Goal: Task Accomplishment & Management: Manage account settings

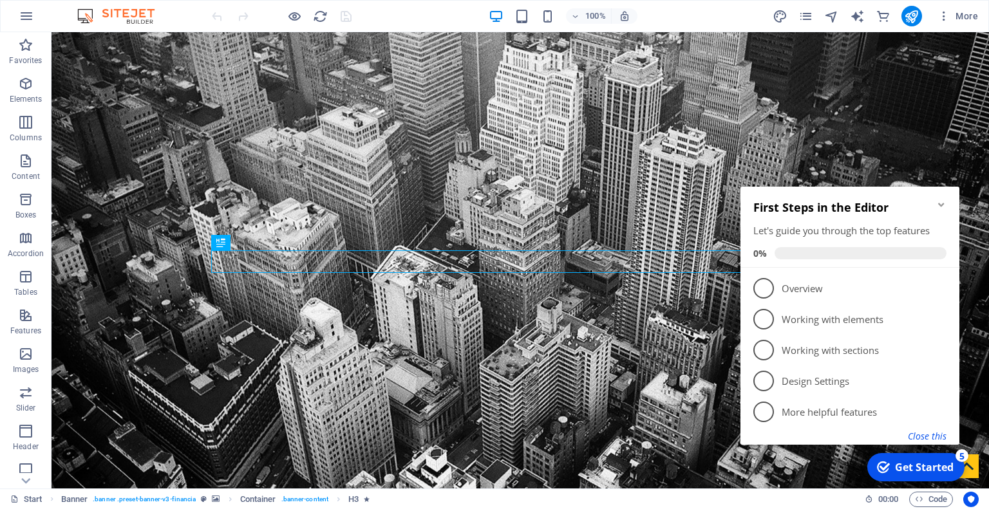
click at [927, 435] on button "Close this" at bounding box center [927, 436] width 39 height 12
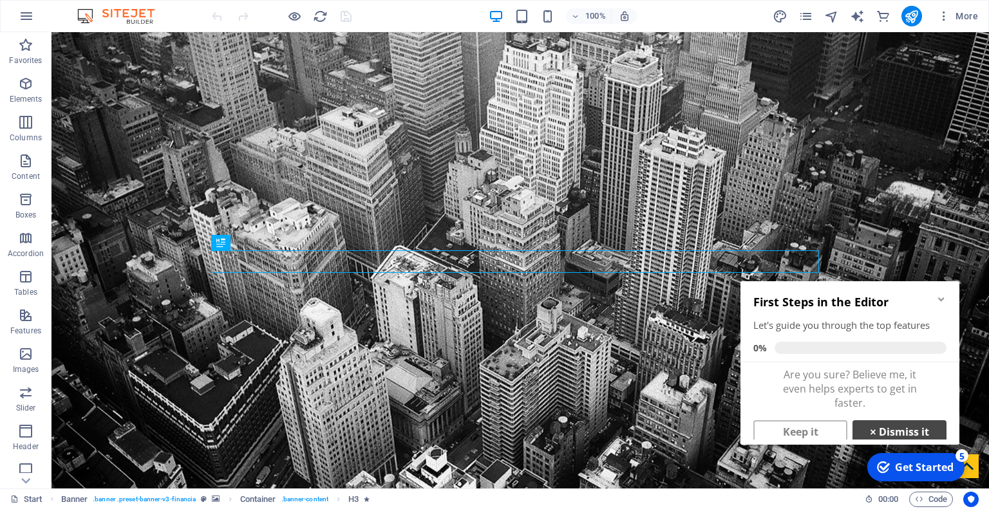
click at [860, 434] on link "× Dismiss it" at bounding box center [900, 431] width 94 height 23
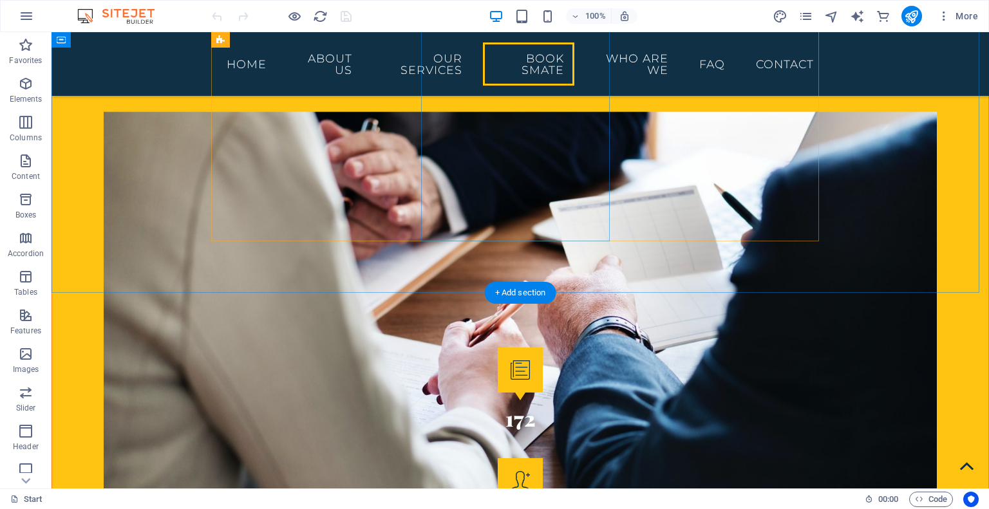
scroll to position [1803, 0]
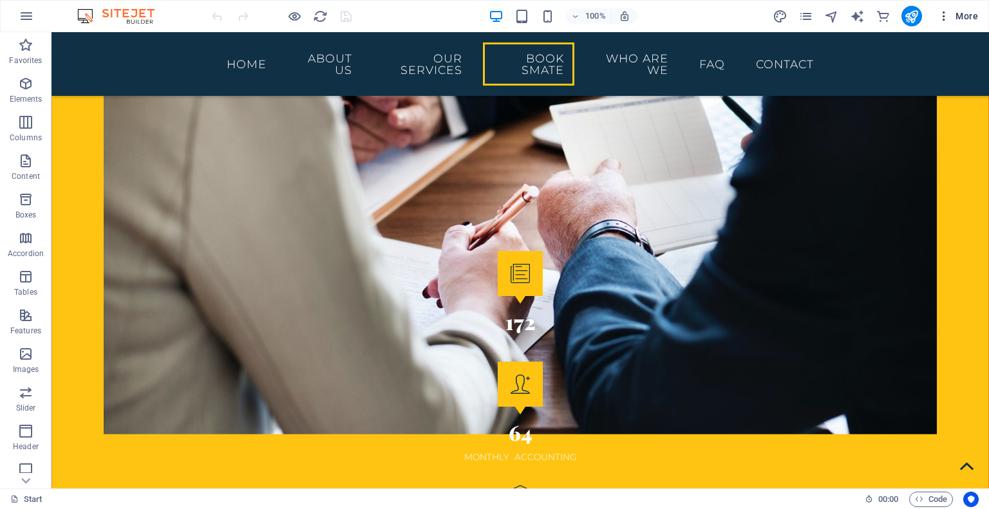
click at [940, 16] on icon "button" at bounding box center [944, 16] width 13 height 13
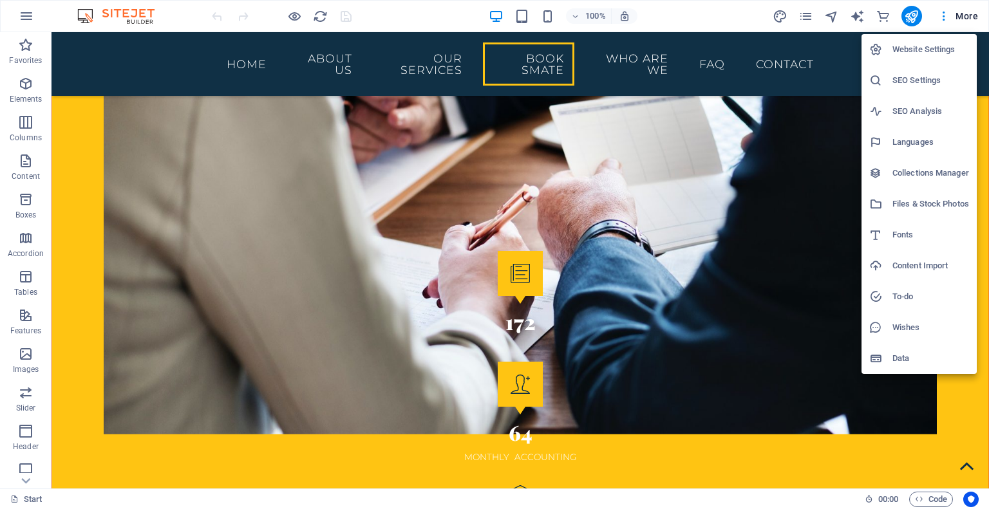
click at [469, 172] on div at bounding box center [494, 254] width 989 height 509
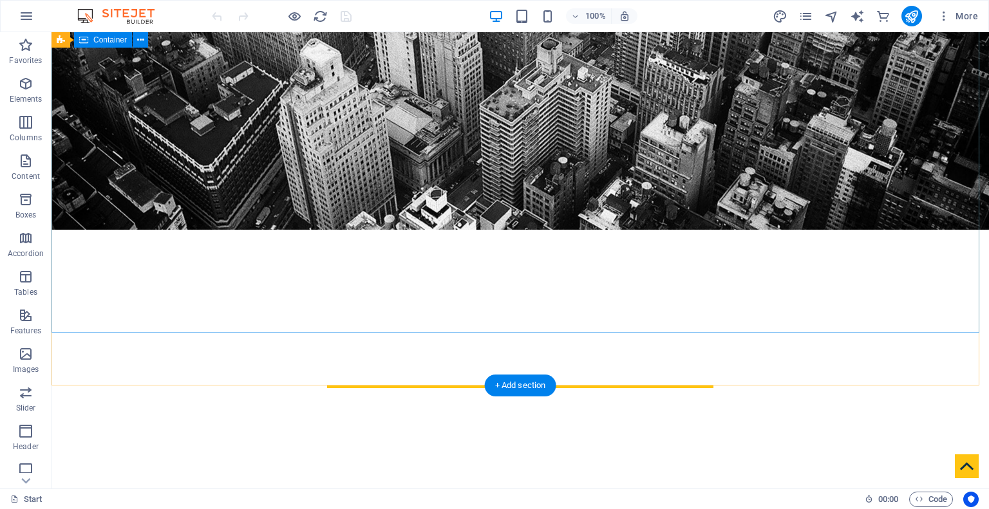
scroll to position [0, 0]
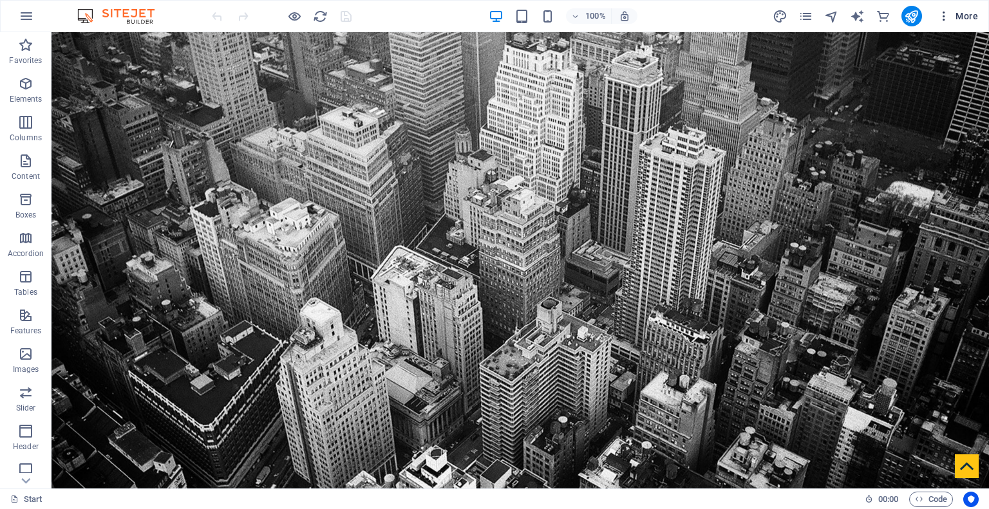
click at [948, 17] on icon "button" at bounding box center [944, 16] width 13 height 13
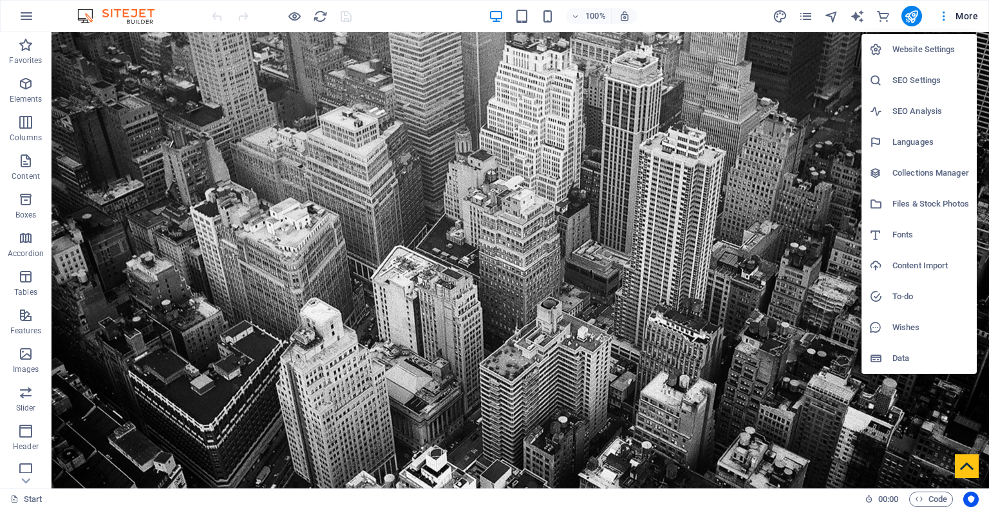
click at [769, 178] on div at bounding box center [494, 254] width 989 height 509
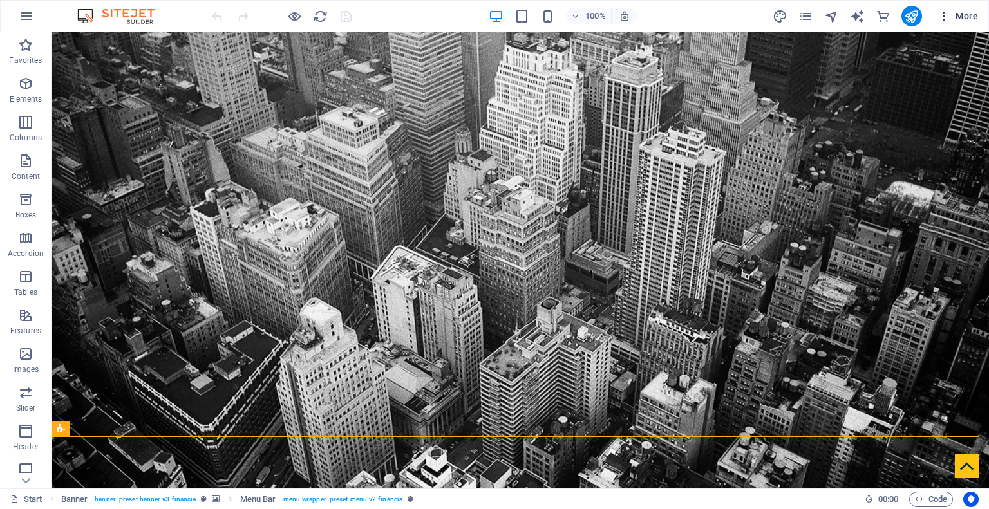
click at [943, 17] on icon "button" at bounding box center [944, 16] width 13 height 13
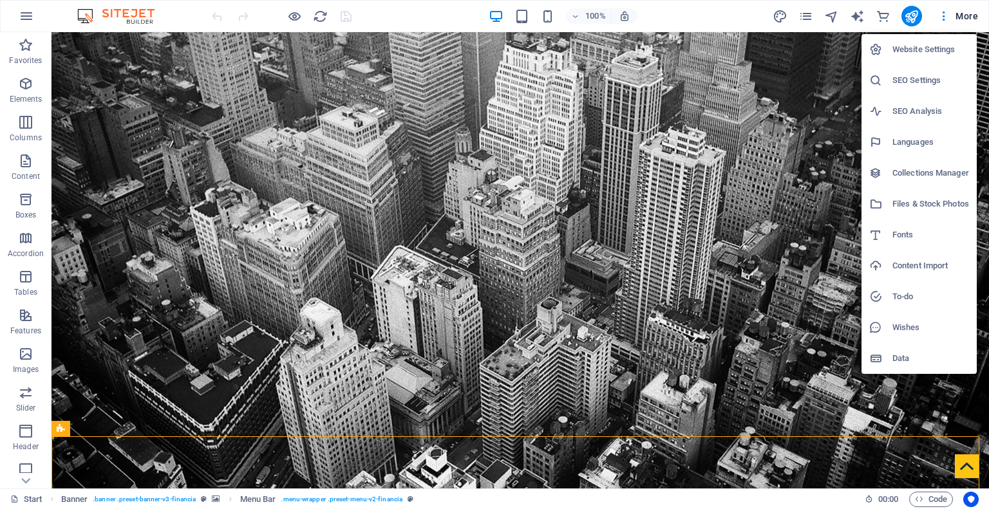
click at [30, 12] on div at bounding box center [494, 254] width 989 height 509
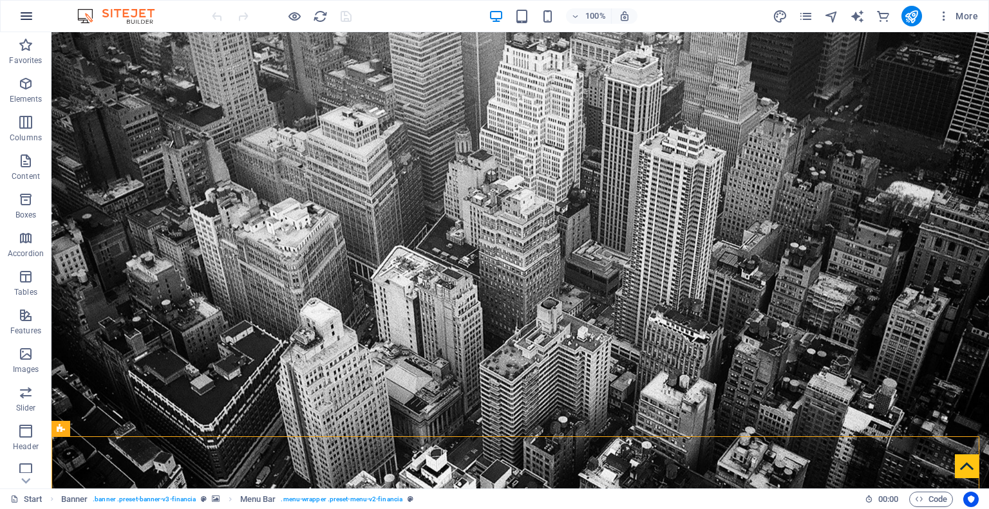
click at [21, 14] on icon "button" at bounding box center [26, 15] width 15 height 15
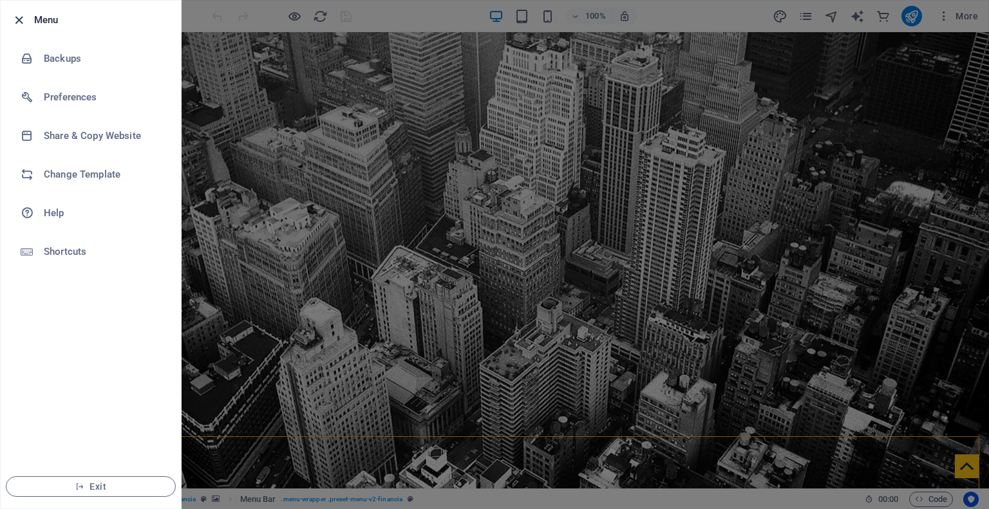
click at [20, 15] on icon "button" at bounding box center [19, 20] width 15 height 15
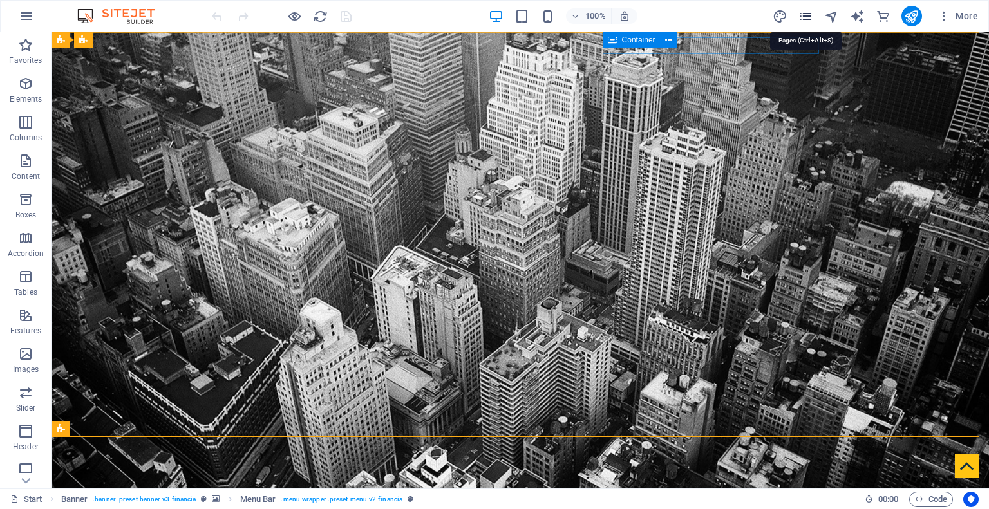
click at [804, 17] on icon "pages" at bounding box center [805, 16] width 15 height 15
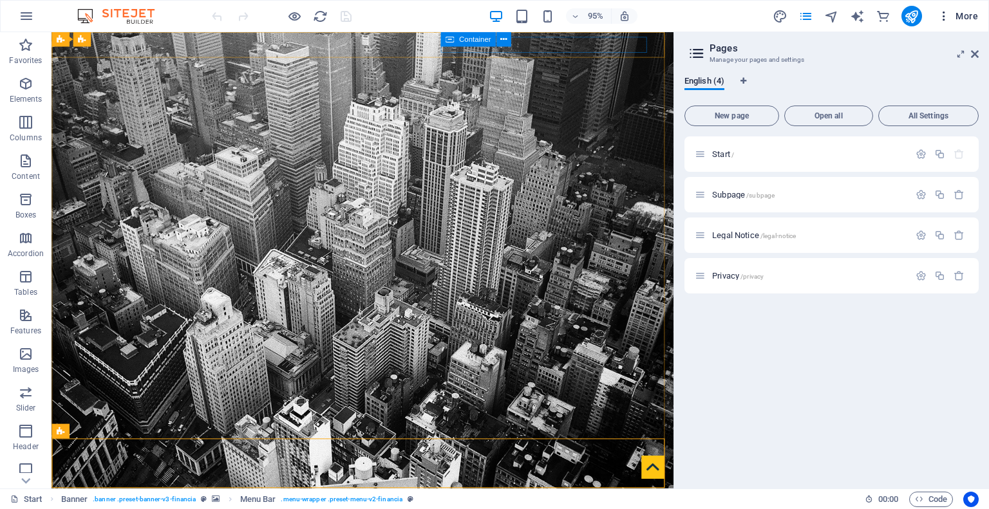
click at [940, 17] on icon "button" at bounding box center [944, 16] width 13 height 13
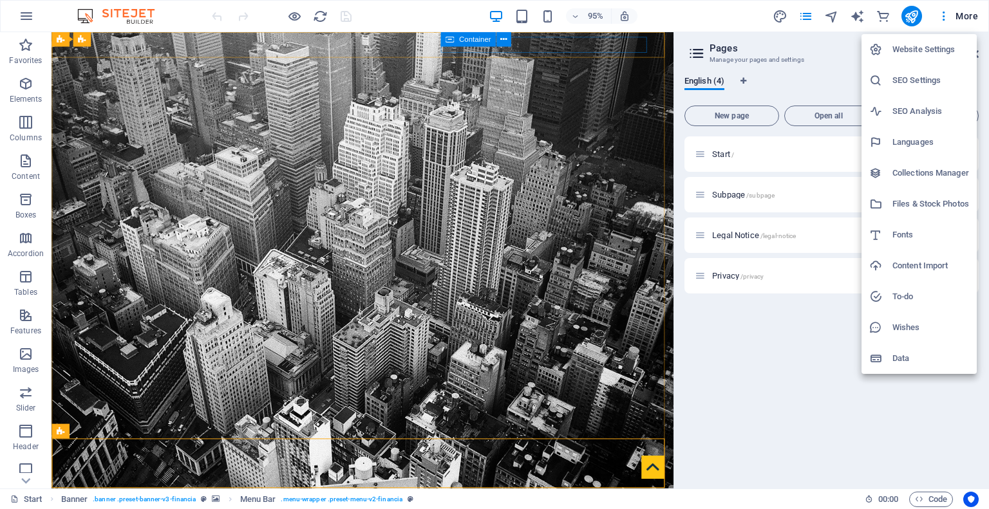
click at [507, 84] on div at bounding box center [494, 254] width 989 height 509
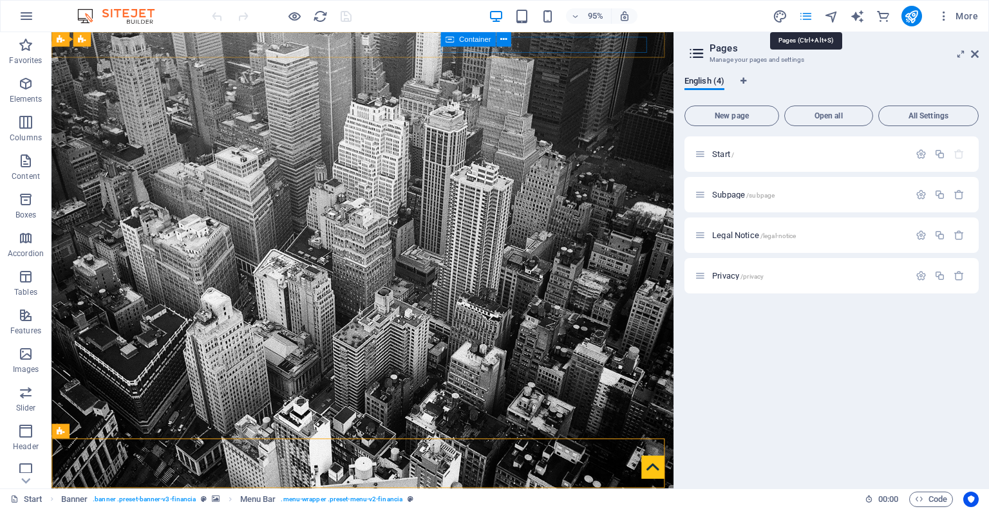
click at [806, 21] on icon "pages" at bounding box center [805, 16] width 15 height 15
click at [974, 54] on icon at bounding box center [975, 54] width 8 height 10
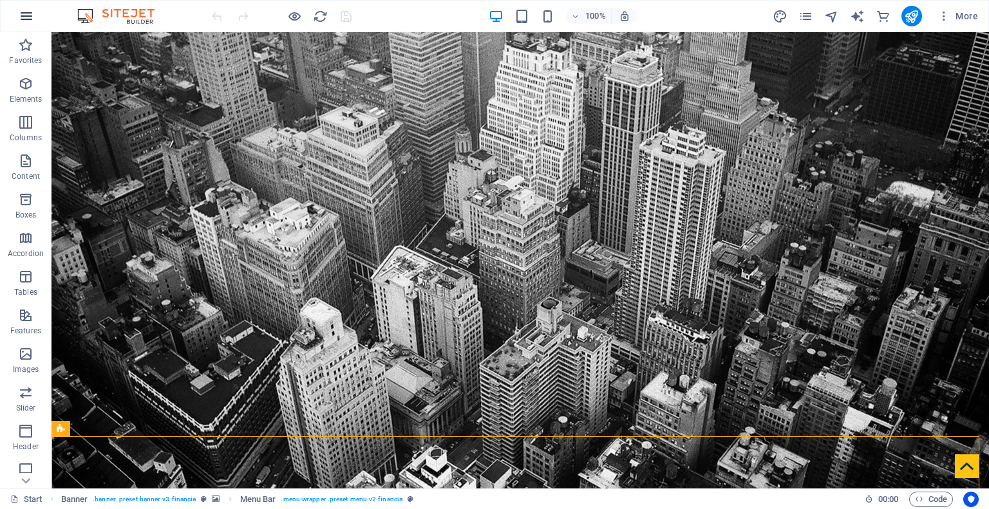
click at [27, 19] on icon "button" at bounding box center [26, 15] width 15 height 15
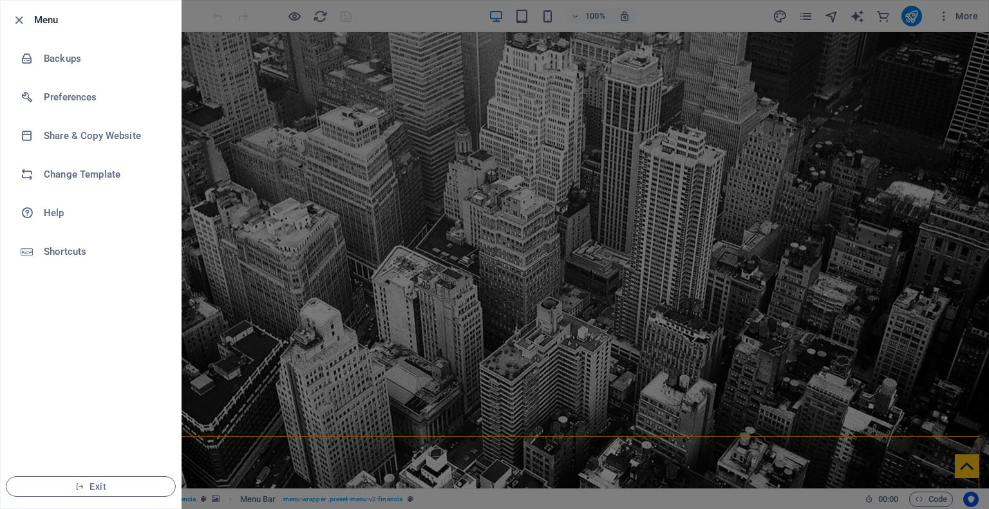
click at [265, 105] on div at bounding box center [494, 254] width 989 height 509
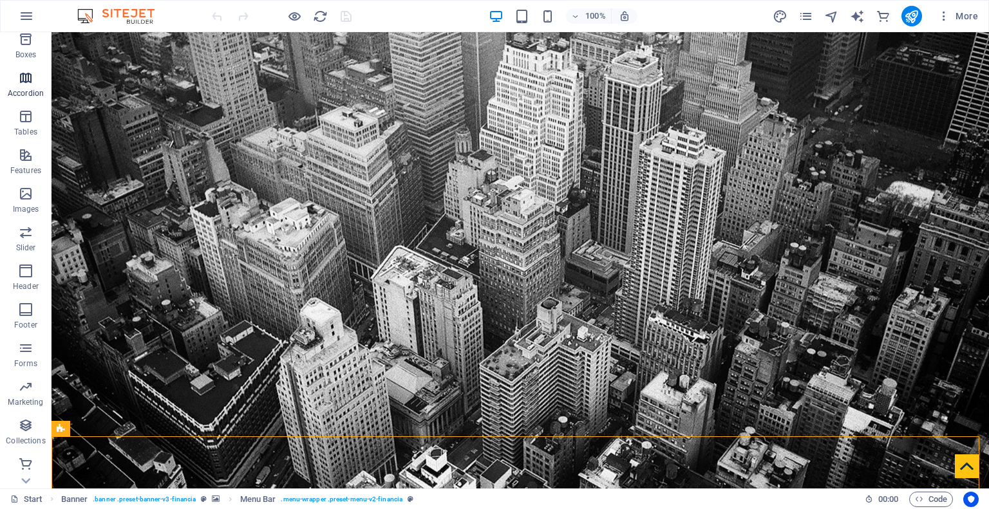
scroll to position [161, 0]
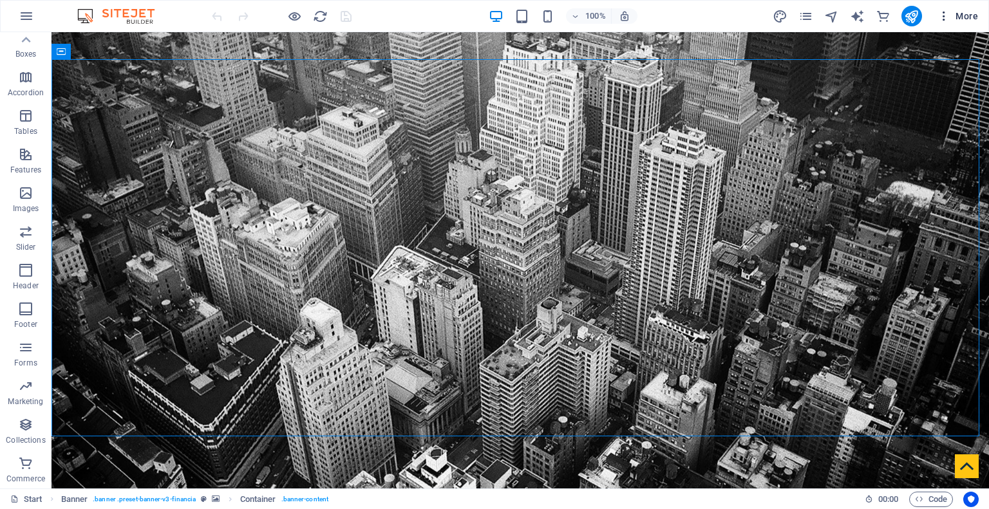
click at [945, 18] on icon "button" at bounding box center [944, 16] width 13 height 13
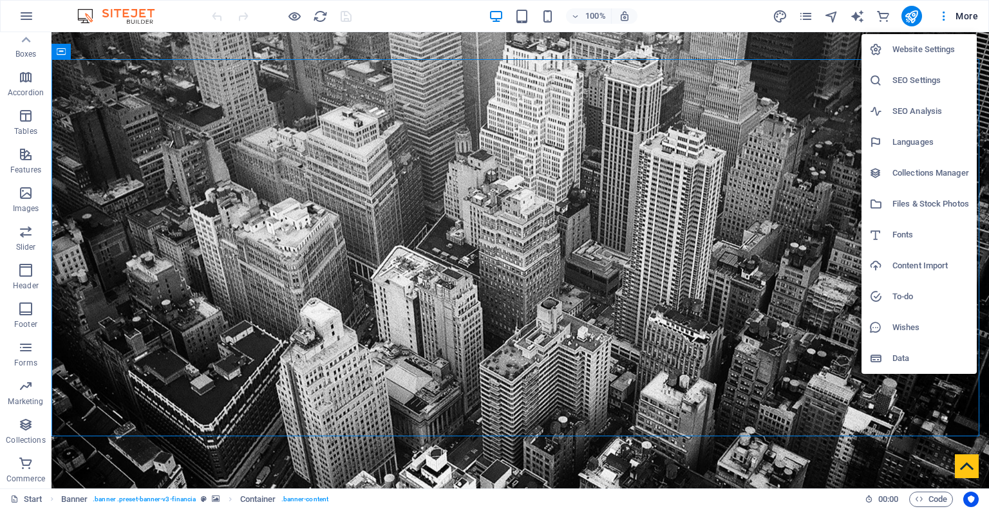
click at [934, 52] on h6 "Website Settings" at bounding box center [931, 49] width 77 height 15
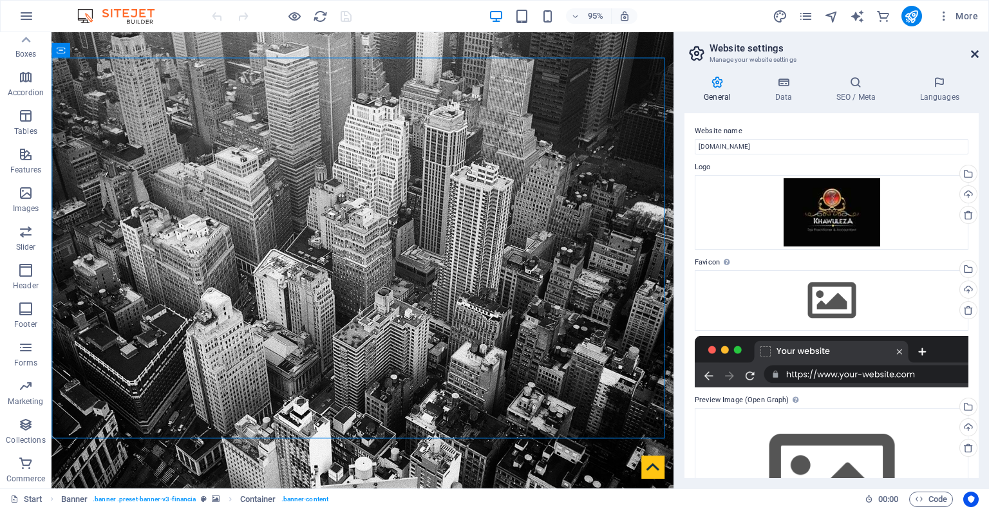
click at [976, 52] on icon at bounding box center [975, 54] width 8 height 10
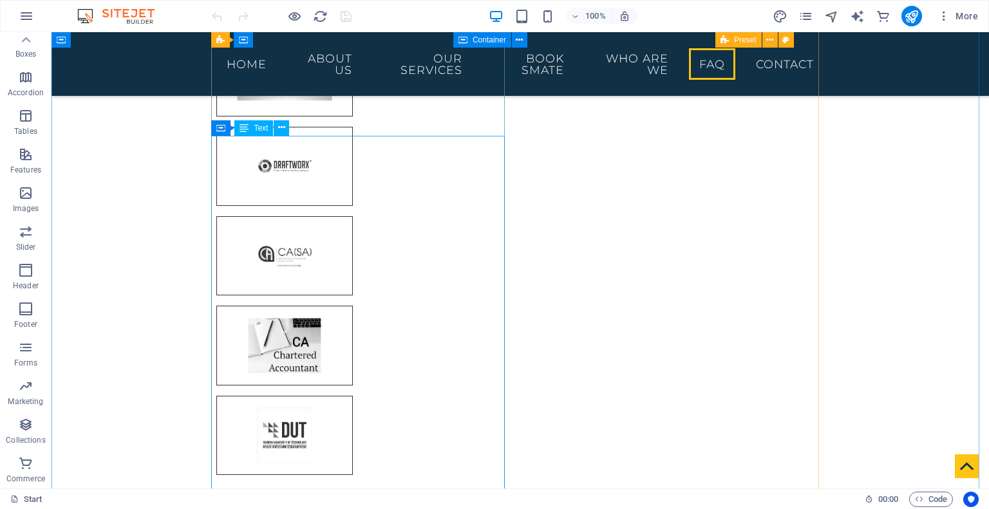
scroll to position [4252, 0]
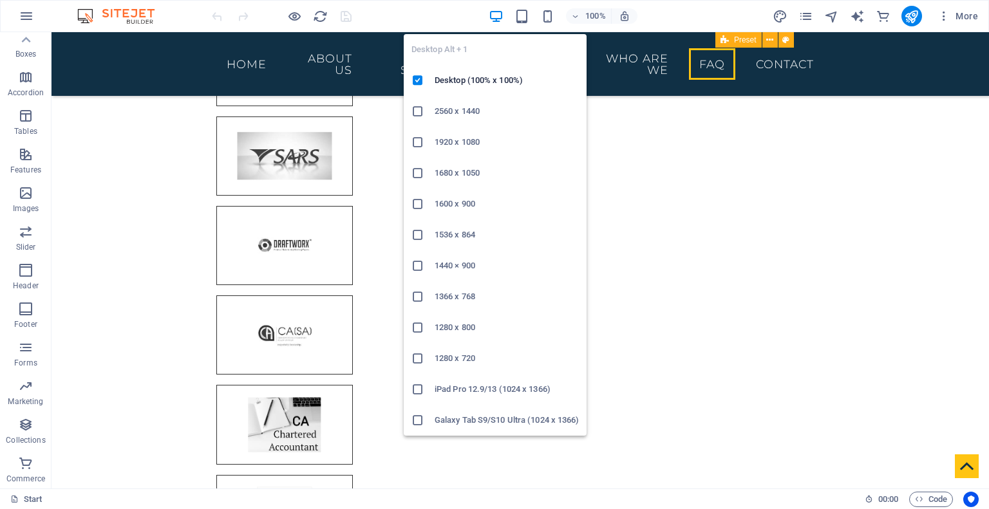
click at [494, 15] on icon "button" at bounding box center [496, 16] width 15 height 15
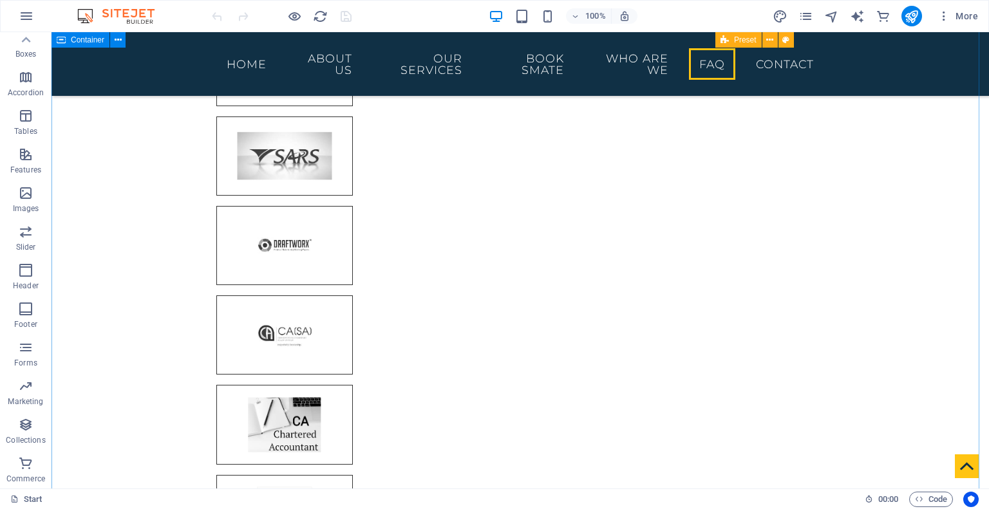
click at [946, 20] on icon "button" at bounding box center [944, 16] width 13 height 13
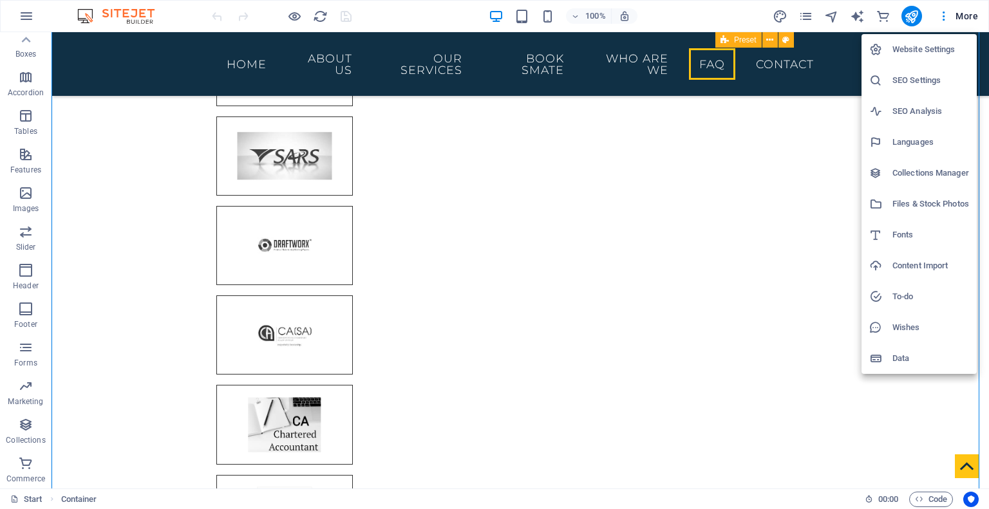
click at [20, 15] on div at bounding box center [494, 254] width 989 height 509
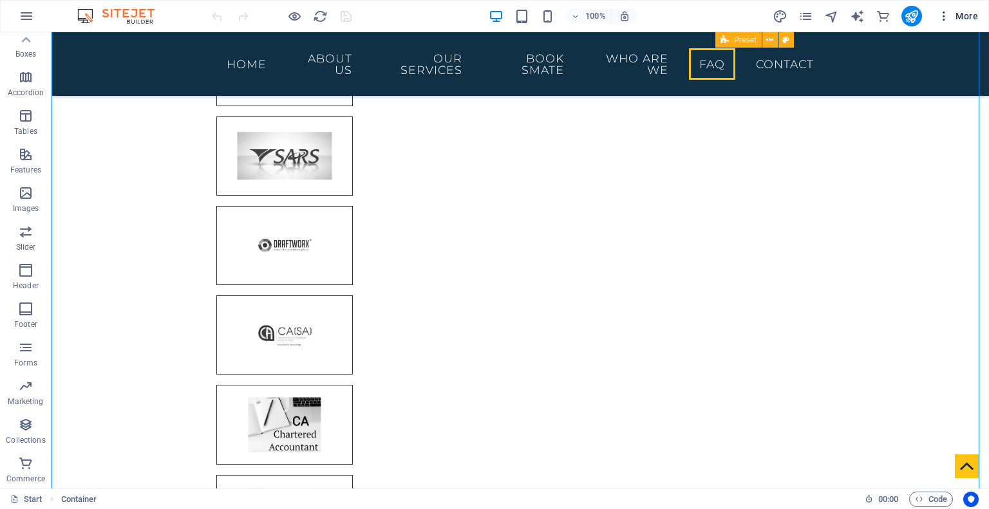
click at [946, 23] on button "More" at bounding box center [957, 16] width 51 height 21
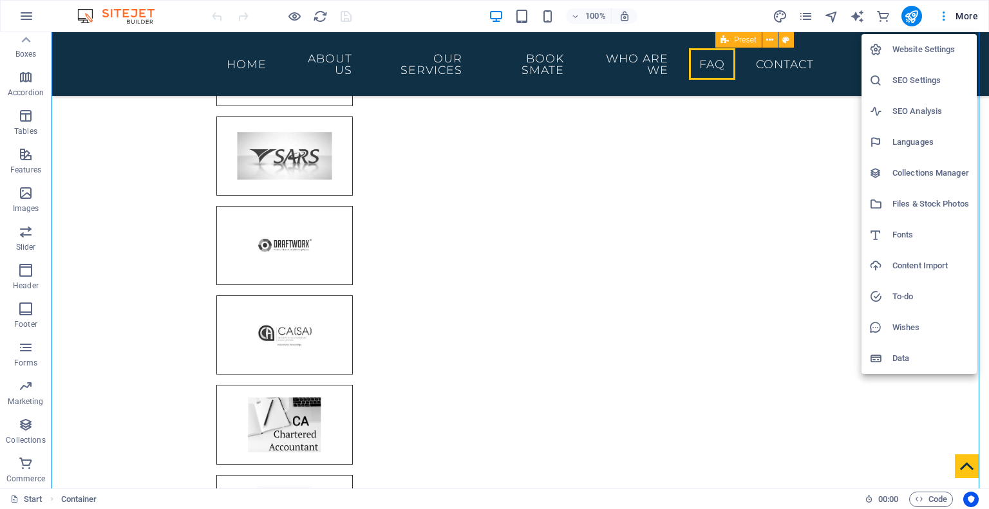
click at [320, 15] on div at bounding box center [494, 254] width 989 height 509
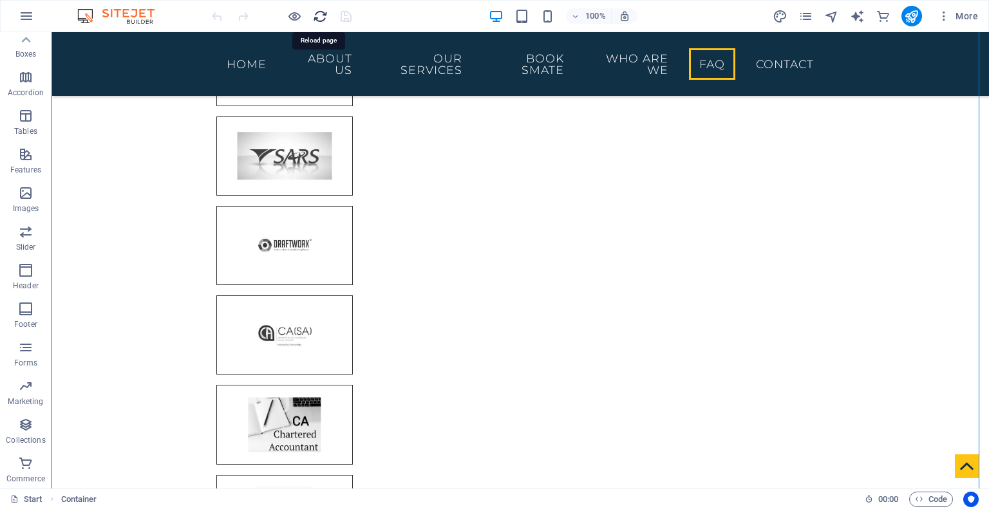
click at [320, 14] on icon "reload" at bounding box center [320, 16] width 15 height 15
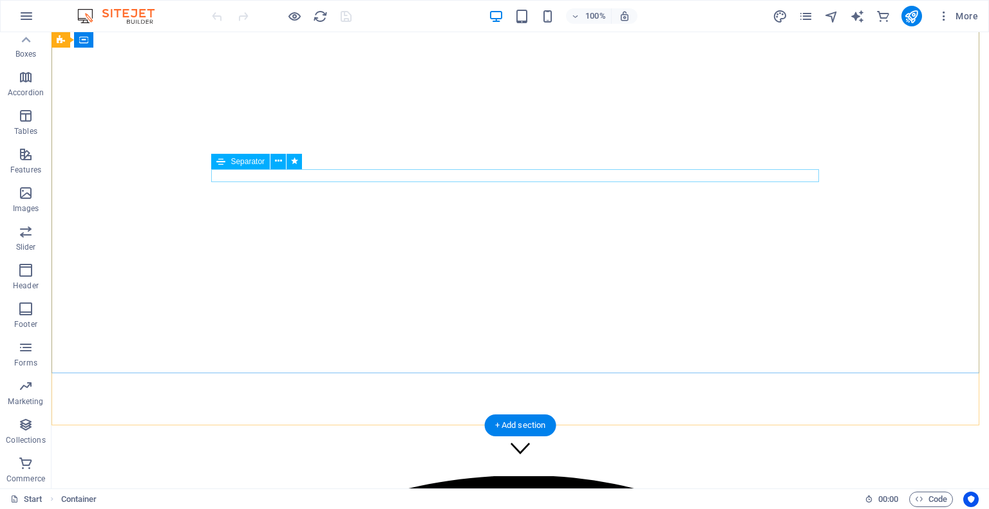
scroll to position [0, 0]
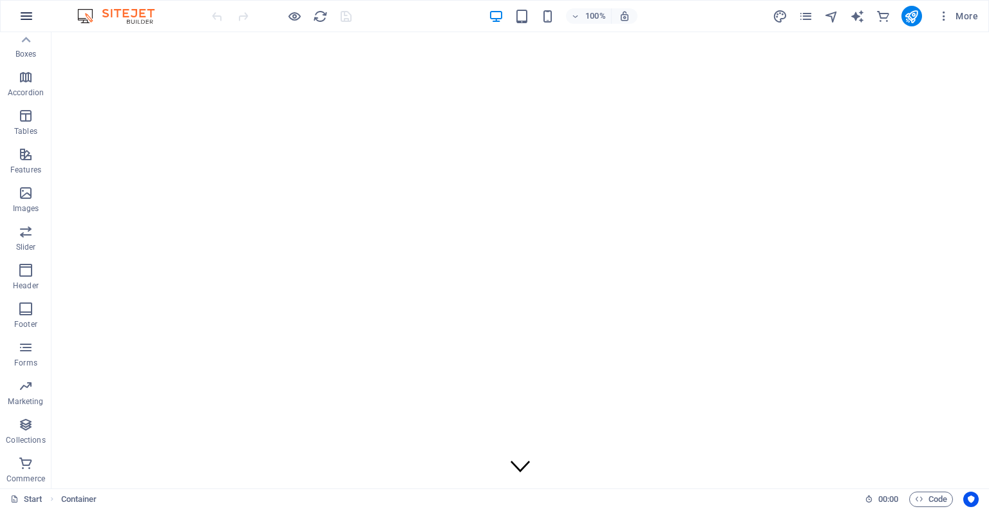
click at [31, 11] on icon "button" at bounding box center [26, 15] width 15 height 15
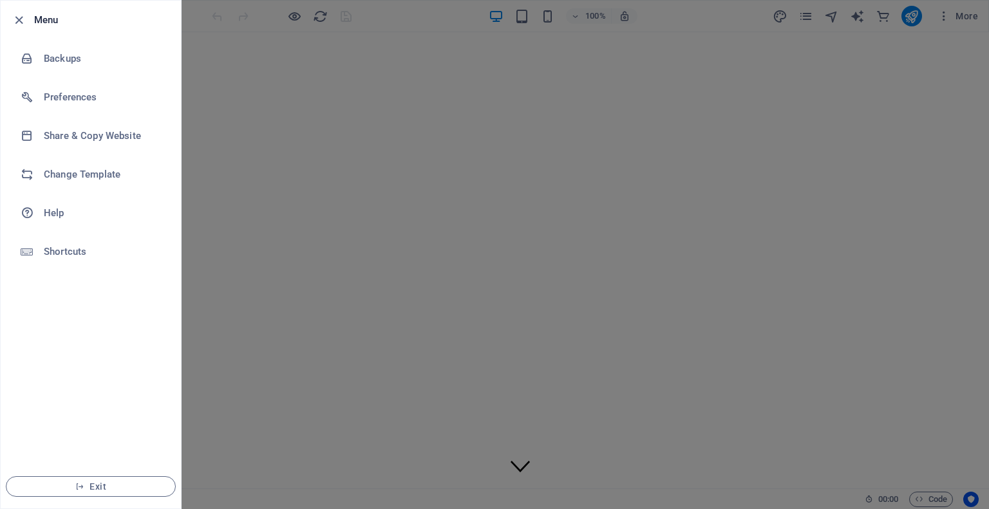
click at [742, 185] on div at bounding box center [494, 254] width 989 height 509
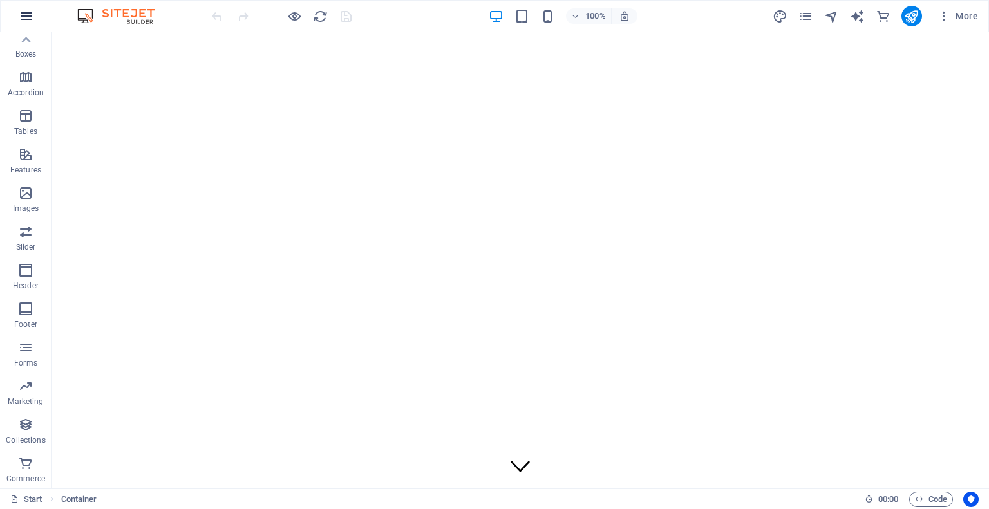
click at [28, 14] on icon "button" at bounding box center [26, 15] width 15 height 15
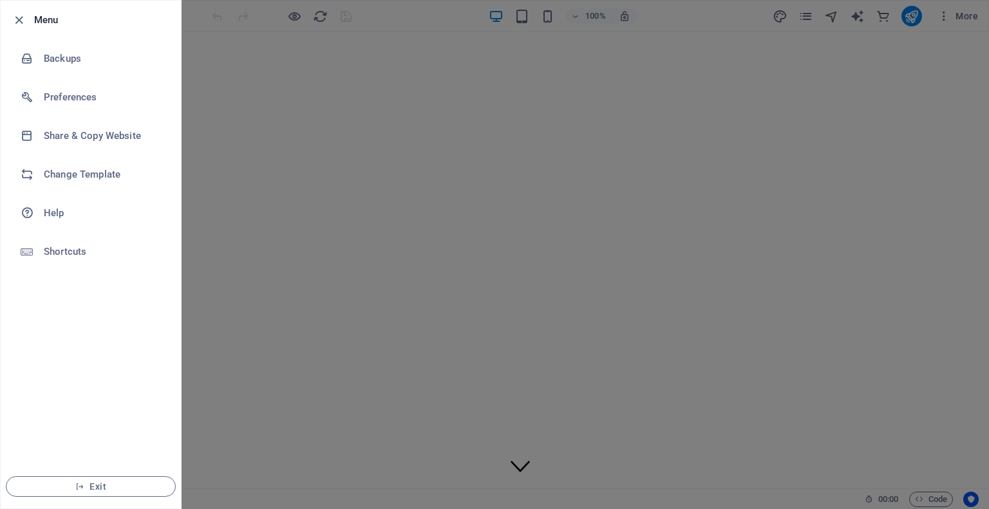
click at [556, 162] on div at bounding box center [494, 254] width 989 height 509
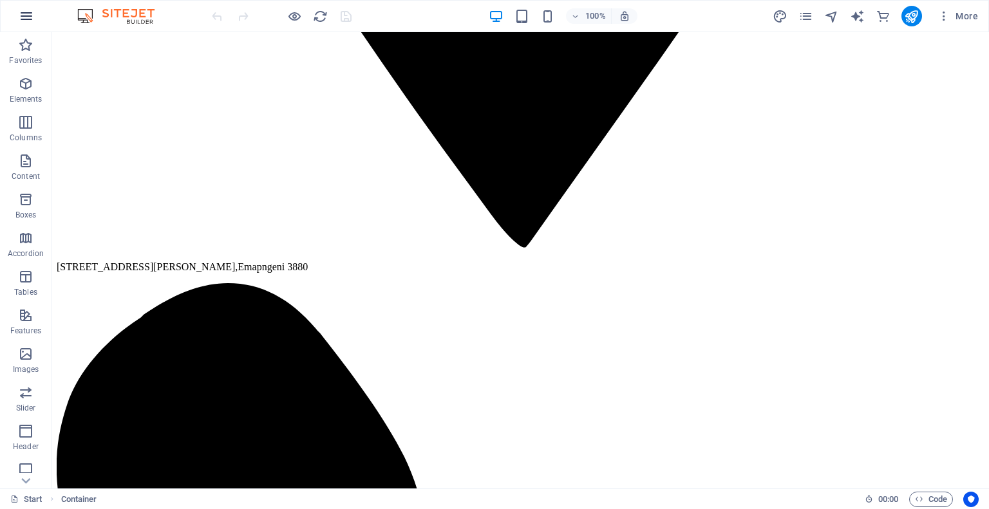
click at [30, 19] on icon "button" at bounding box center [26, 15] width 15 height 15
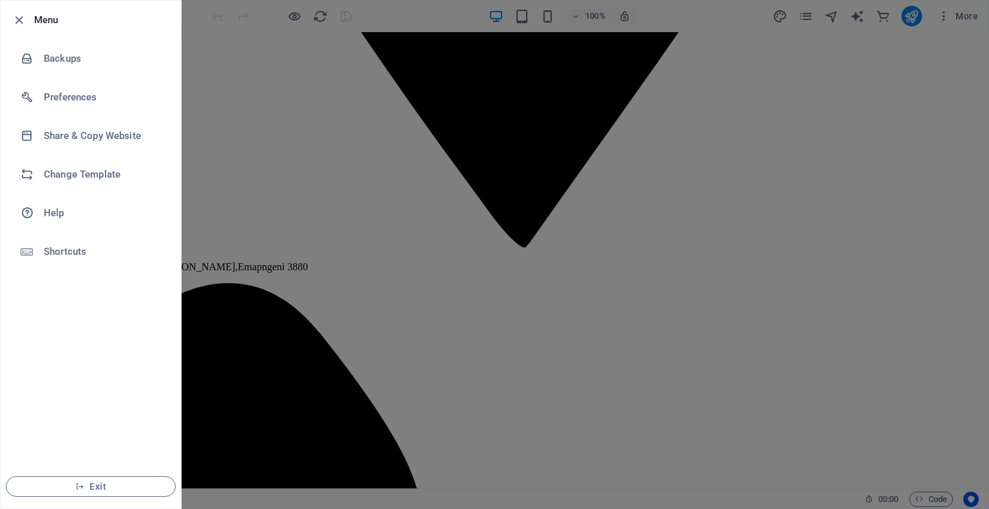
click at [422, 380] on div at bounding box center [494, 254] width 989 height 509
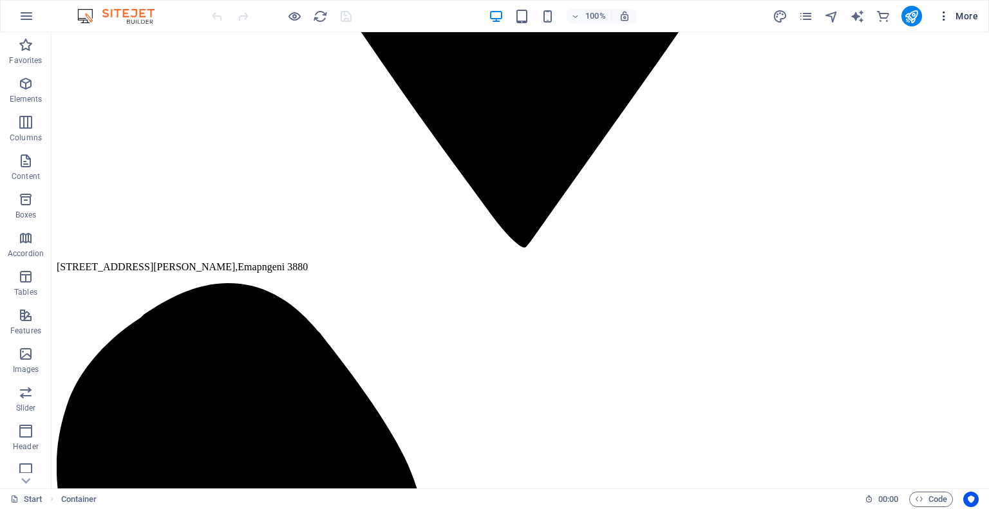
click at [945, 17] on icon "button" at bounding box center [944, 16] width 13 height 13
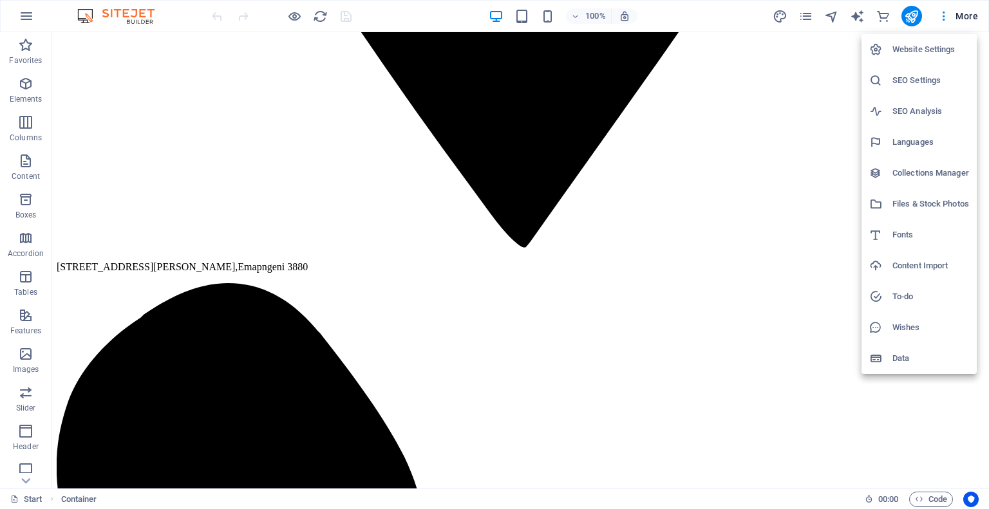
click at [938, 53] on h6 "Website Settings" at bounding box center [931, 49] width 77 height 15
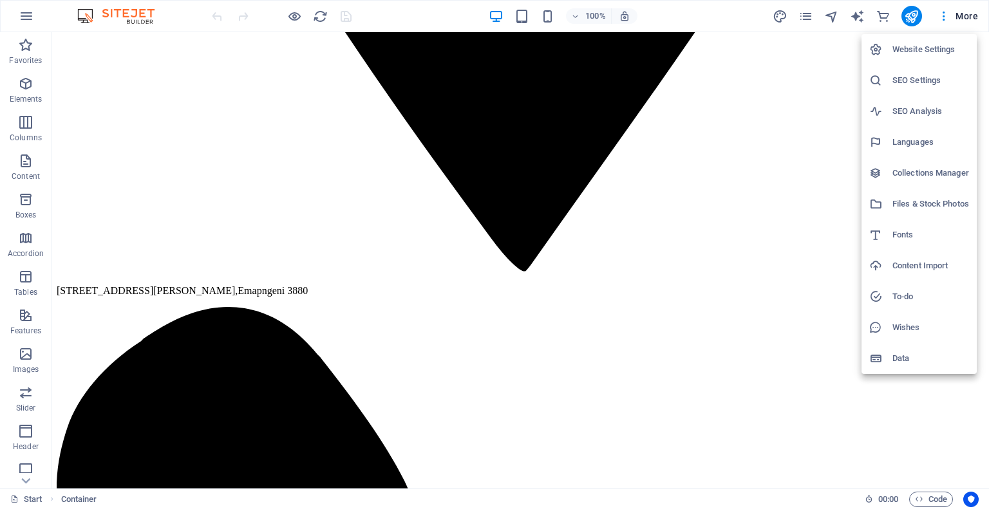
scroll to position [1859, 0]
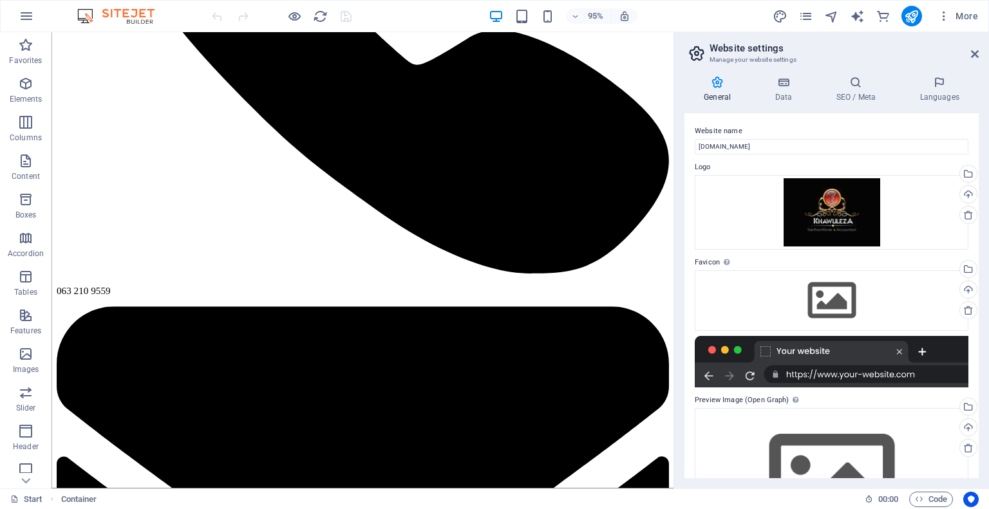
click at [979, 50] on aside "Website settings Manage your website settings General Data SEO / Meta Languages…" at bounding box center [832, 260] width 316 height 457
click at [974, 57] on icon at bounding box center [975, 54] width 8 height 10
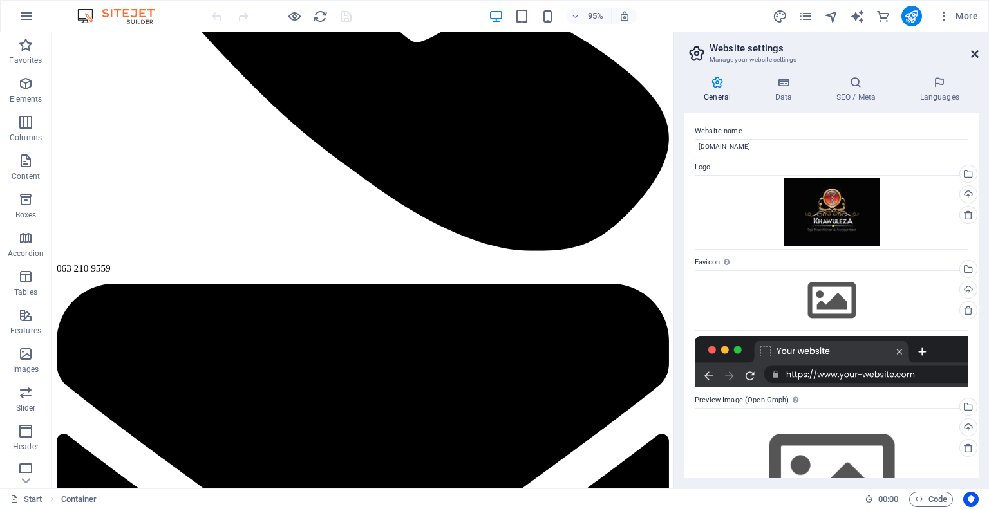
scroll to position [1610, 0]
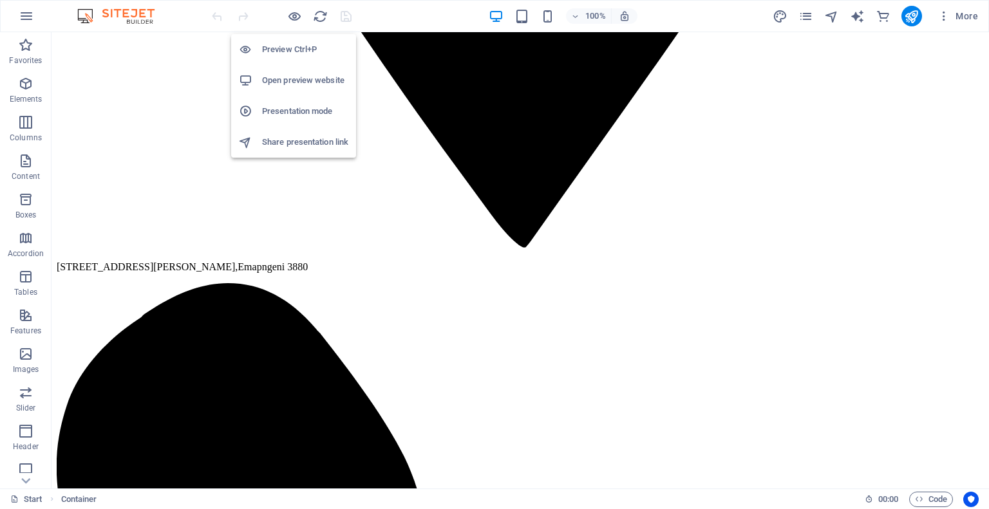
click at [300, 79] on h6 "Open preview website" at bounding box center [305, 80] width 86 height 15
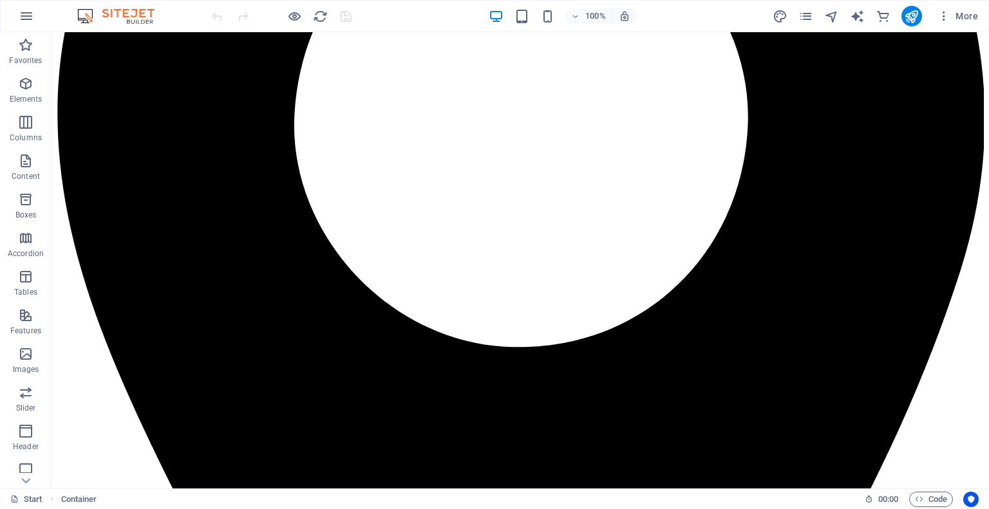
scroll to position [386, 0]
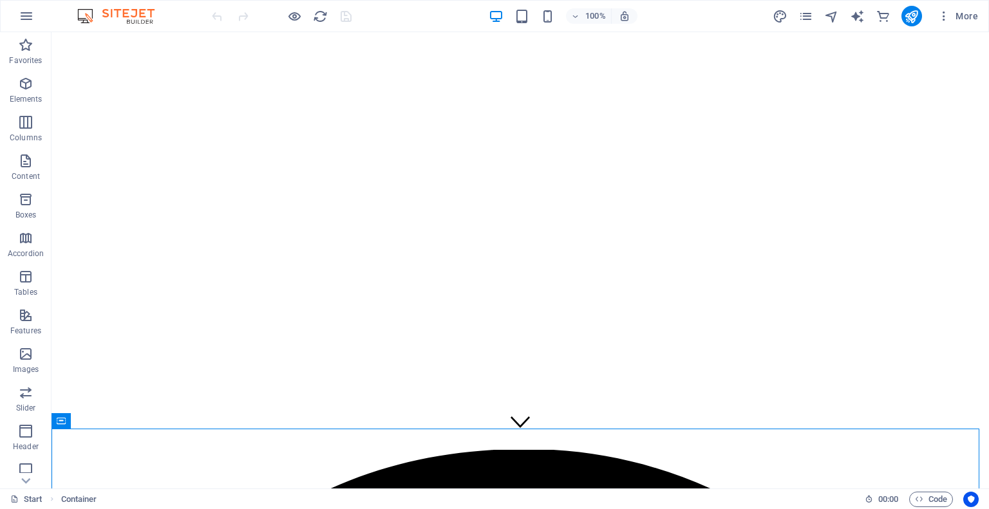
scroll to position [0, 0]
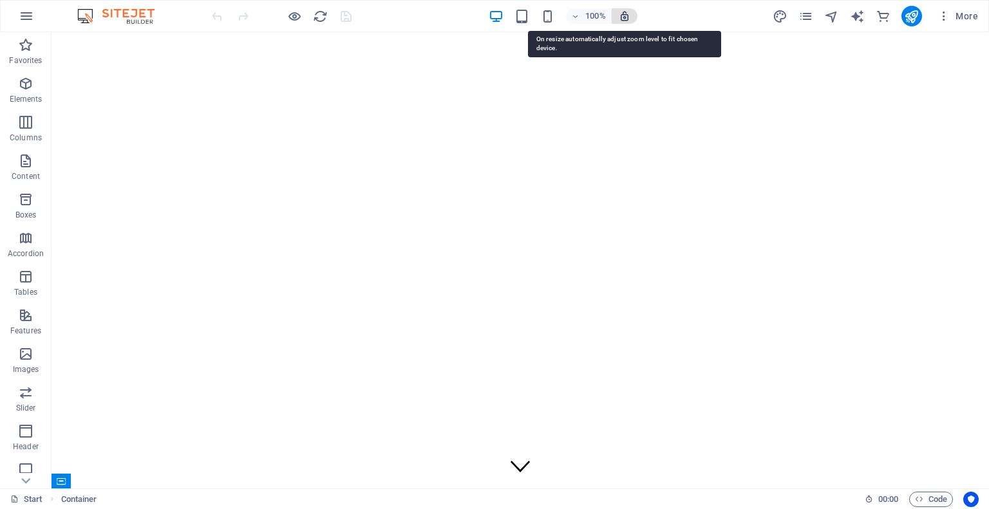
click at [622, 14] on icon "button" at bounding box center [625, 16] width 12 height 12
click at [623, 18] on icon "button" at bounding box center [625, 16] width 12 height 12
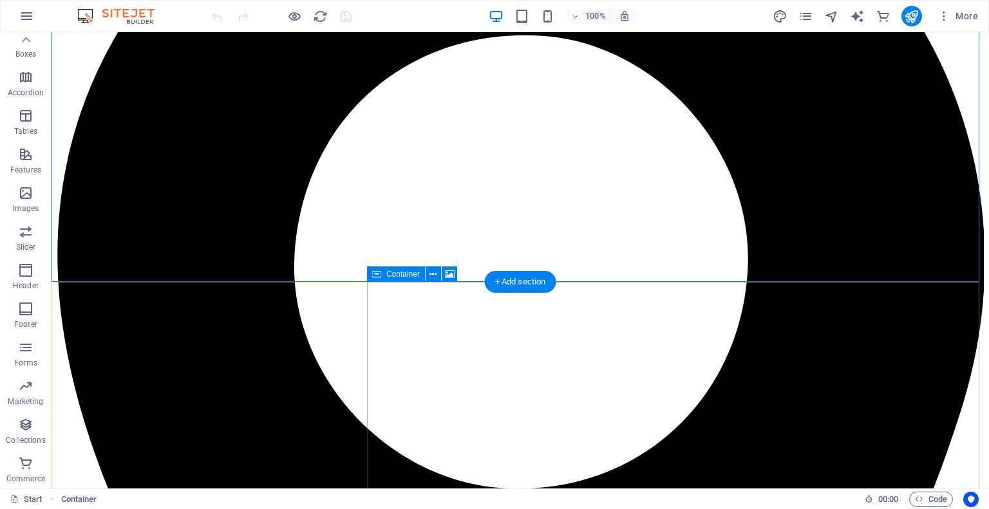
scroll to position [708, 0]
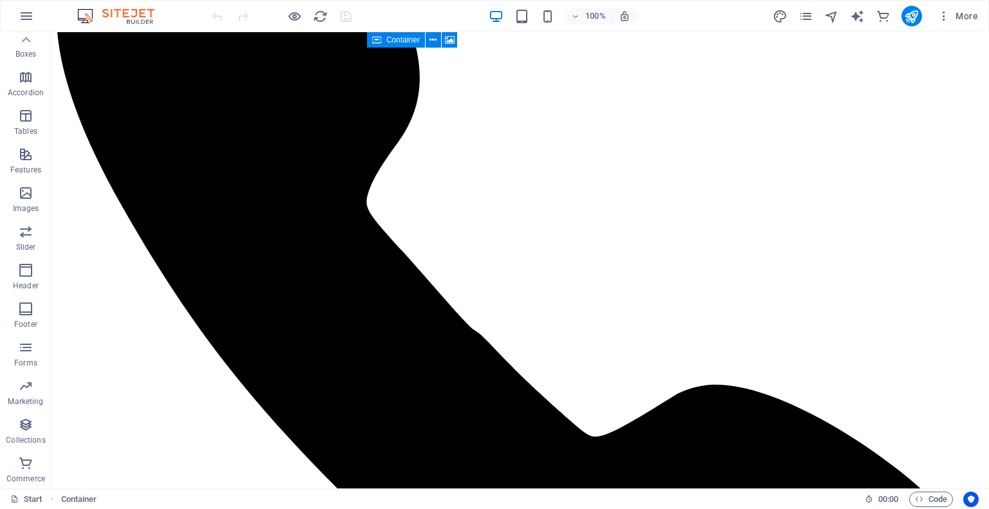
scroll to position [5862, 0]
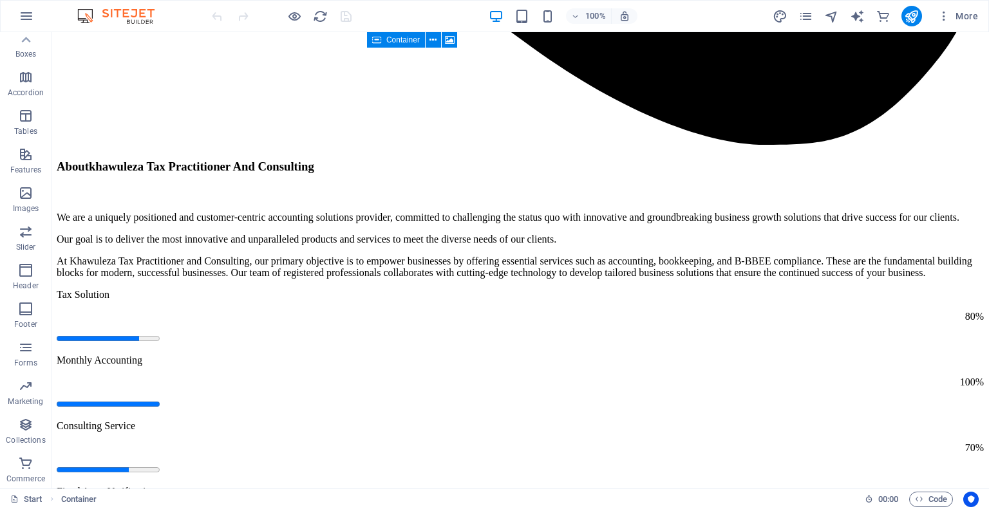
drag, startPoint x: 988, startPoint y: 107, endPoint x: 1029, endPoint y: 522, distance: 416.7
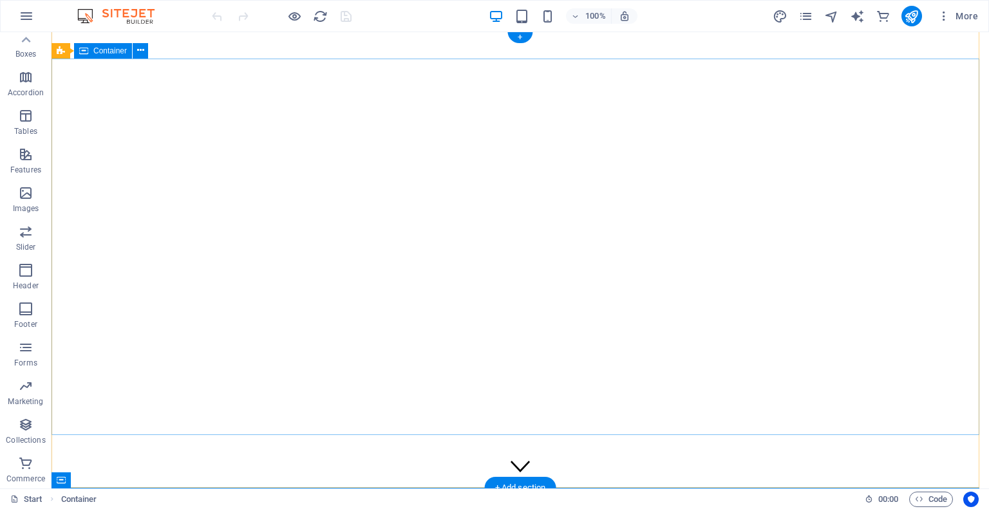
scroll to position [0, 0]
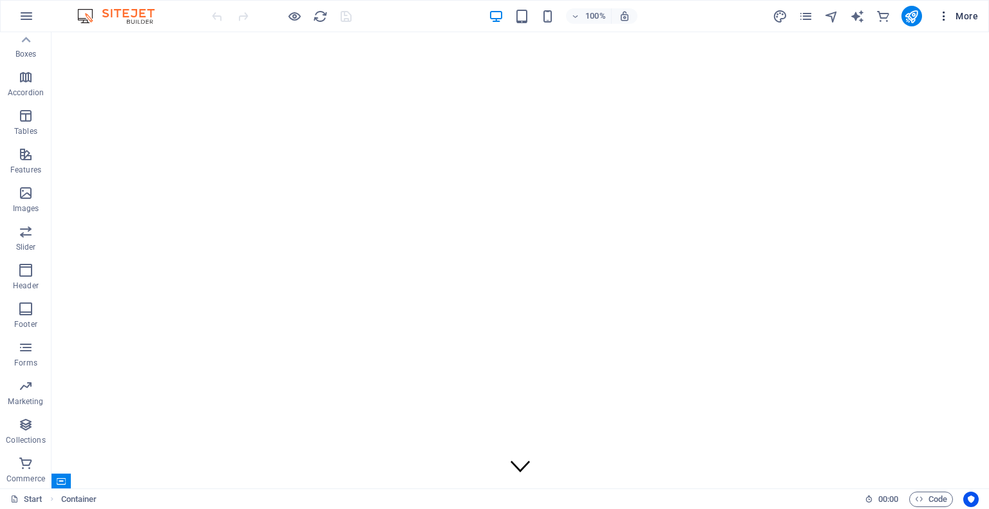
click at [945, 15] on icon "button" at bounding box center [944, 16] width 13 height 13
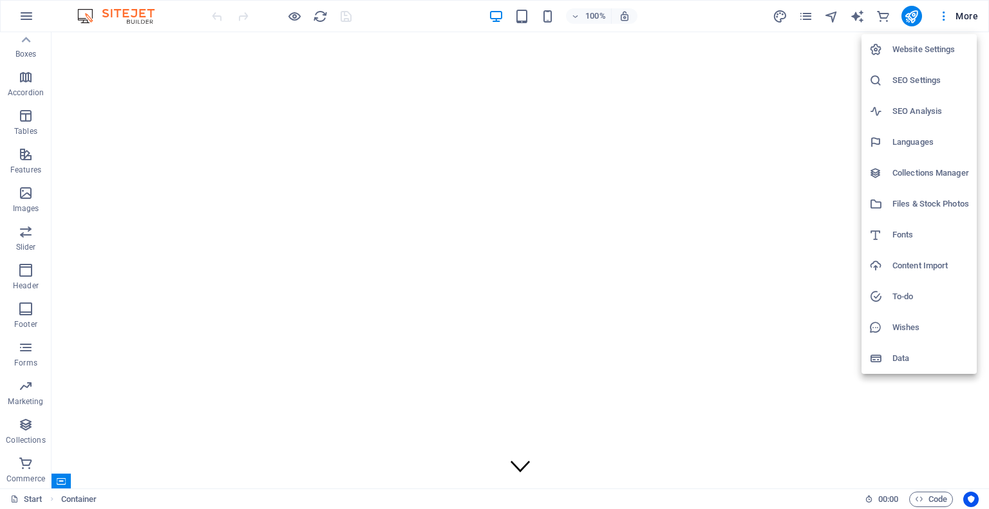
click at [439, 129] on div at bounding box center [494, 254] width 989 height 509
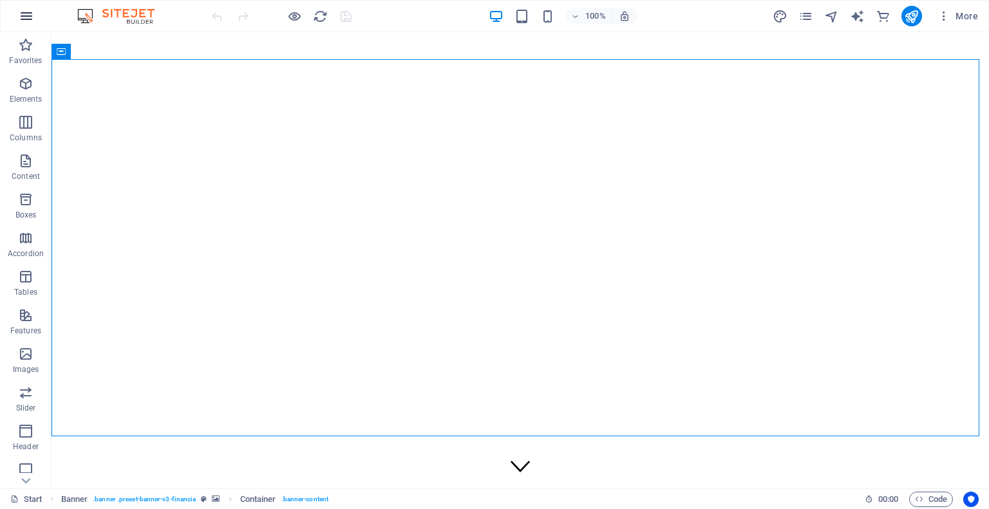
click at [16, 15] on button "button" at bounding box center [26, 16] width 31 height 31
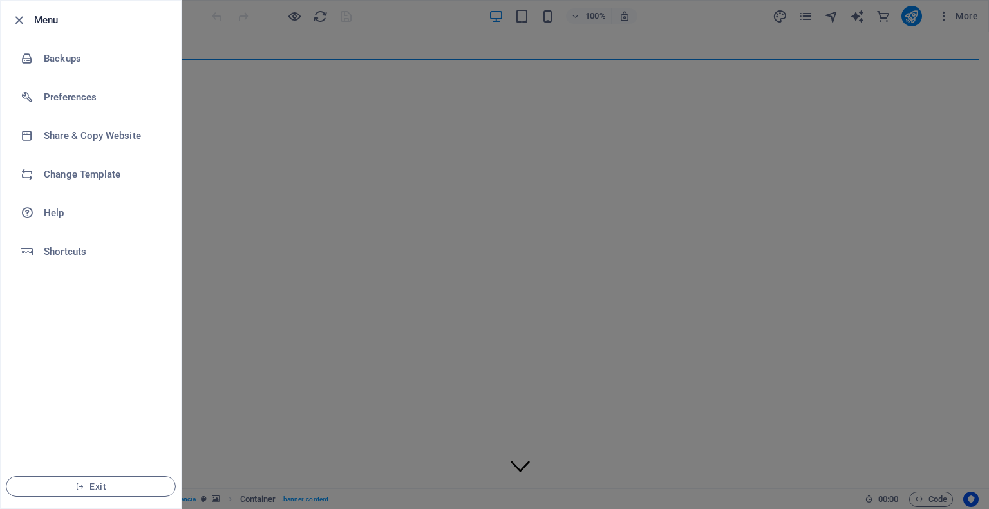
click at [528, 218] on div at bounding box center [494, 254] width 989 height 509
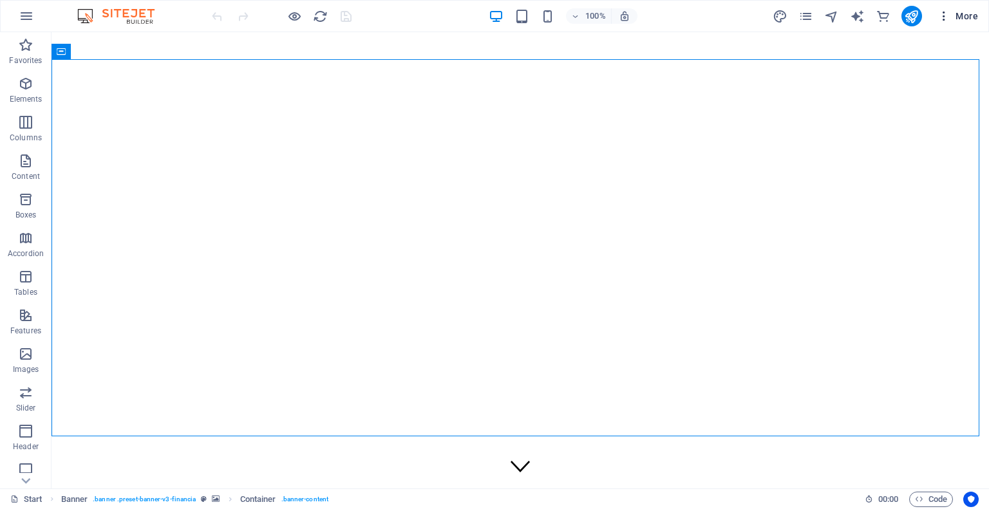
click at [947, 19] on icon "button" at bounding box center [944, 16] width 13 height 13
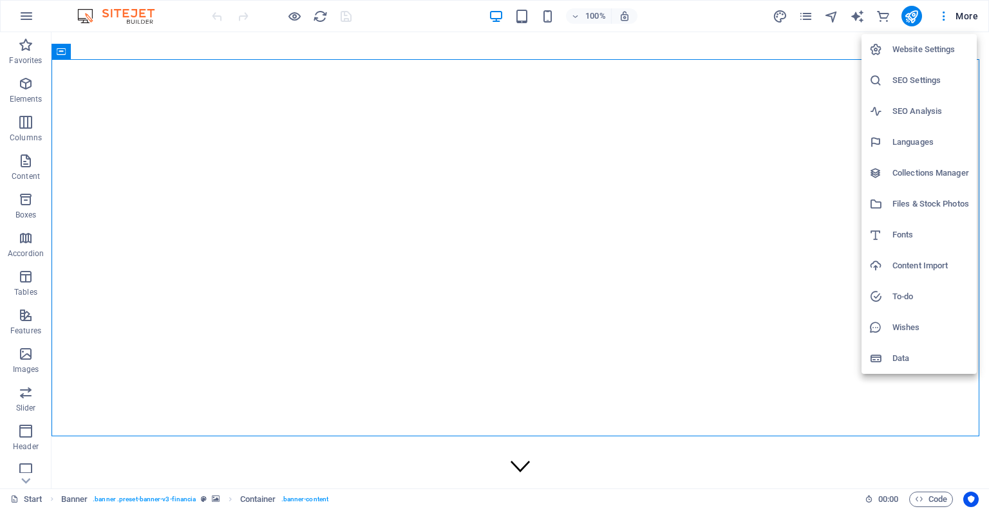
click at [372, 156] on div at bounding box center [494, 254] width 989 height 509
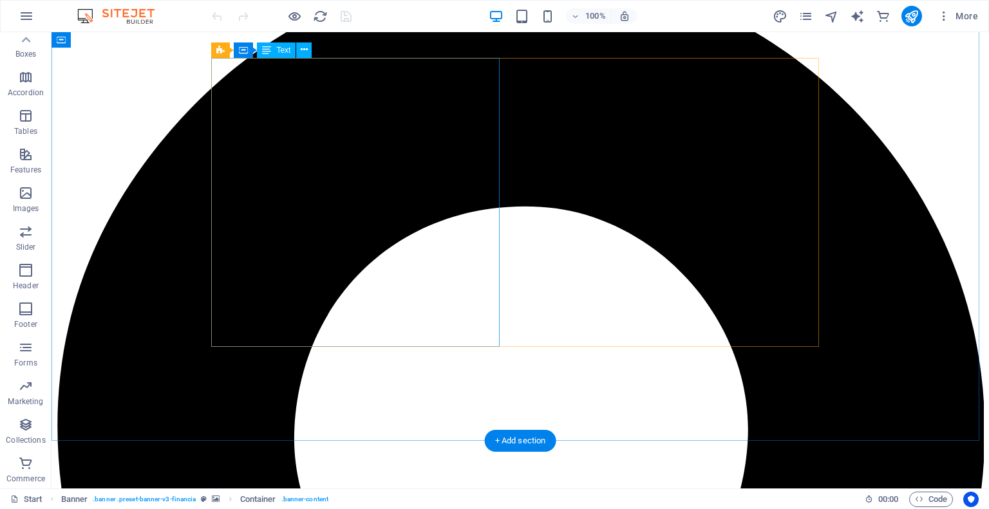
scroll to position [580, 0]
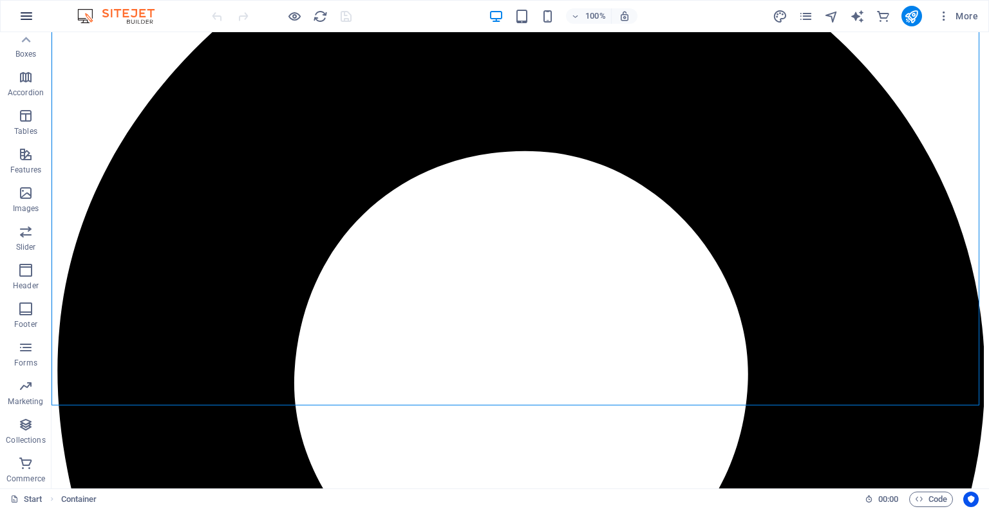
click at [35, 14] on button "button" at bounding box center [26, 16] width 31 height 31
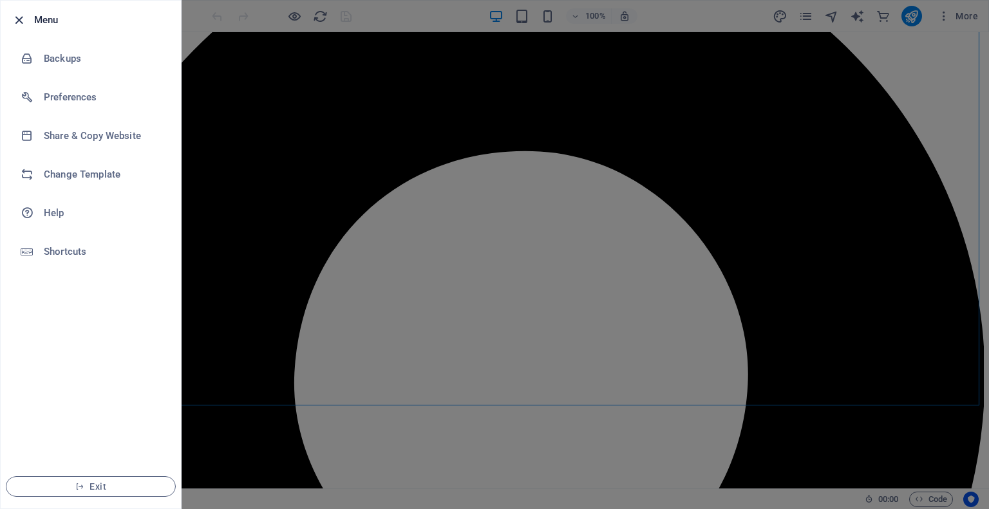
click at [15, 17] on icon "button" at bounding box center [19, 20] width 15 height 15
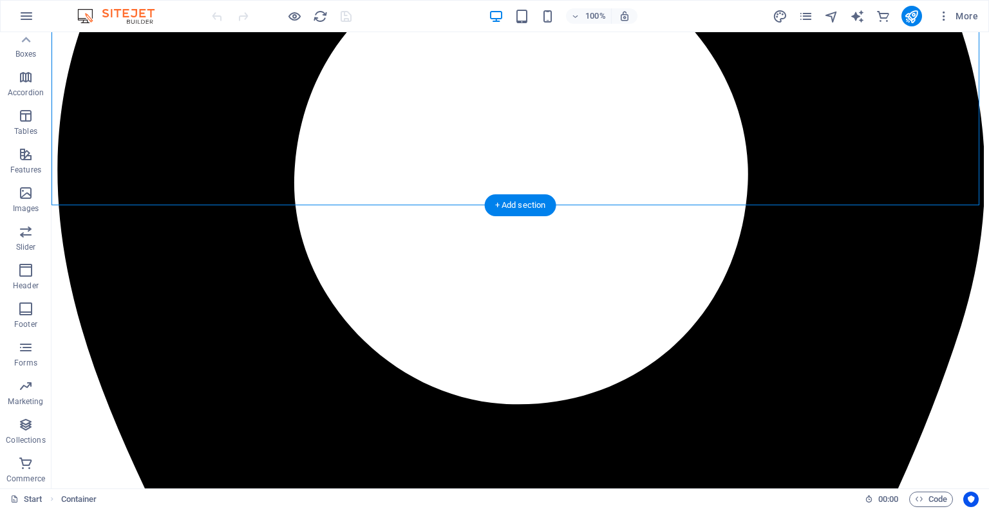
scroll to position [708, 0]
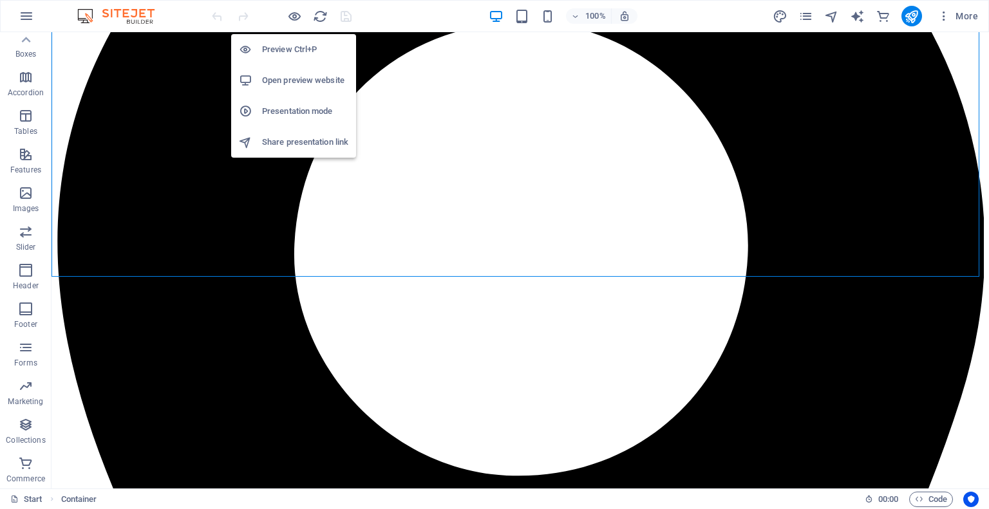
click at [288, 75] on h6 "Open preview website" at bounding box center [305, 80] width 86 height 15
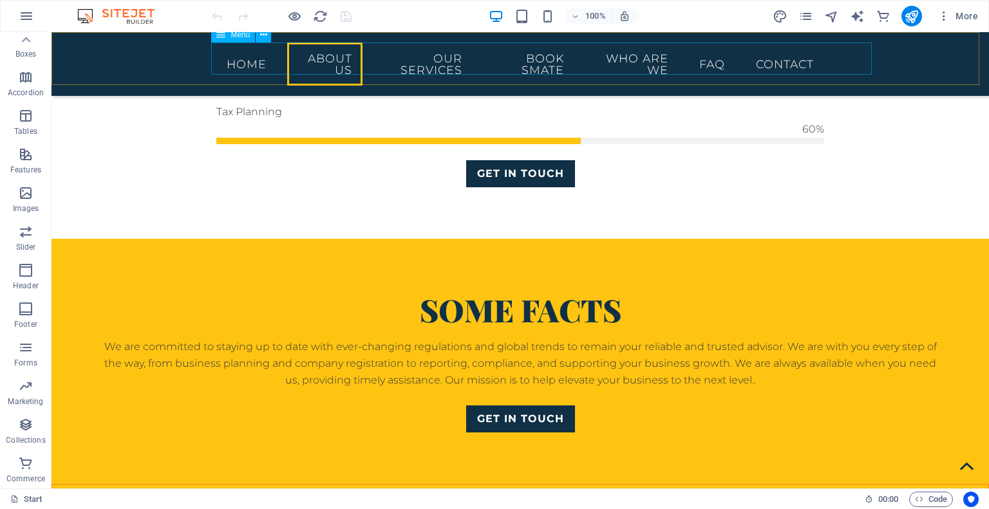
scroll to position [1095, 0]
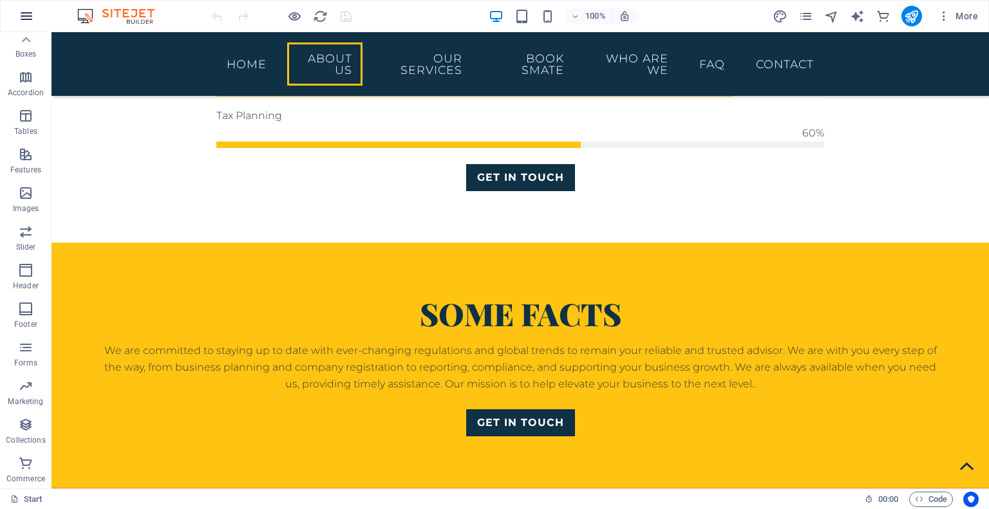
click at [19, 12] on icon "button" at bounding box center [26, 15] width 15 height 15
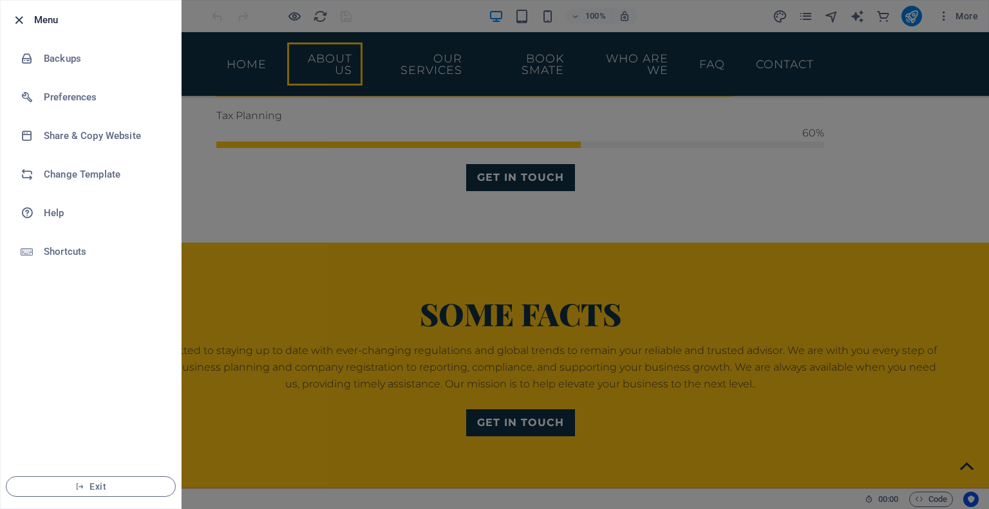
click at [20, 21] on icon "button" at bounding box center [19, 20] width 15 height 15
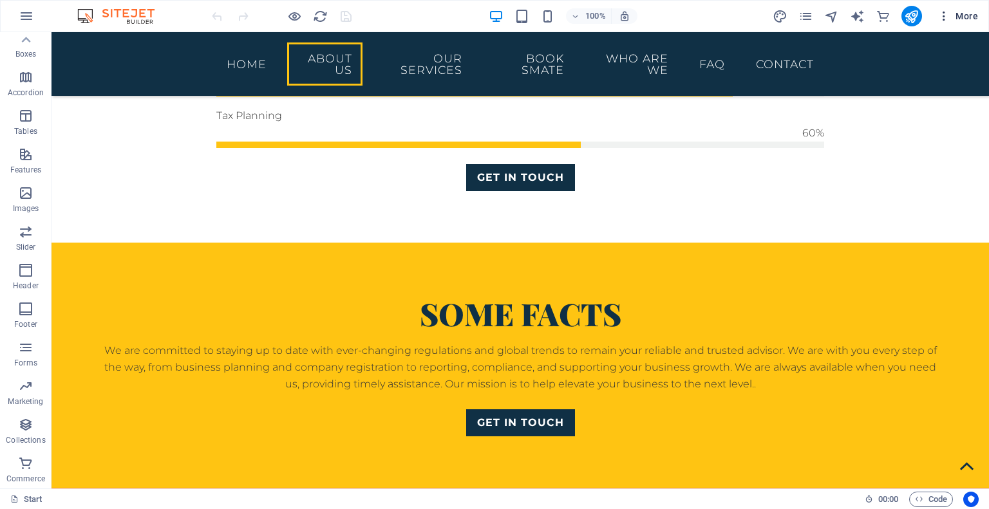
click at [941, 19] on icon "button" at bounding box center [944, 16] width 13 height 13
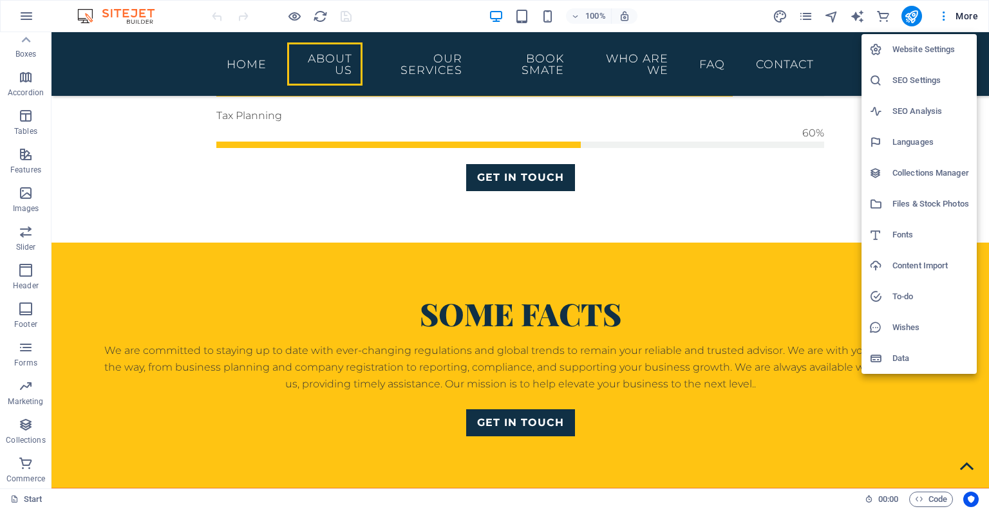
click at [945, 51] on h6 "Website Settings" at bounding box center [931, 49] width 77 height 15
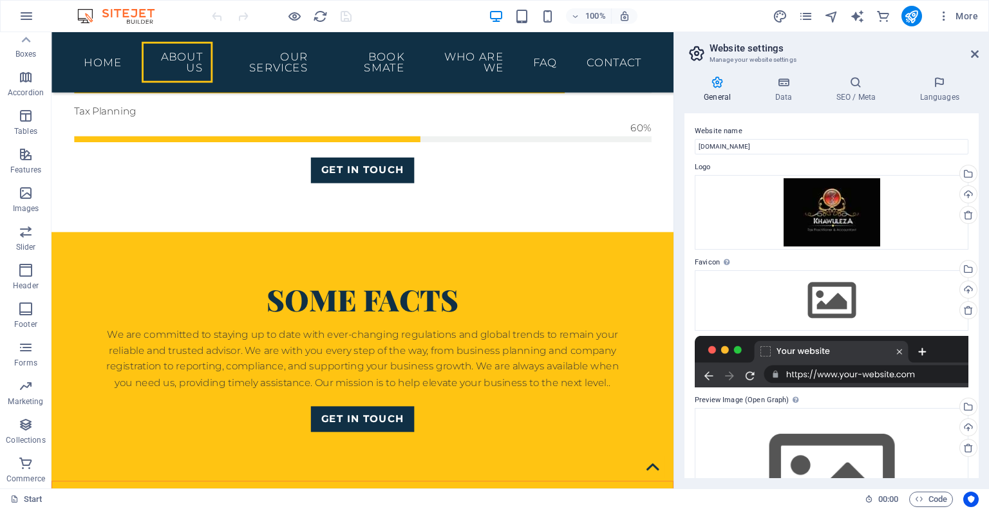
scroll to position [1157, 0]
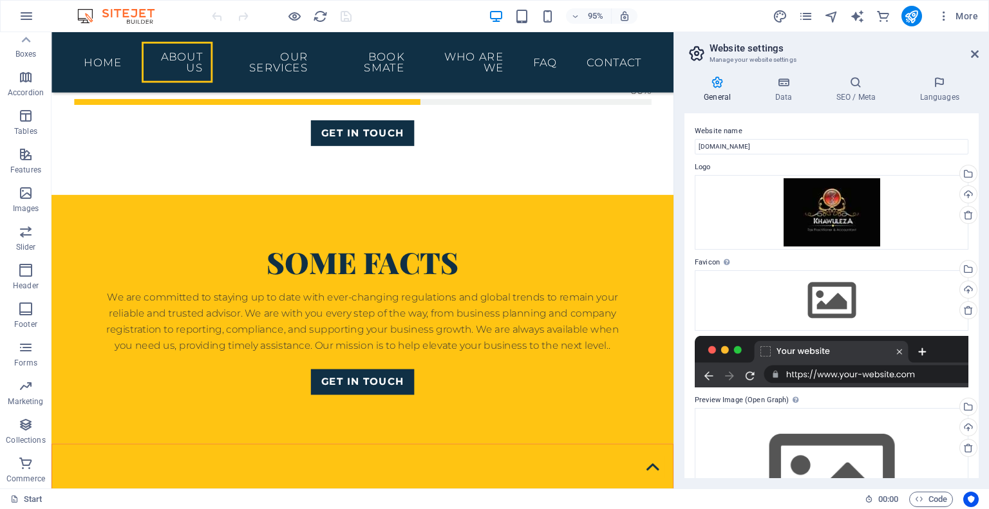
click at [755, 46] on h2 "Website settings" at bounding box center [844, 49] width 269 height 12
click at [975, 55] on icon at bounding box center [975, 54] width 8 height 10
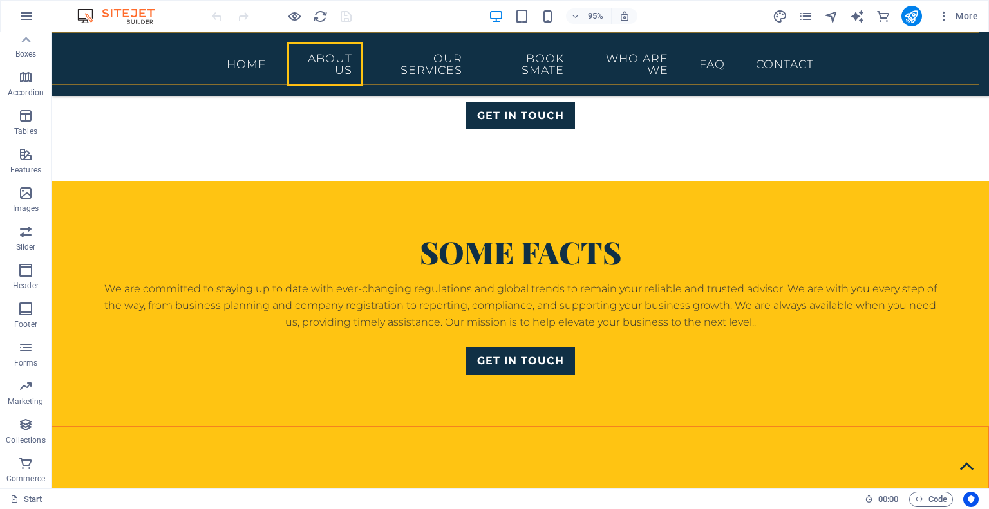
scroll to position [1095, 0]
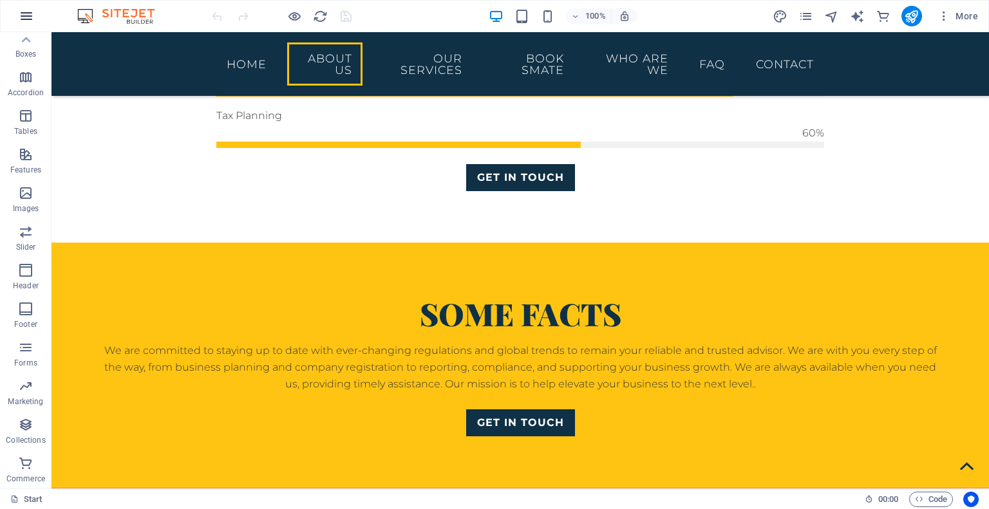
click at [27, 11] on icon "button" at bounding box center [26, 15] width 15 height 15
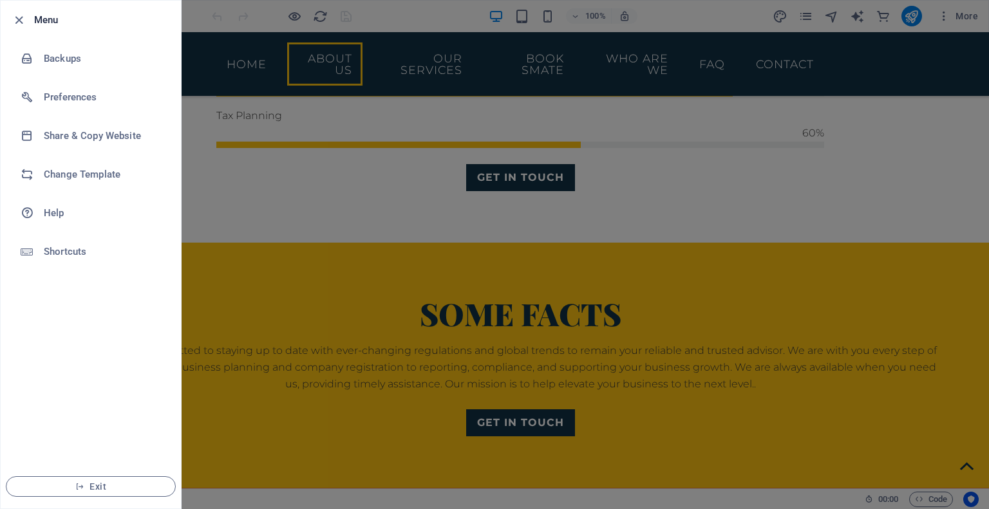
click at [833, 348] on div at bounding box center [494, 254] width 989 height 509
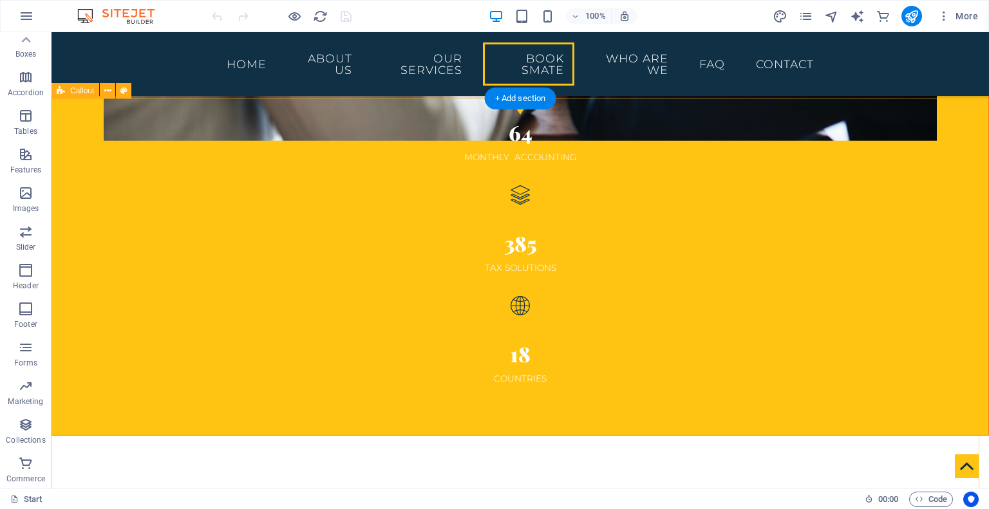
scroll to position [2254, 0]
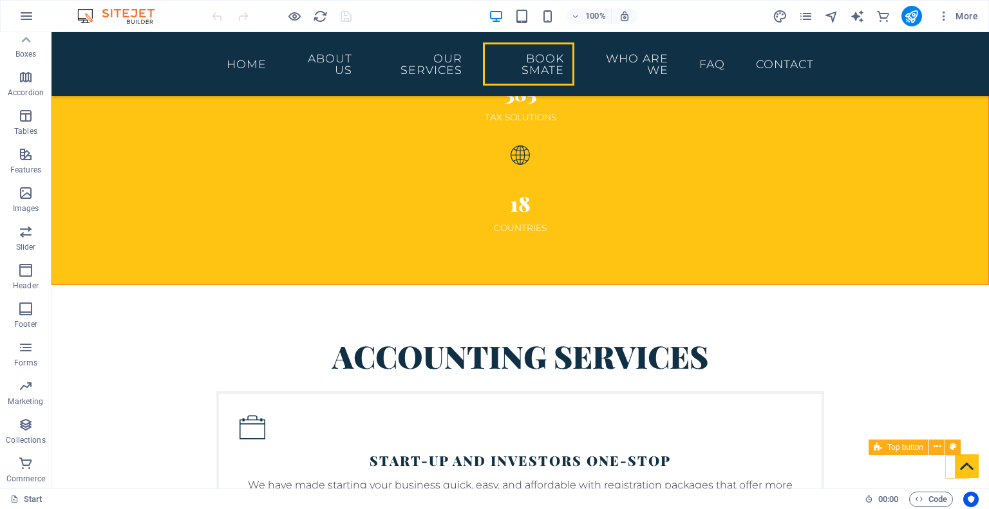
click at [961, 466] on figure at bounding box center [967, 467] width 24 height 24
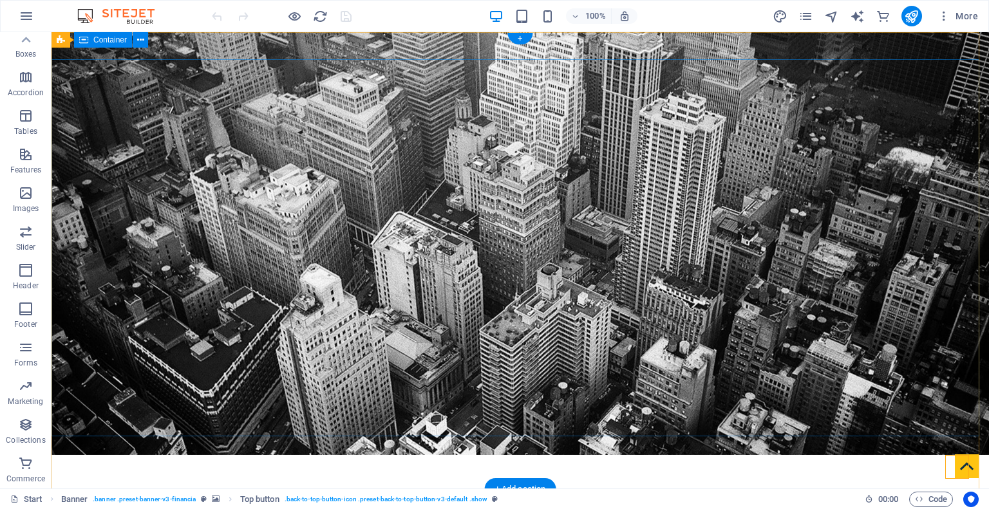
scroll to position [0, 0]
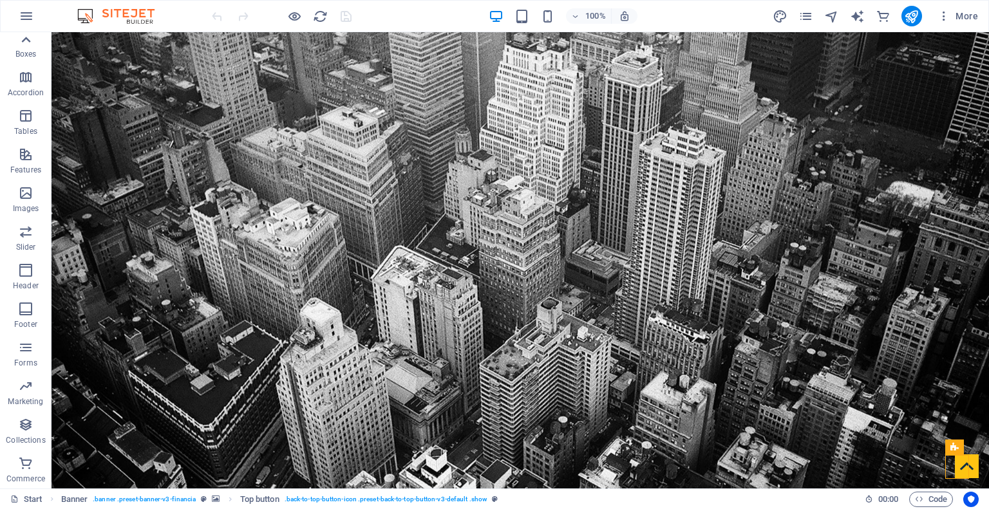
click at [28, 39] on icon at bounding box center [26, 40] width 9 height 6
click at [33, 14] on button "button" at bounding box center [26, 16] width 31 height 31
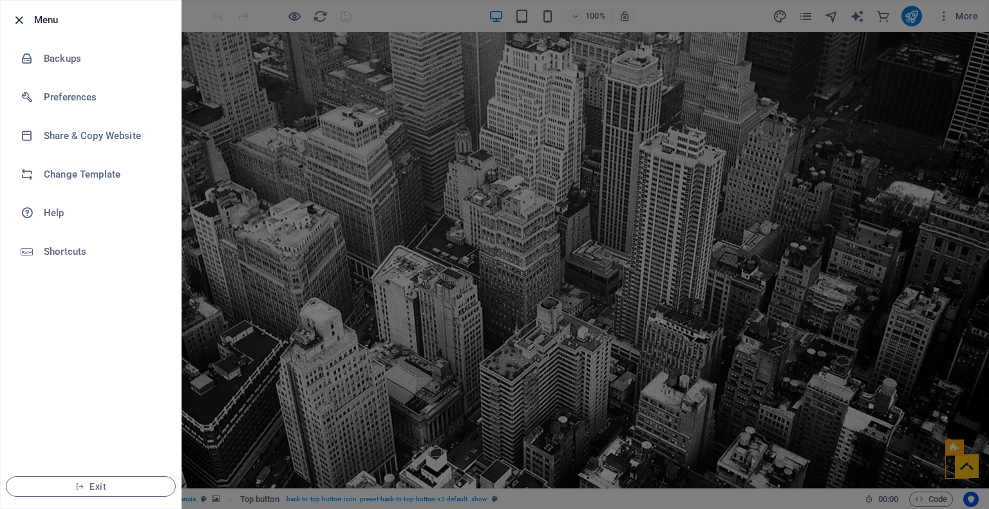
click at [23, 17] on icon "button" at bounding box center [19, 20] width 15 height 15
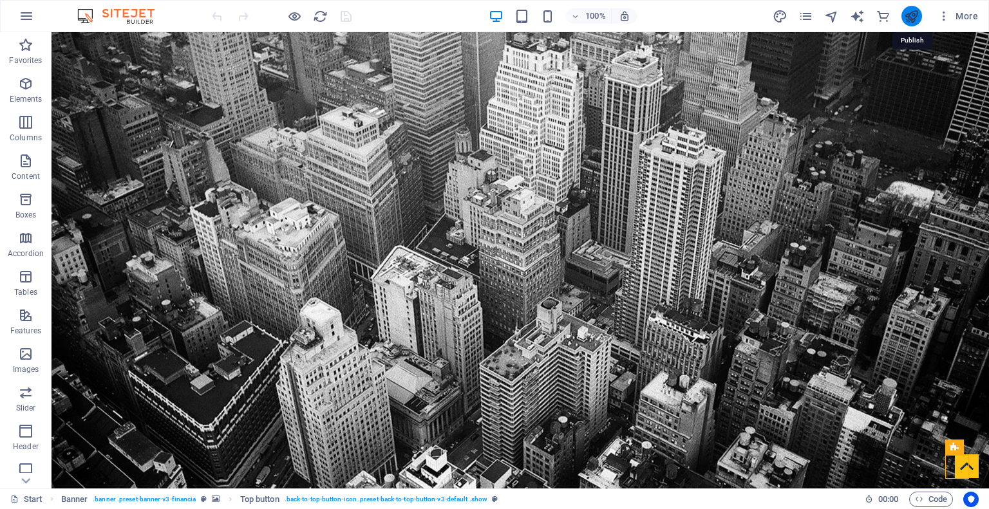
click at [912, 10] on icon "publish" at bounding box center [911, 16] width 15 height 15
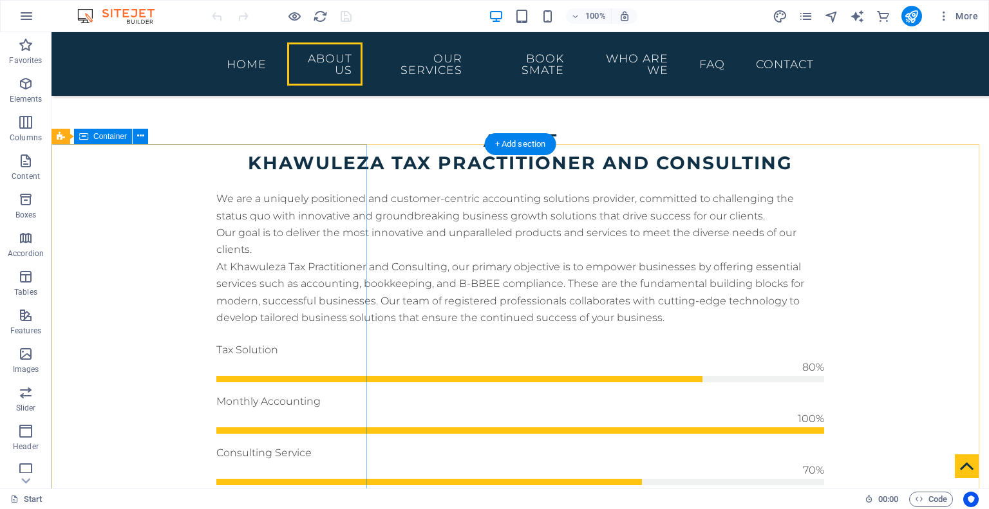
scroll to position [644, 0]
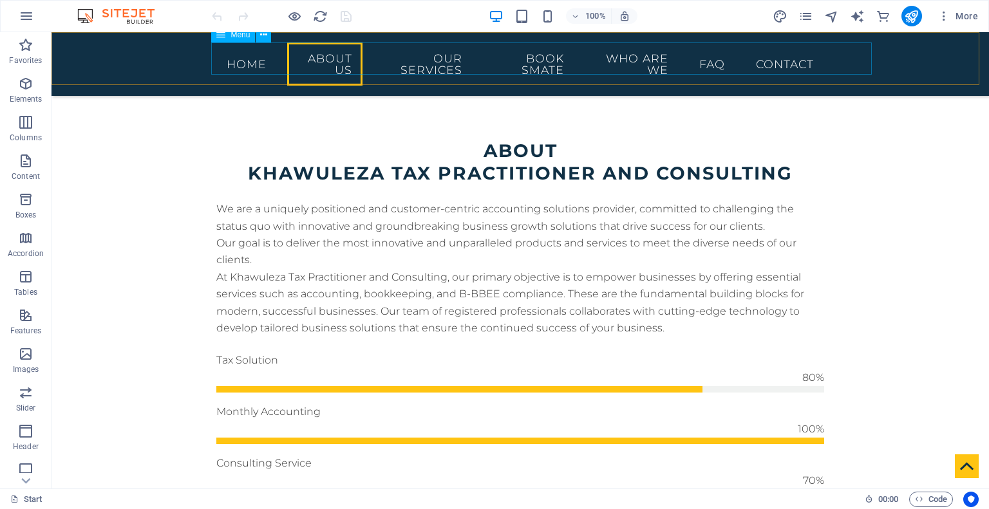
click at [425, 59] on nav "Home About us Our Services BOOK SMATE WHO ARE WE FAQ Contact" at bounding box center [520, 64] width 608 height 43
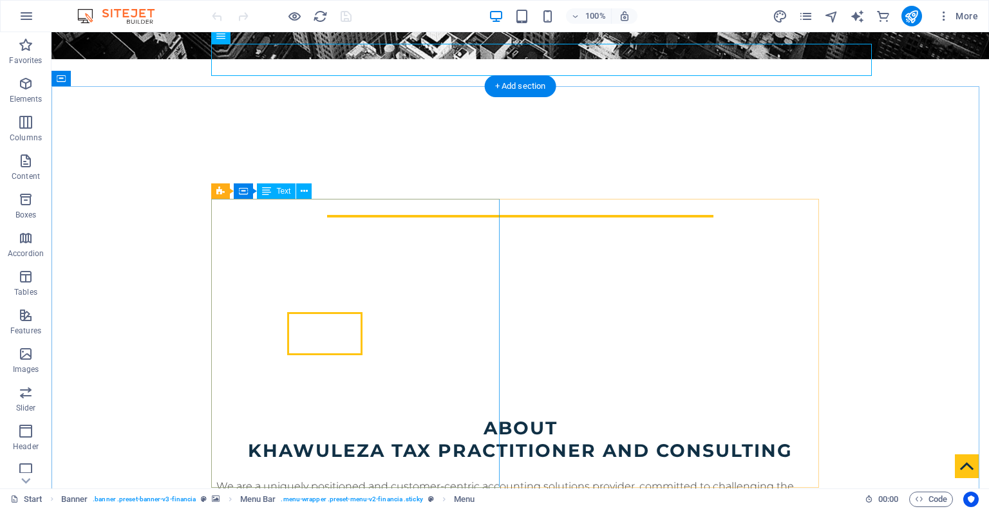
scroll to position [451, 0]
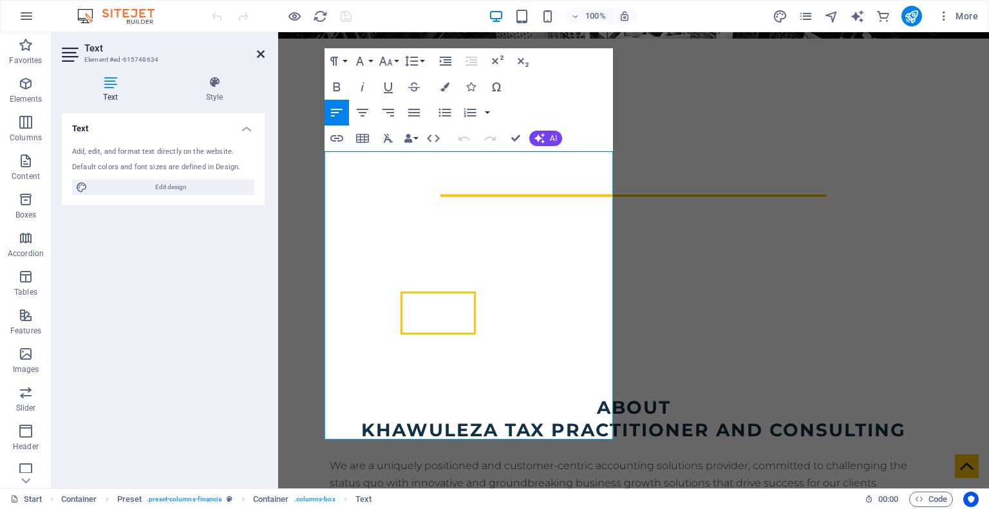
click at [257, 53] on icon at bounding box center [261, 54] width 8 height 10
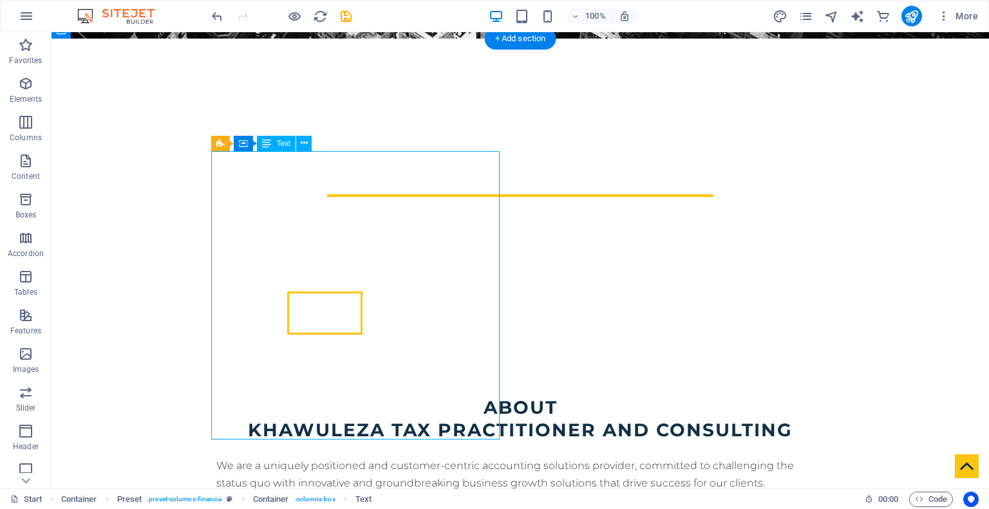
scroll to position [464, 0]
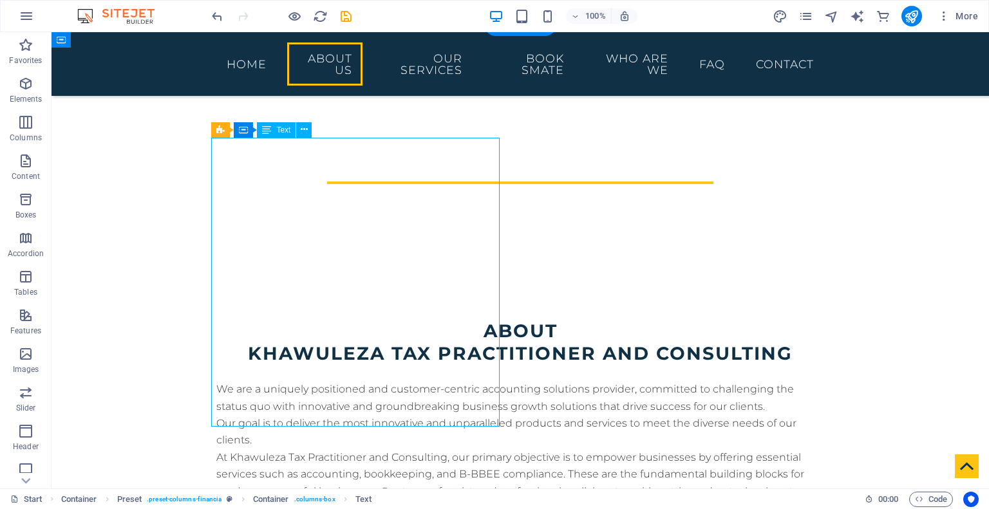
drag, startPoint x: 258, startPoint y: 433, endPoint x: 219, endPoint y: 416, distance: 43.0
click at [218, 416] on div "We are a uniquely positioned and customer-centric accounting solutions provider…" at bounding box center [520, 449] width 608 height 136
click at [314, 381] on div "We are a uniquely positioned and customer-centric accounting solutions provider…" at bounding box center [520, 449] width 608 height 136
click at [301, 133] on icon at bounding box center [304, 130] width 7 height 14
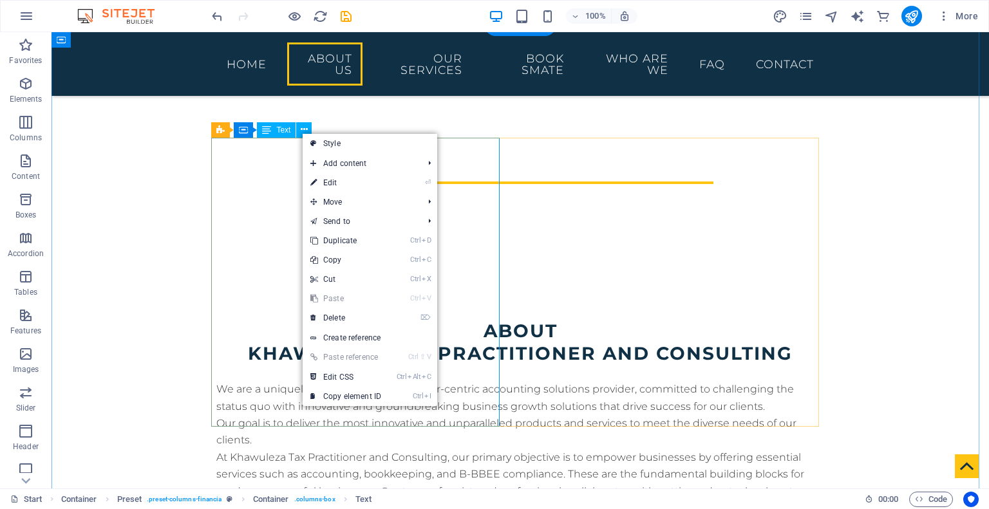
click at [275, 381] on div "We are a uniquely positioned and customer-centric accounting solutions provider…" at bounding box center [520, 449] width 608 height 136
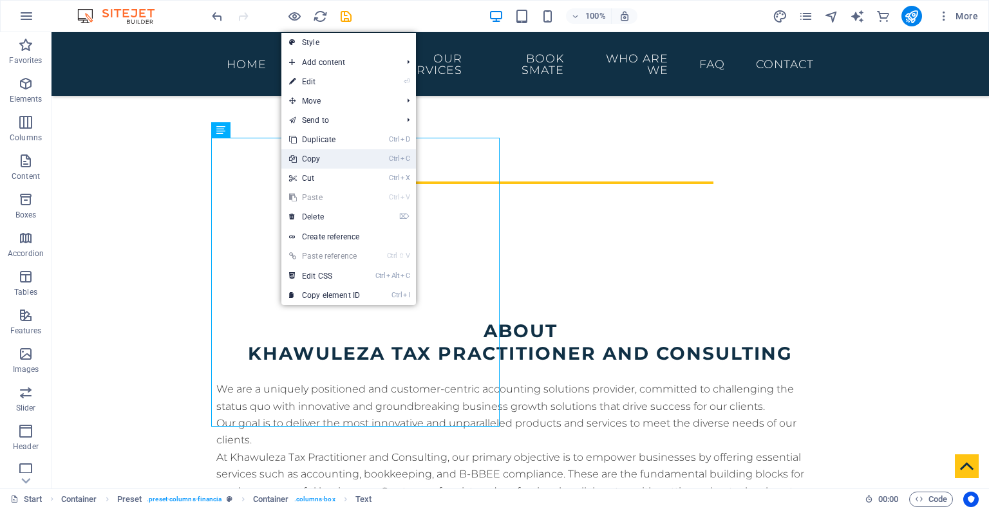
click at [316, 161] on link "Ctrl C Copy" at bounding box center [324, 158] width 86 height 19
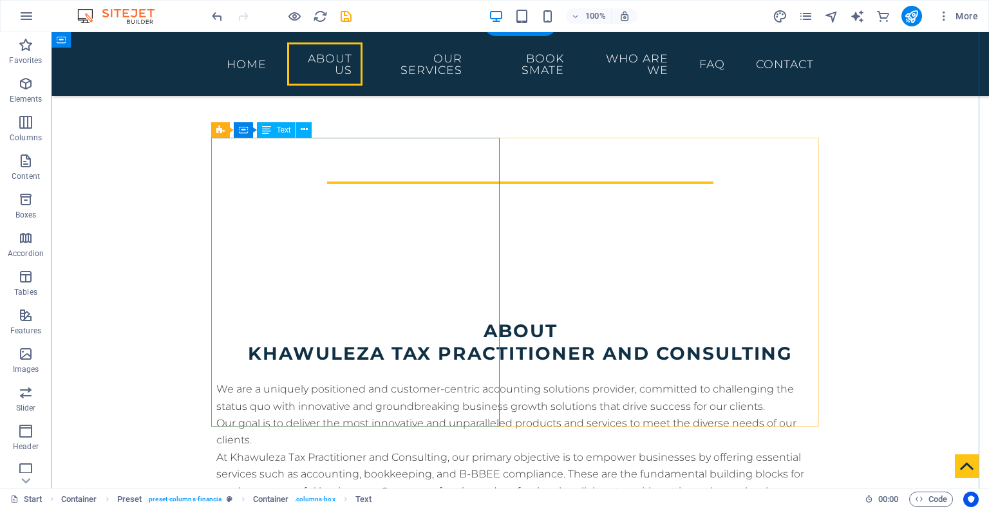
click at [352, 381] on div "We are a uniquely positioned and customer-centric accounting solutions provider…" at bounding box center [520, 449] width 608 height 136
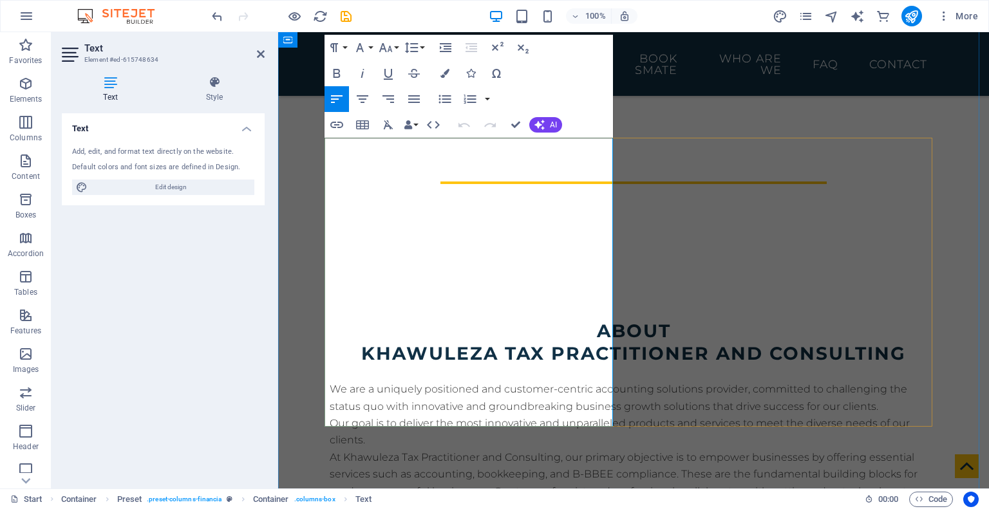
click at [557, 415] on p "Our goal is to deliver the most innovative and unparalleled products and servic…" at bounding box center [634, 432] width 608 height 34
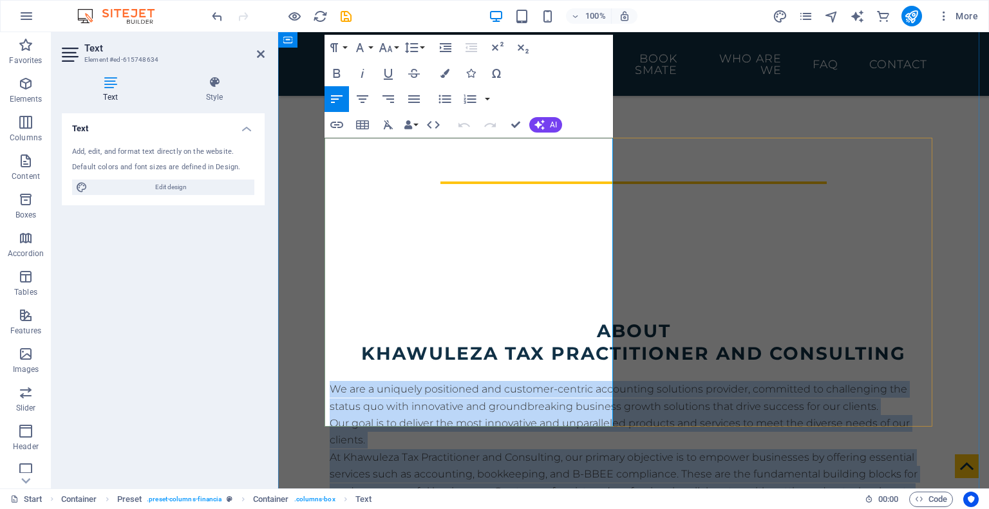
drag, startPoint x: 327, startPoint y: 146, endPoint x: 563, endPoint y: 415, distance: 358.2
click at [563, 415] on div "We are a uniquely positioned and customer-centric accounting solutions provider…" at bounding box center [634, 449] width 608 height 136
copy div "We are a uniquely positioned and customer-centric accounting solutions provider…"
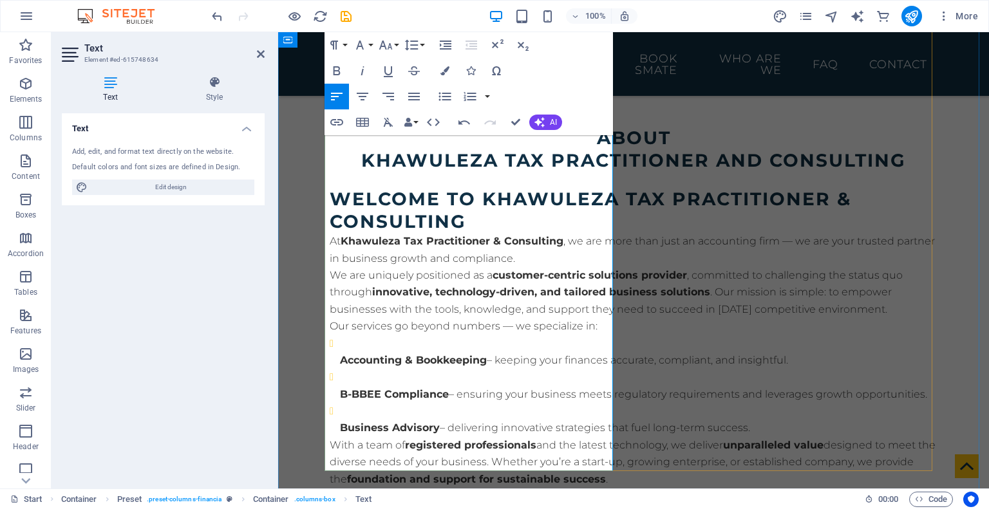
scroll to position [528, 0]
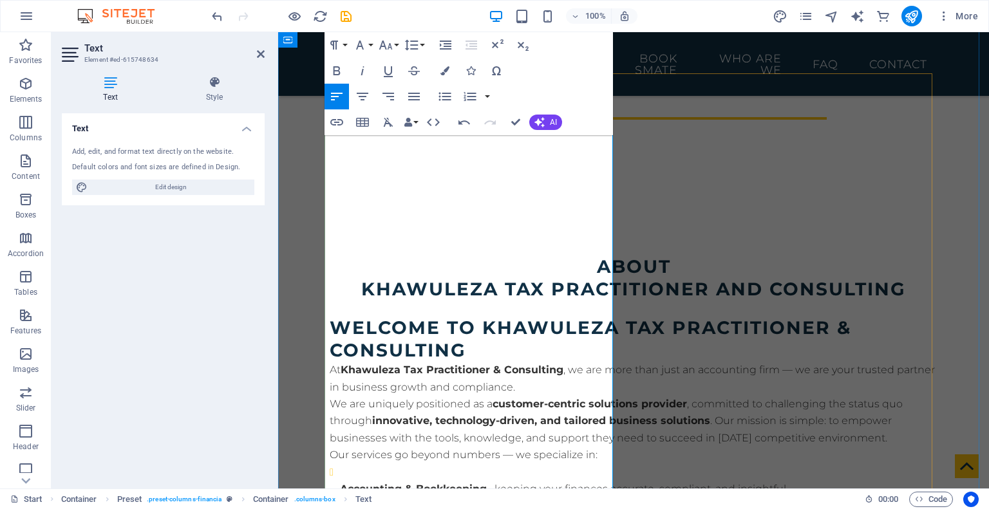
click at [360, 464] on li "Accounting & Bookkeeping – keeping your finances accurate, compliant, and insig…" at bounding box center [639, 481] width 598 height 34
click at [462, 126] on icon "button" at bounding box center [464, 122] width 15 height 15
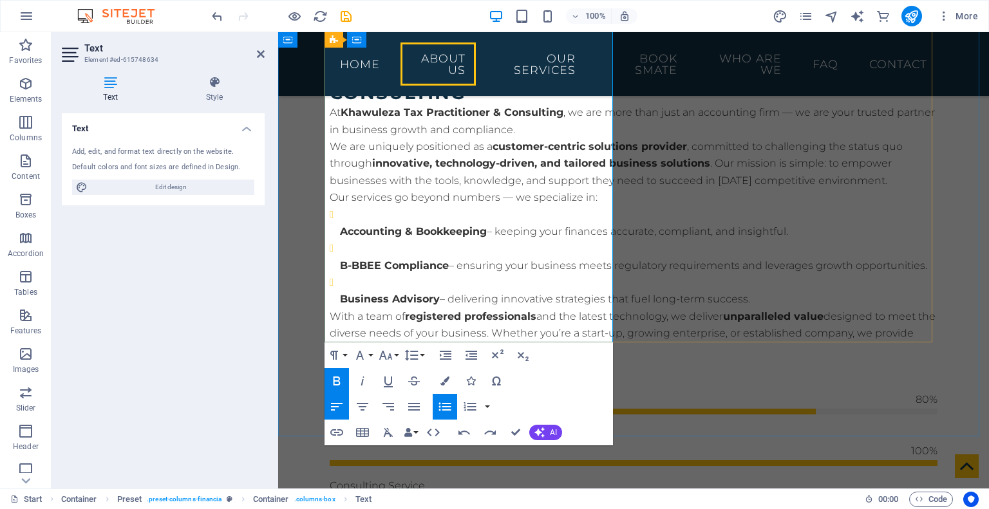
click at [555, 308] on p "With a team of registered professionals and the latest technology, we deliver u…" at bounding box center [634, 333] width 608 height 51
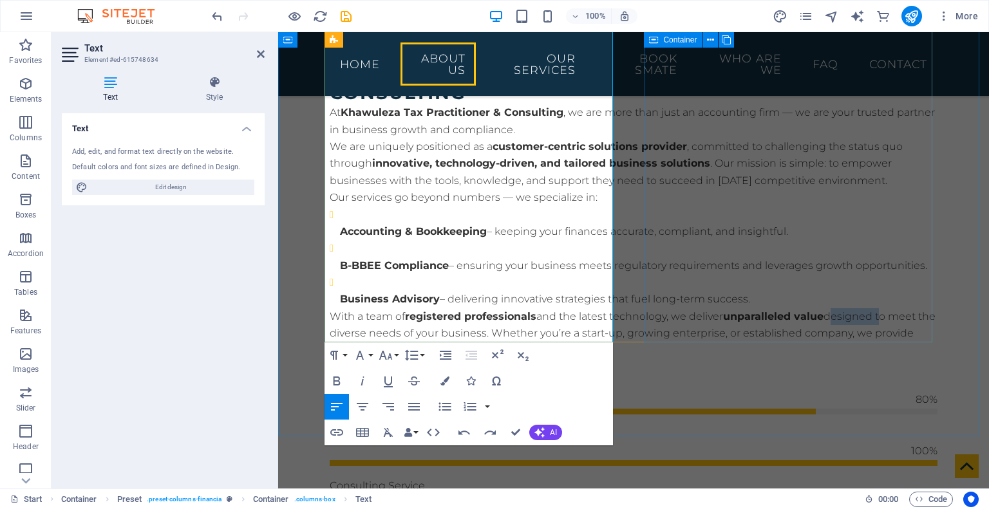
click at [680, 375] on div "Tax Solution 80% Monthly Accounting 100% Consulting Service 70% Fixed Asset Ver…" at bounding box center [634, 498] width 608 height 246
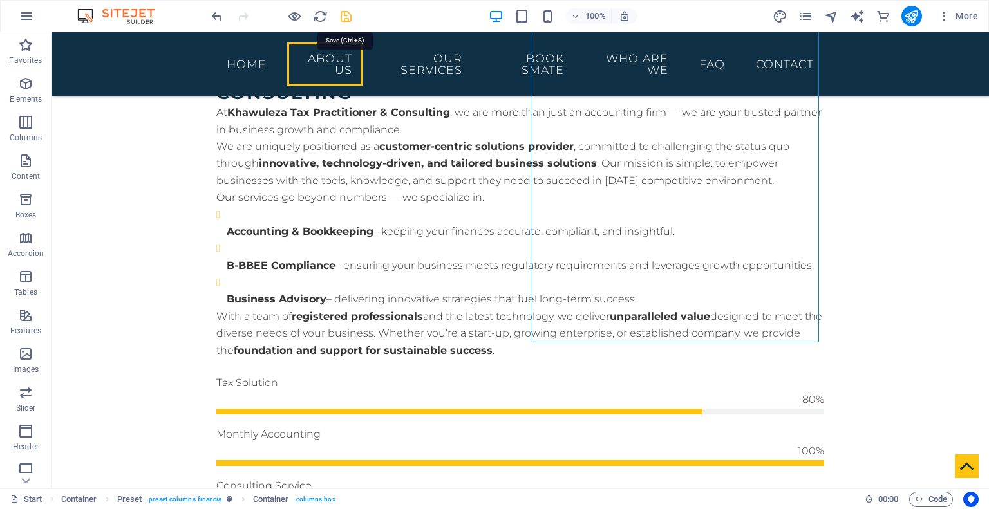
click at [348, 15] on icon "save" at bounding box center [346, 16] width 15 height 15
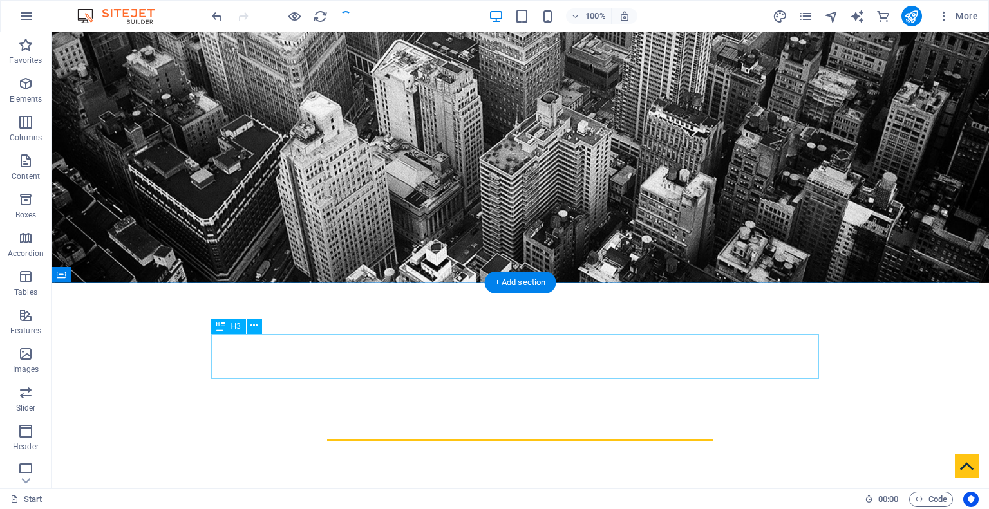
scroll to position [528, 0]
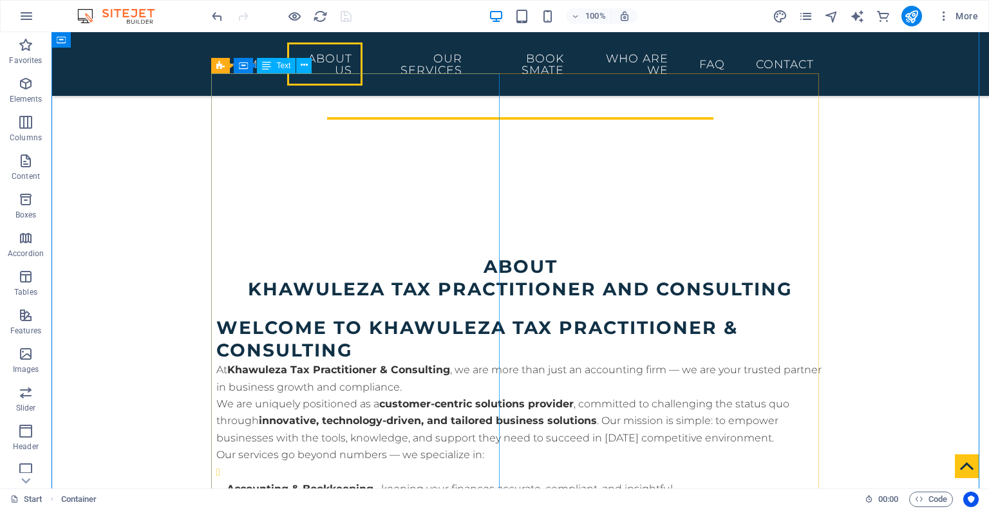
click at [403, 317] on div "Welcome to Khawuleza Tax Practitioner & Consulting At Khawuleza Tax Practitione…" at bounding box center [520, 467] width 608 height 300
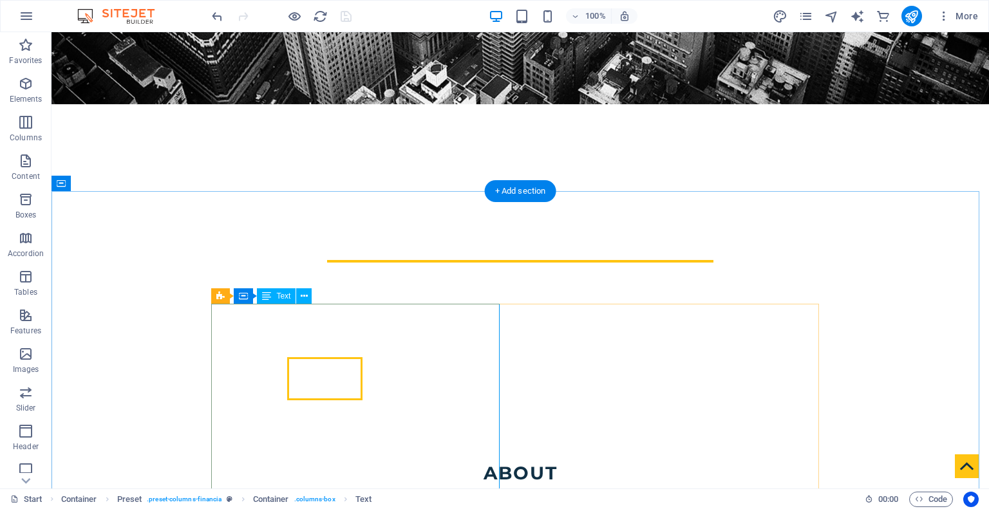
scroll to position [399, 0]
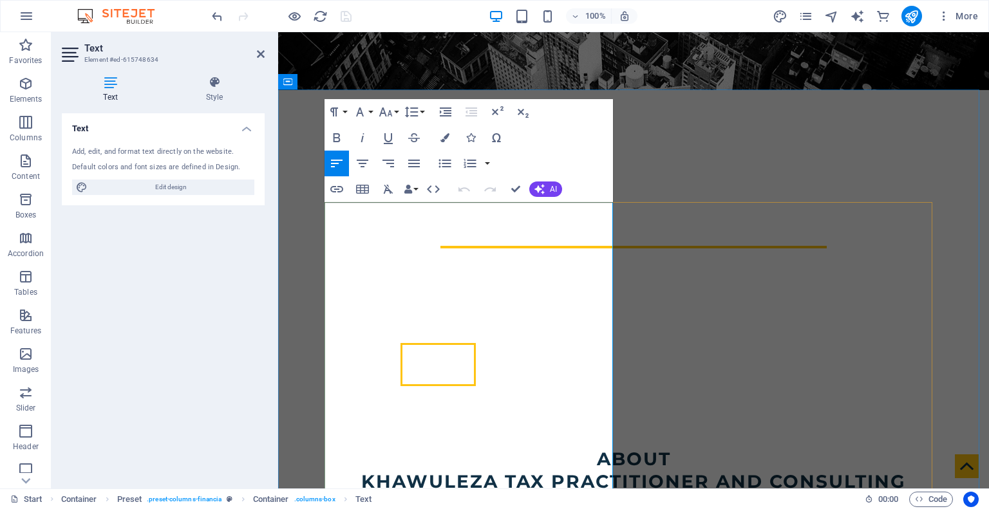
click at [462, 192] on icon "button" at bounding box center [464, 189] width 15 height 15
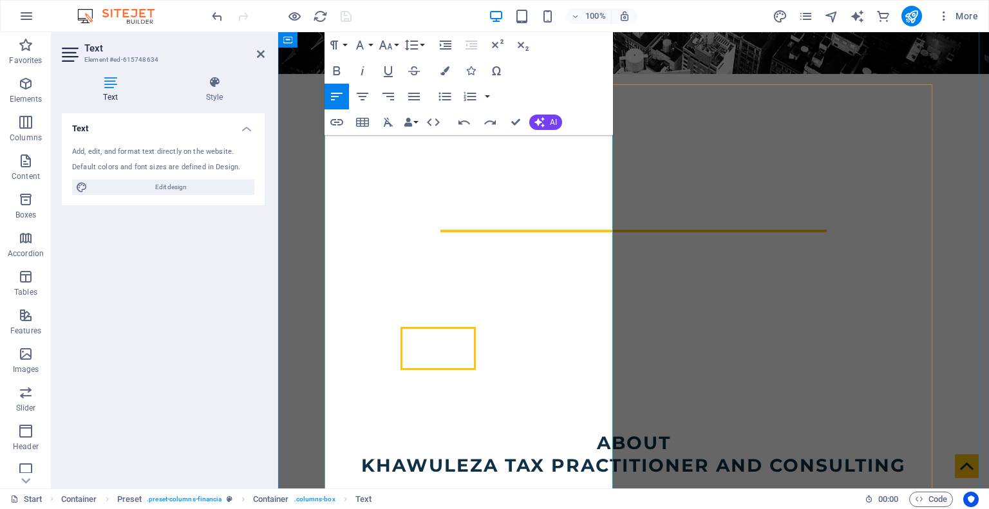
scroll to position [335, 0]
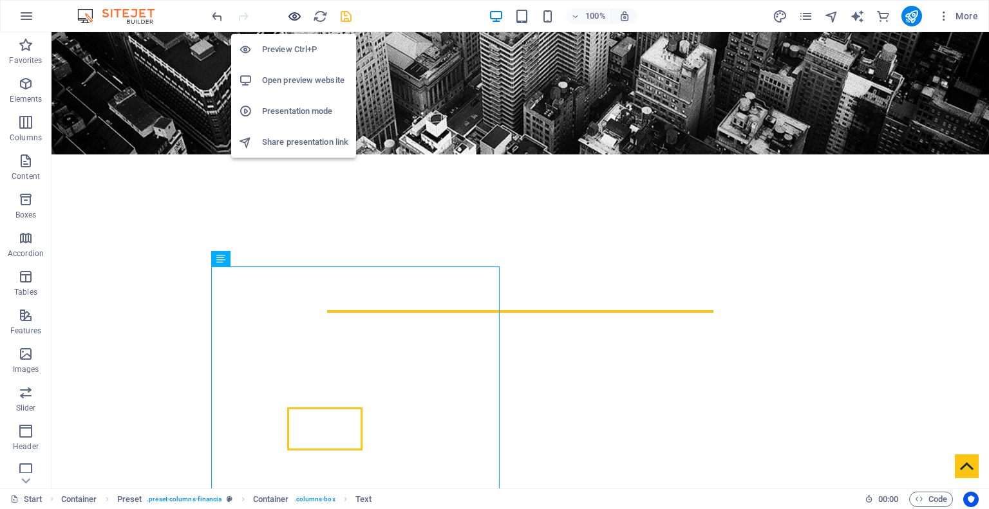
click at [294, 14] on icon "button" at bounding box center [294, 16] width 15 height 15
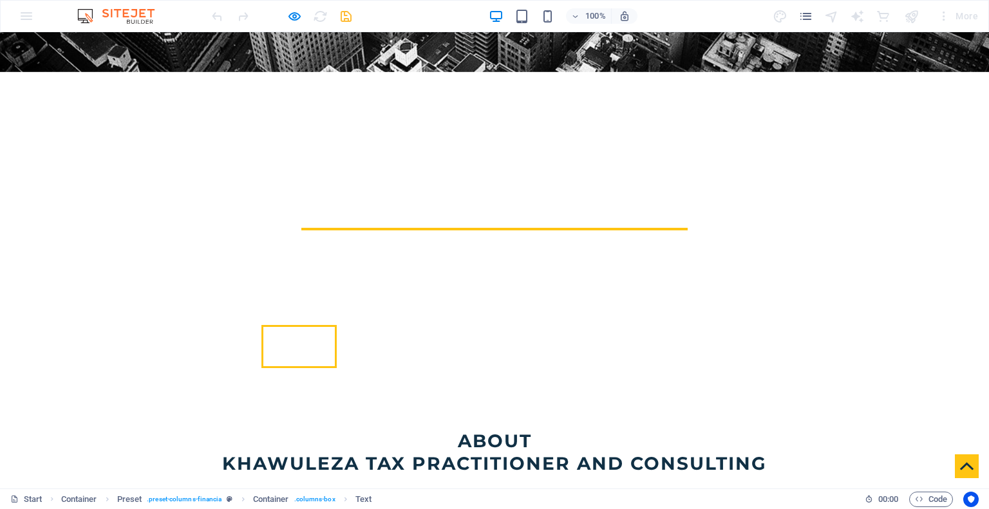
scroll to position [399, 0]
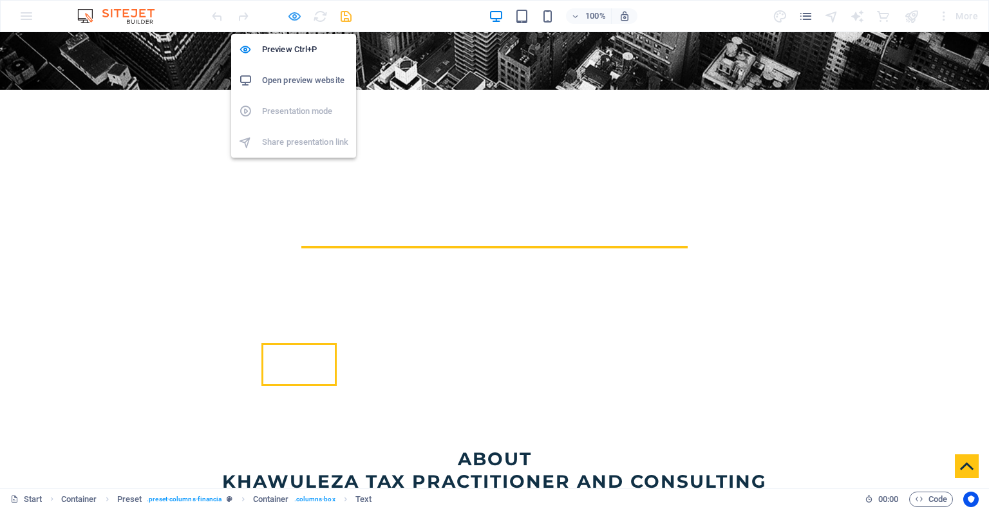
click at [290, 14] on icon "button" at bounding box center [294, 16] width 15 height 15
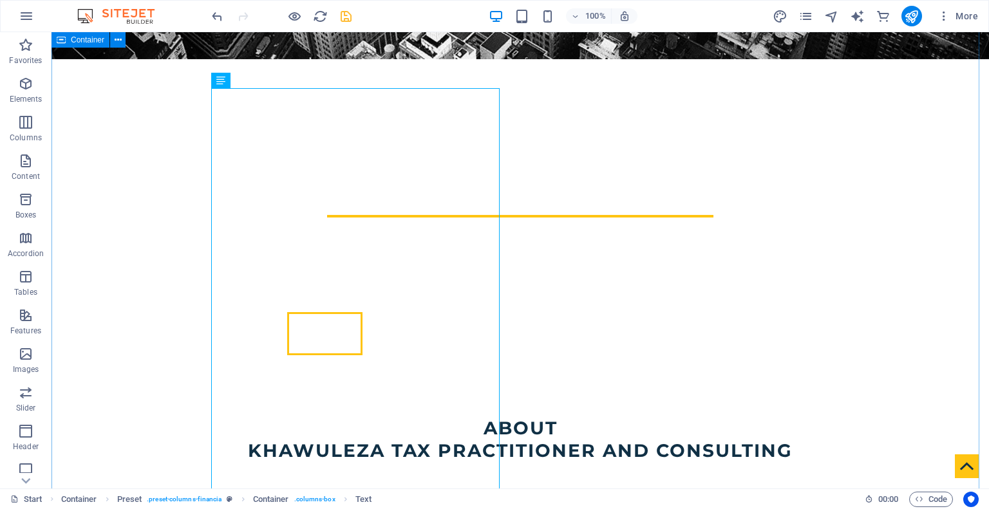
scroll to position [335, 0]
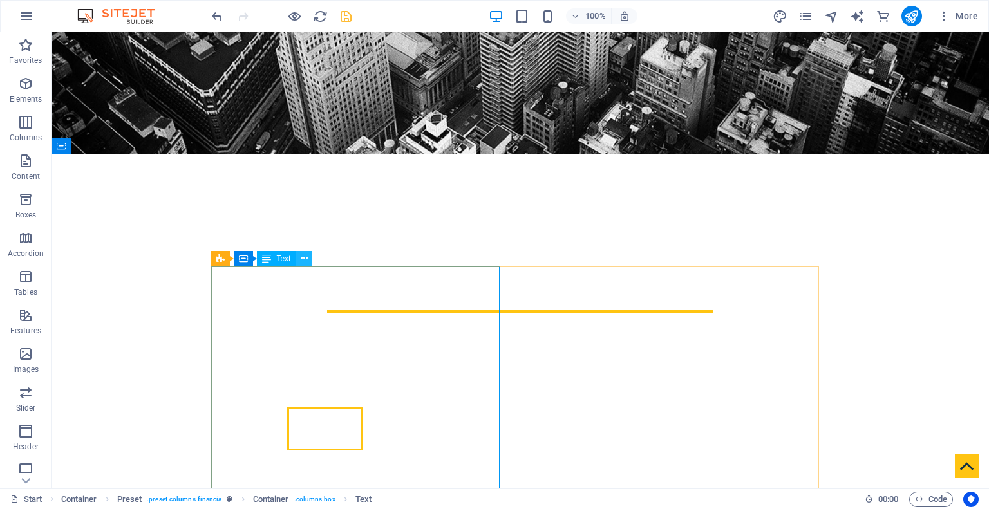
click at [301, 260] on icon at bounding box center [304, 259] width 7 height 14
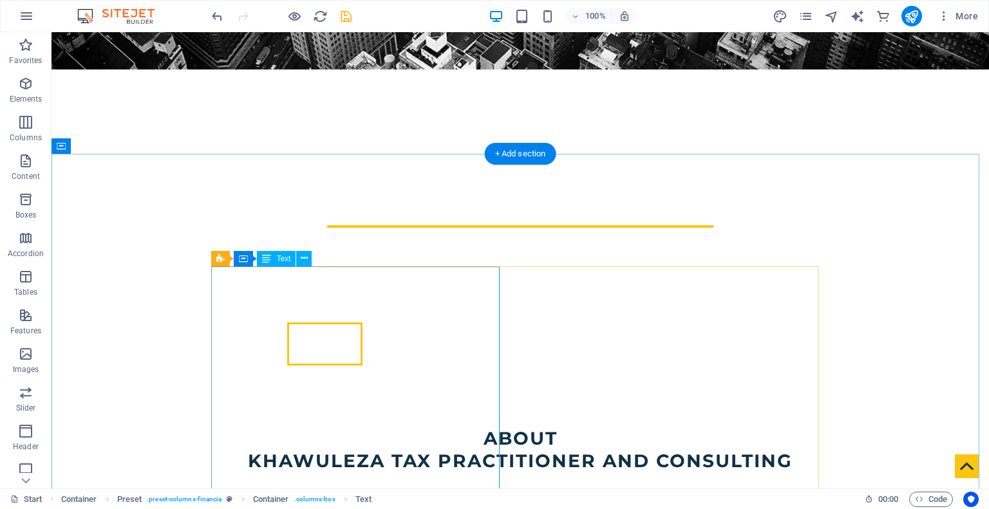
scroll to position [528, 0]
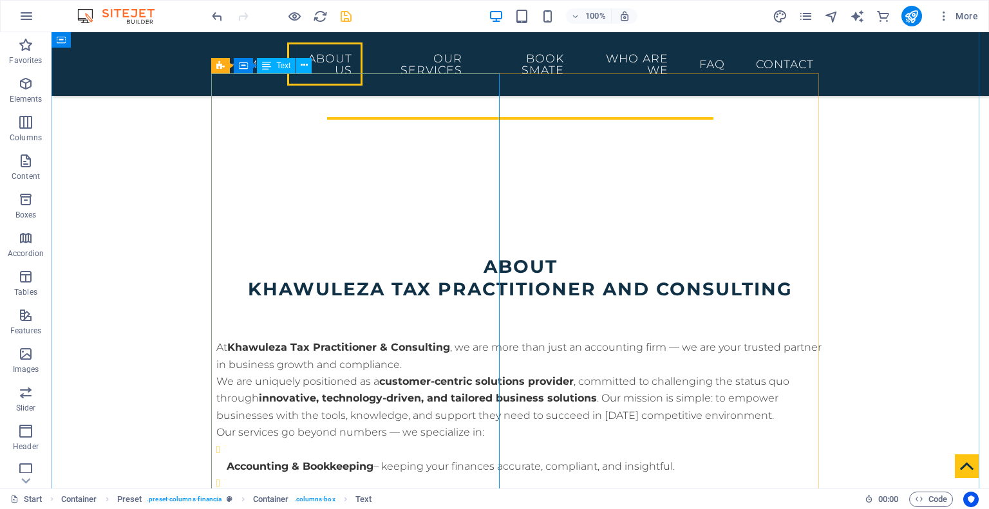
click at [306, 317] on div "At Khawuleza Tax Practitioner & Consulting , we are more than just an accountin…" at bounding box center [520, 456] width 608 height 278
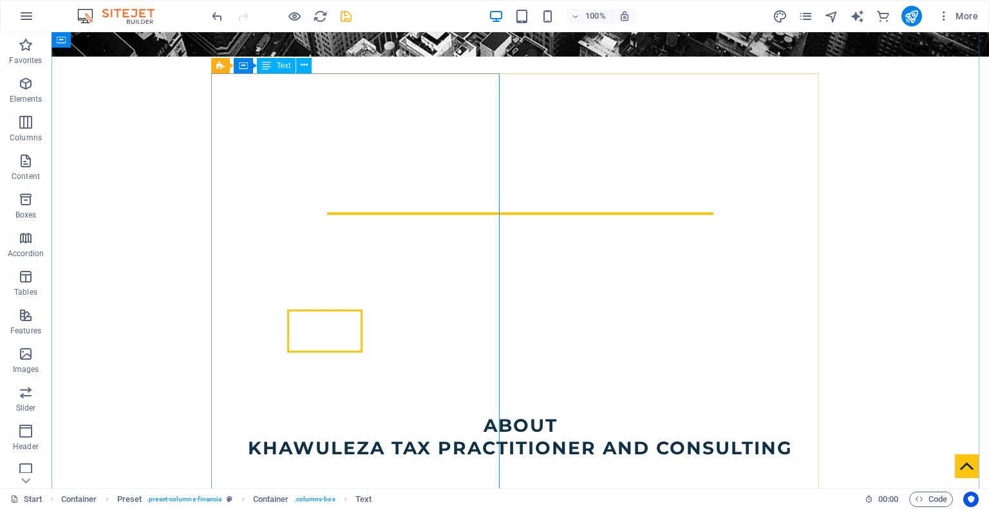
scroll to position [335, 0]
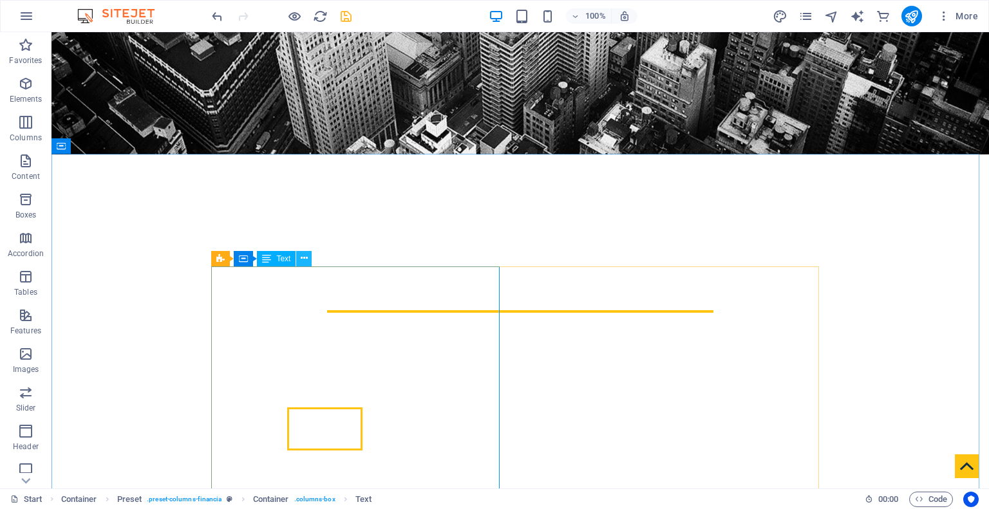
click at [304, 262] on icon at bounding box center [304, 259] width 7 height 14
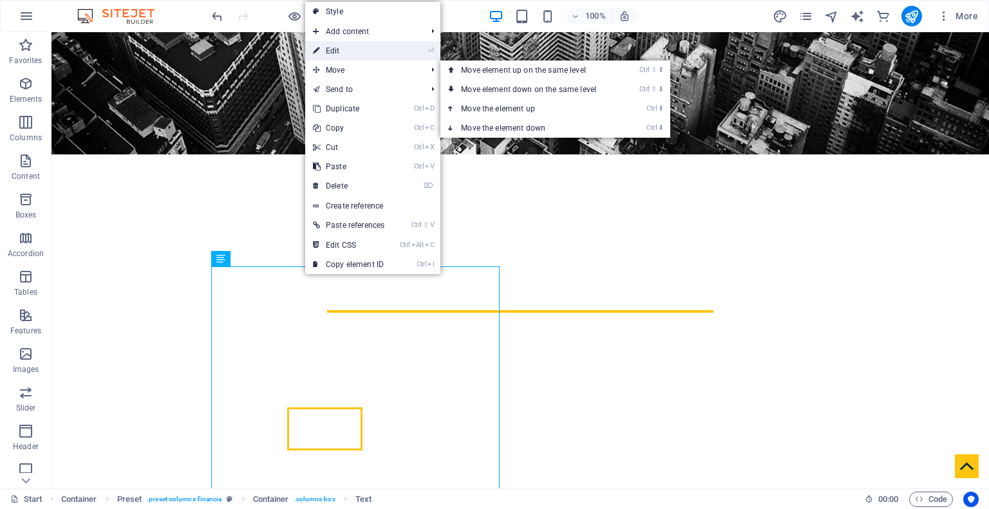
click at [339, 50] on link "⏎ Edit" at bounding box center [348, 50] width 87 height 19
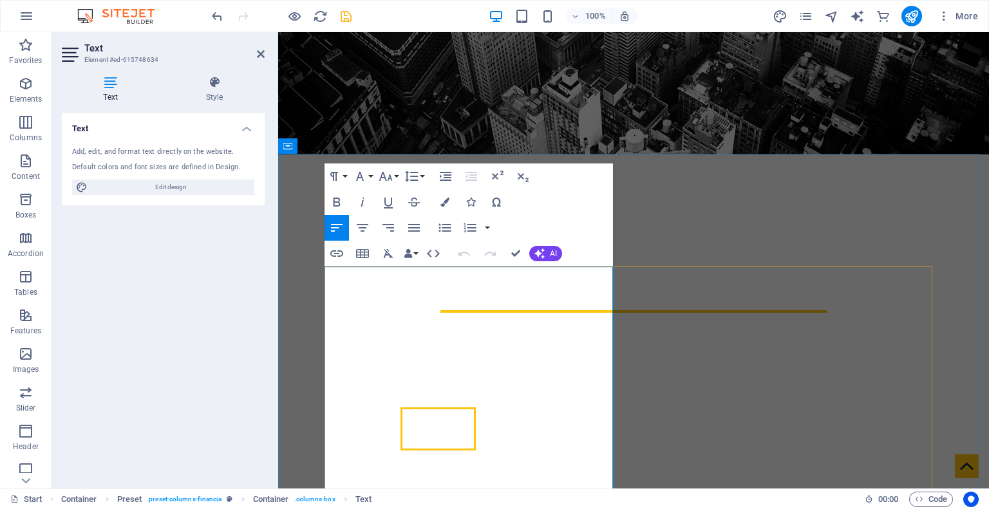
scroll to position [464, 0]
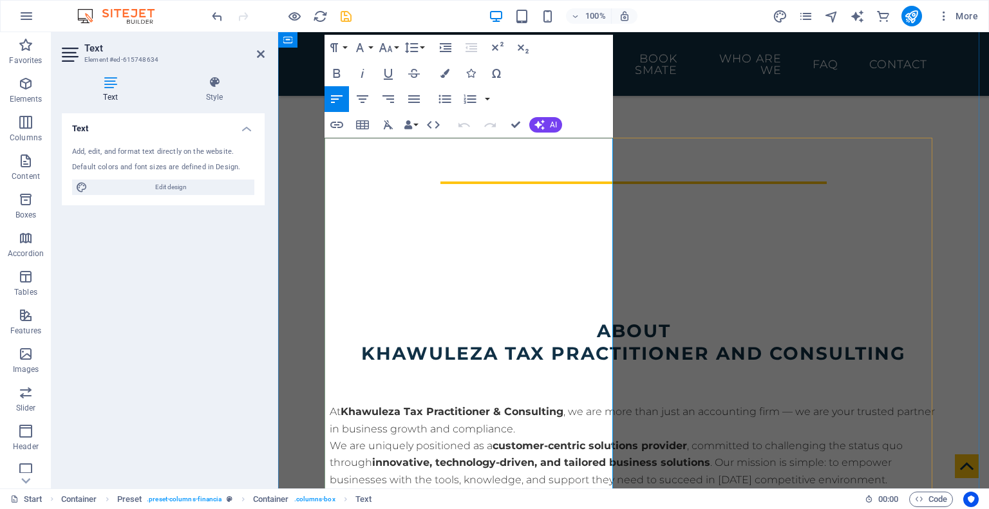
click at [417, 438] on p "We are uniquely positioned as a customer-centric solutions provider , committed…" at bounding box center [634, 463] width 608 height 51
click at [395, 438] on p "We are uniquely positioned as a customer-centric solutions provider , committed…" at bounding box center [634, 472] width 608 height 68
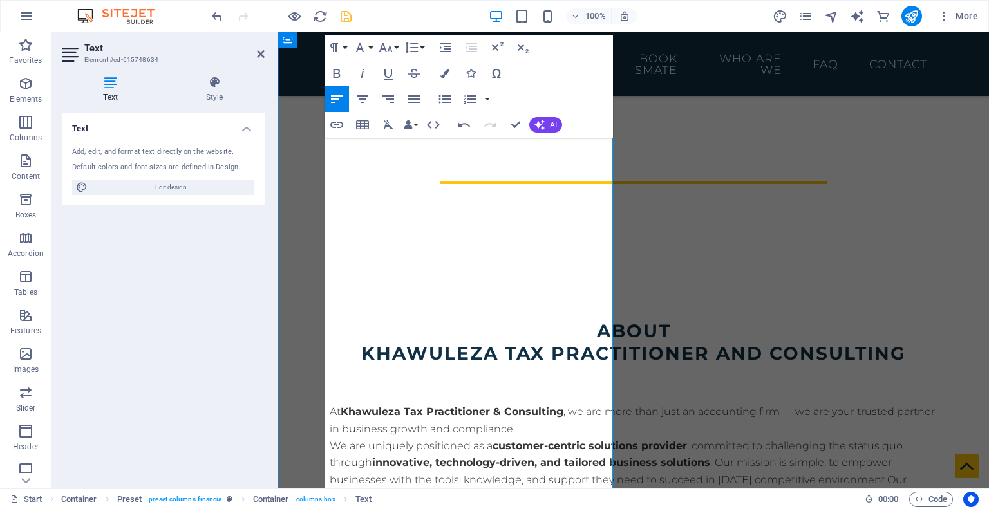
click at [399, 438] on p "We are uniquely positioned as a customer-centric solutions provider , committed…" at bounding box center [634, 472] width 608 height 68
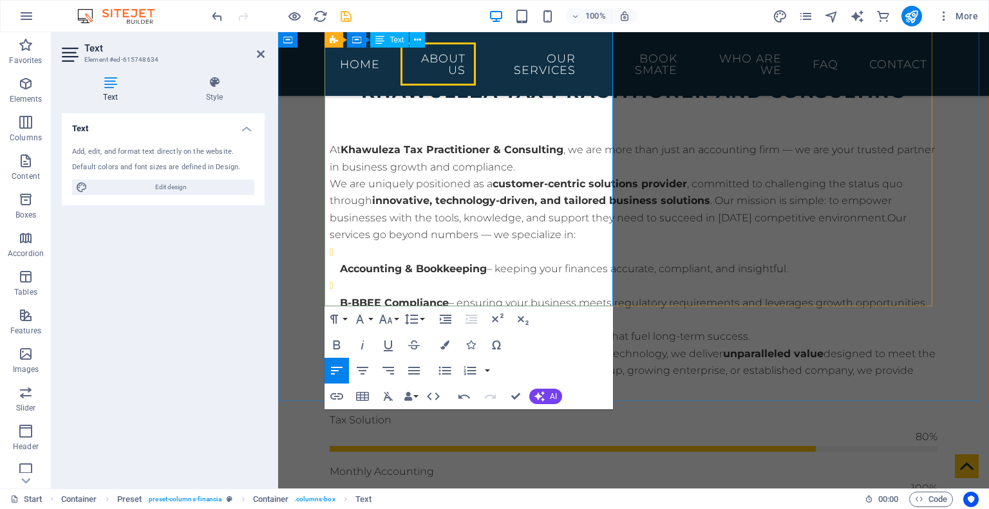
scroll to position [657, 0]
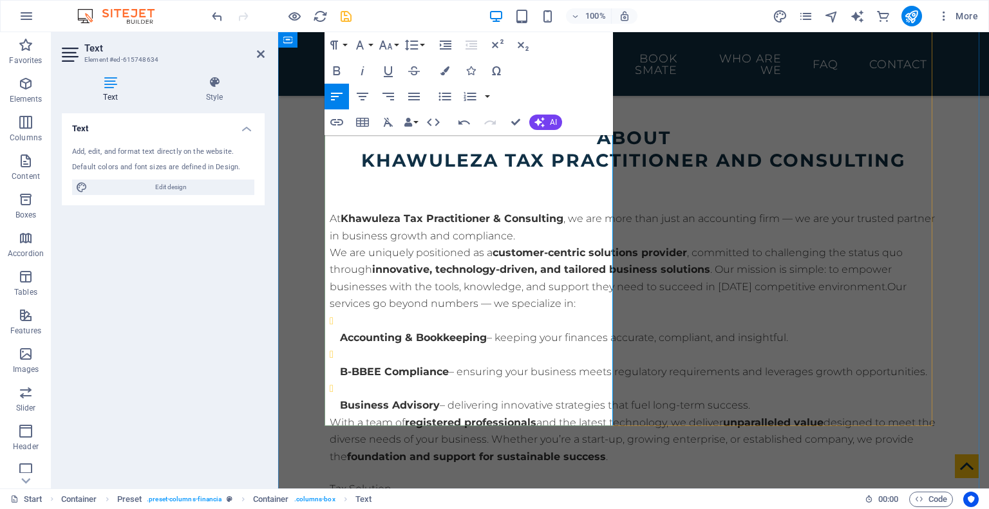
click at [415, 364] on p "B-BBEE Compliance – ensuring your business meets regulatory requirements and le…" at bounding box center [639, 372] width 598 height 17
click at [491, 397] on p "Business Advisory – delivering innovative strategies that fuel long-term succes…" at bounding box center [639, 405] width 598 height 17
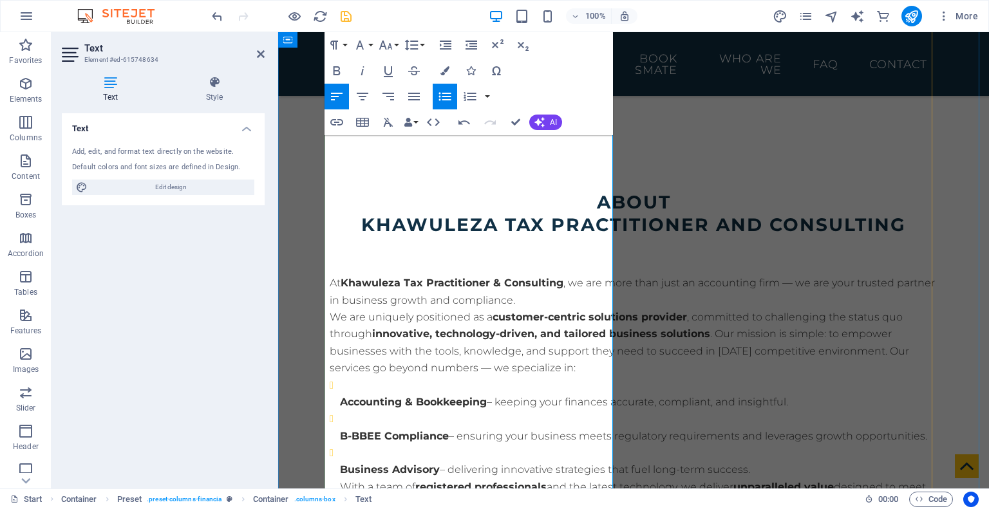
scroll to position [464, 0]
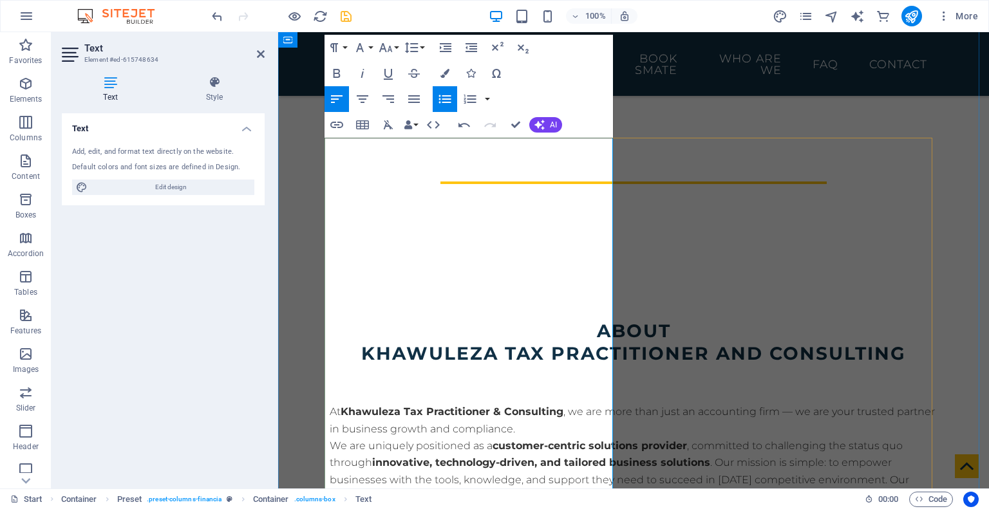
click at [420, 438] on p "We are uniquely positioned as a customer-centric solutions provider , committed…" at bounding box center [634, 472] width 608 height 68
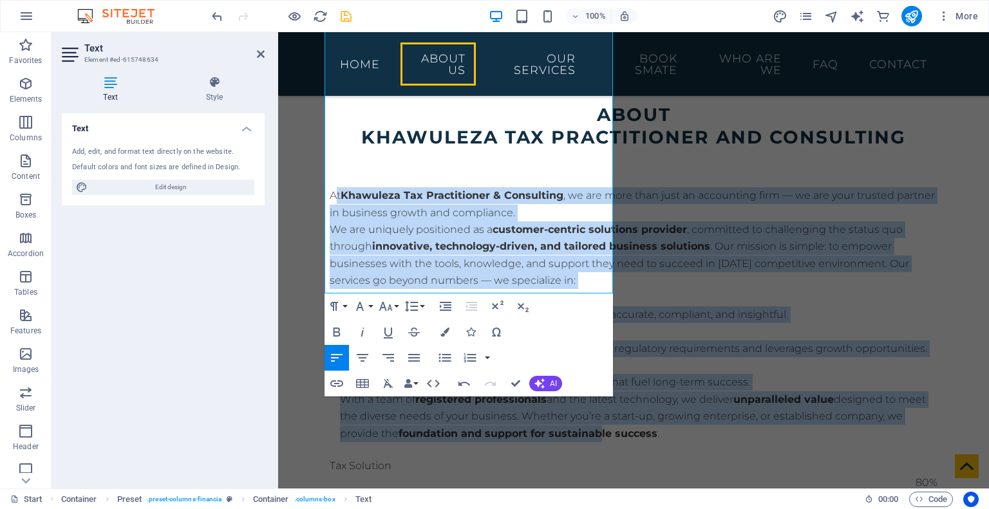
scroll to position [988, 0]
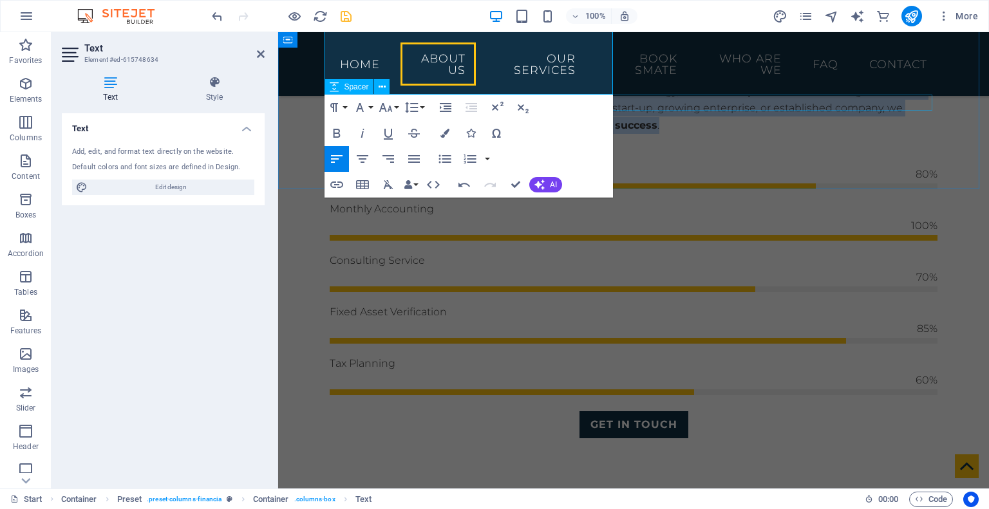
drag, startPoint x: 330, startPoint y: 293, endPoint x: 550, endPoint y: 97, distance: 294.2
click at [550, 97] on div "About khawuleza Tax Practitioner And Consulting At Khawuleza Tax Practitioner &…" at bounding box center [633, 117] width 628 height 746
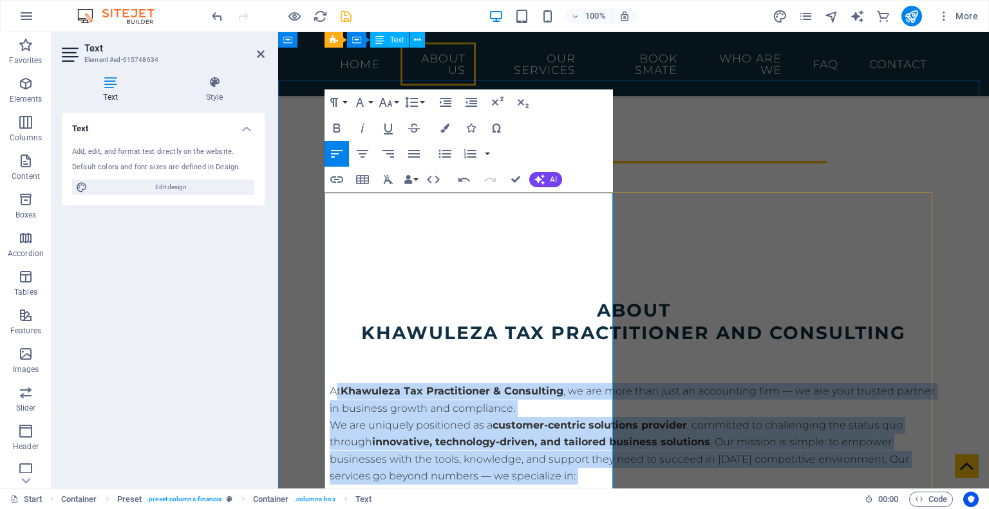
scroll to position [409, 0]
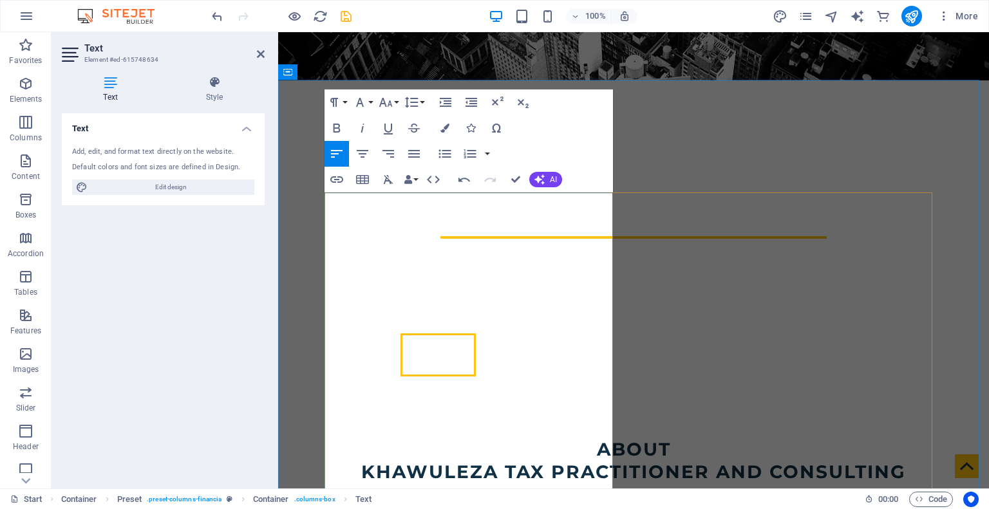
click at [337, 500] on h3 at bounding box center [634, 511] width 608 height 23
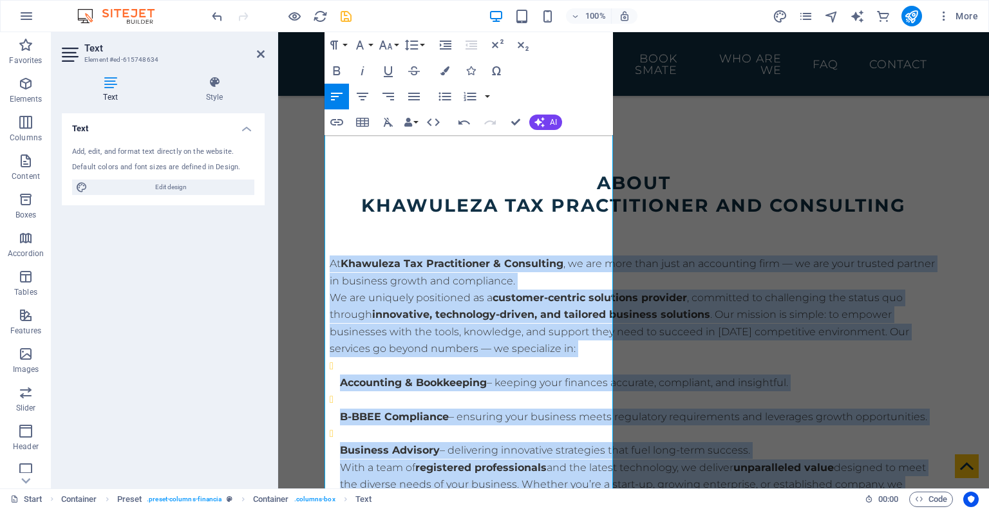
scroll to position [907, 0]
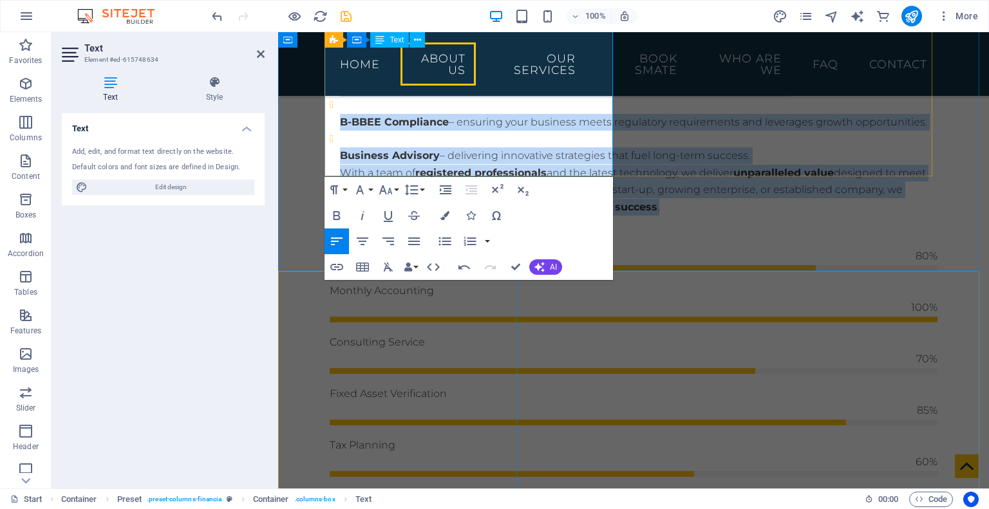
drag, startPoint x: 327, startPoint y: 220, endPoint x: 562, endPoint y: 169, distance: 240.0
click at [562, 169] on div "At Khawuleza Tax Practitioner & Consulting , we are more than just an accountin…" at bounding box center [634, 77] width 608 height 278
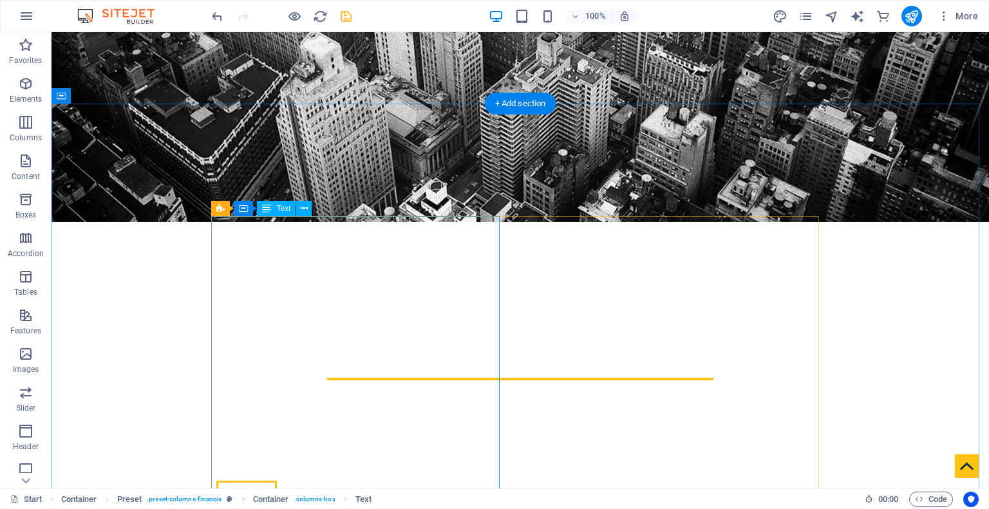
scroll to position [263, 0]
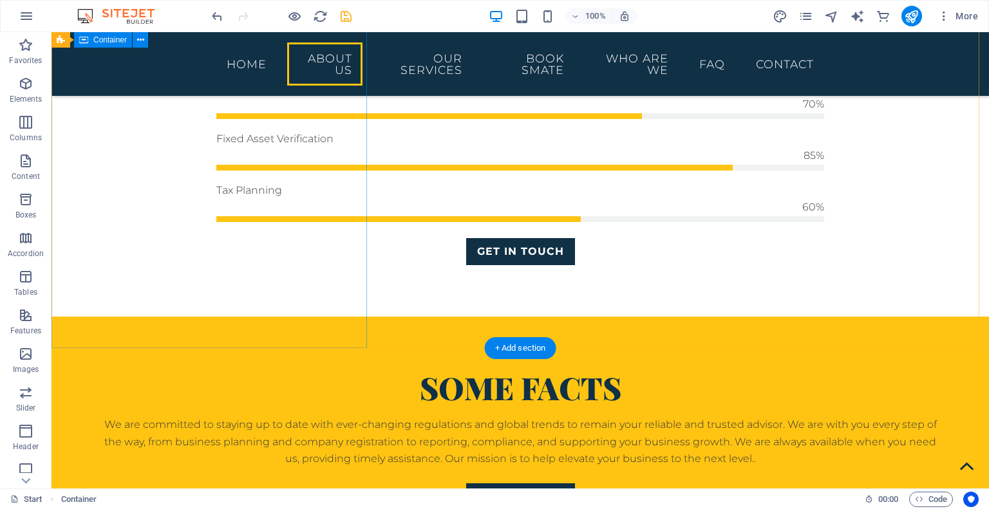
scroll to position [1100, 0]
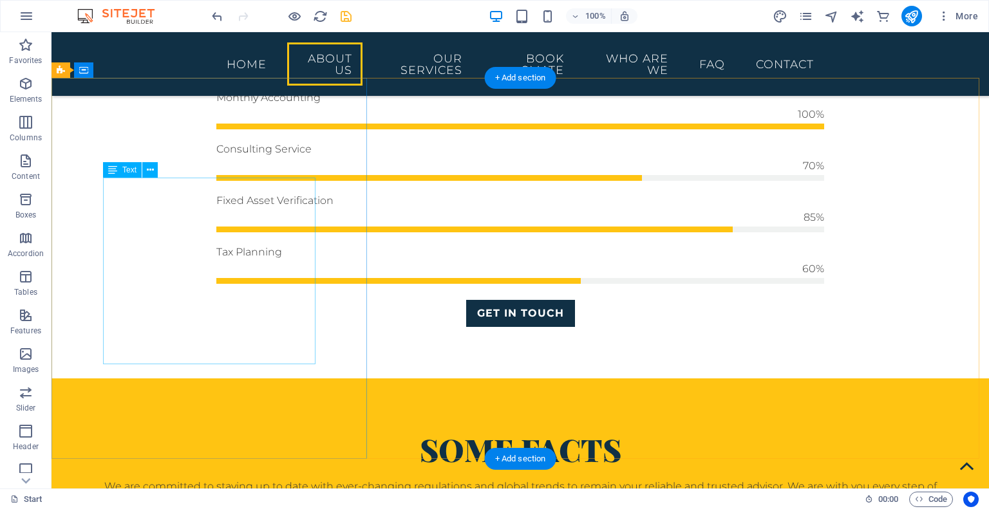
click at [165, 478] on div "We are committed to staying up to date with ever-changing regulations and globa…" at bounding box center [520, 503] width 835 height 51
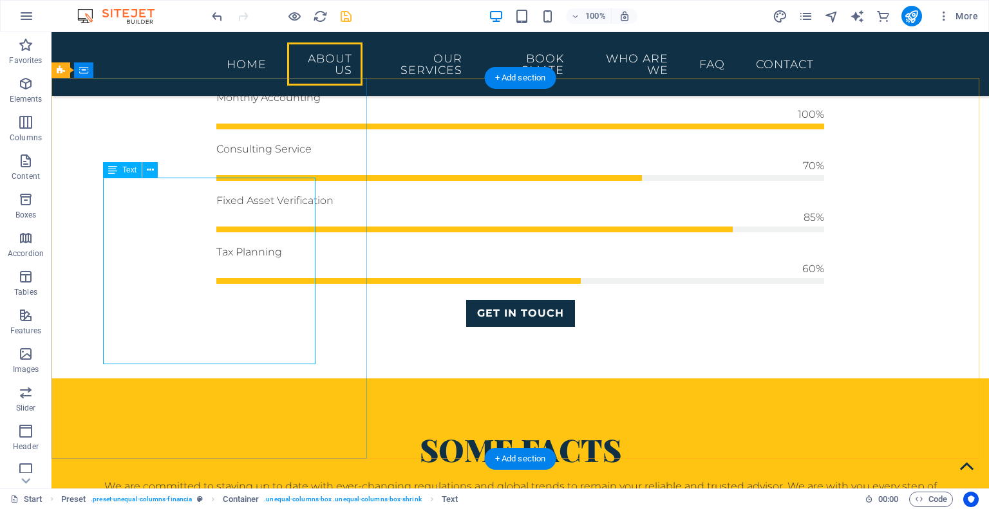
click at [165, 478] on div "We are committed to staying up to date with ever-changing regulations and globa…" at bounding box center [520, 503] width 835 height 51
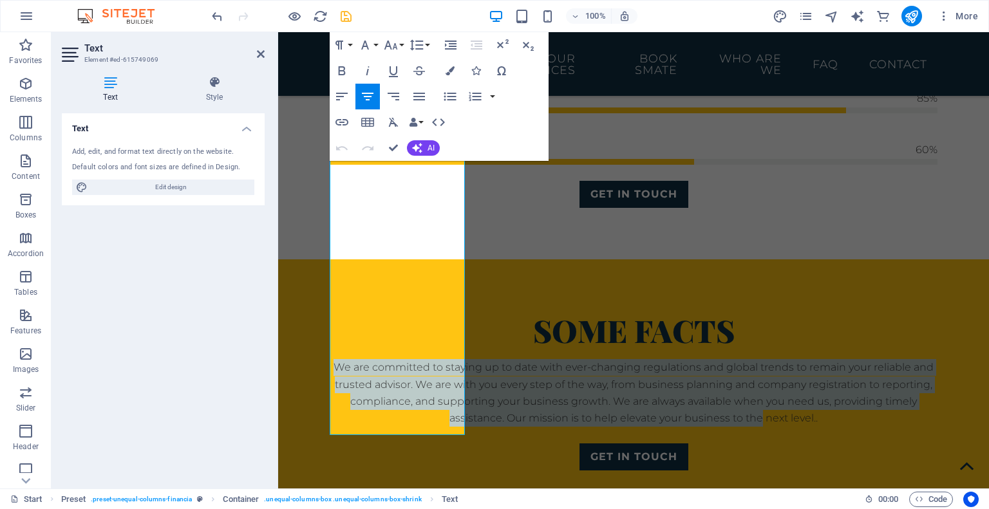
scroll to position [1268, 0]
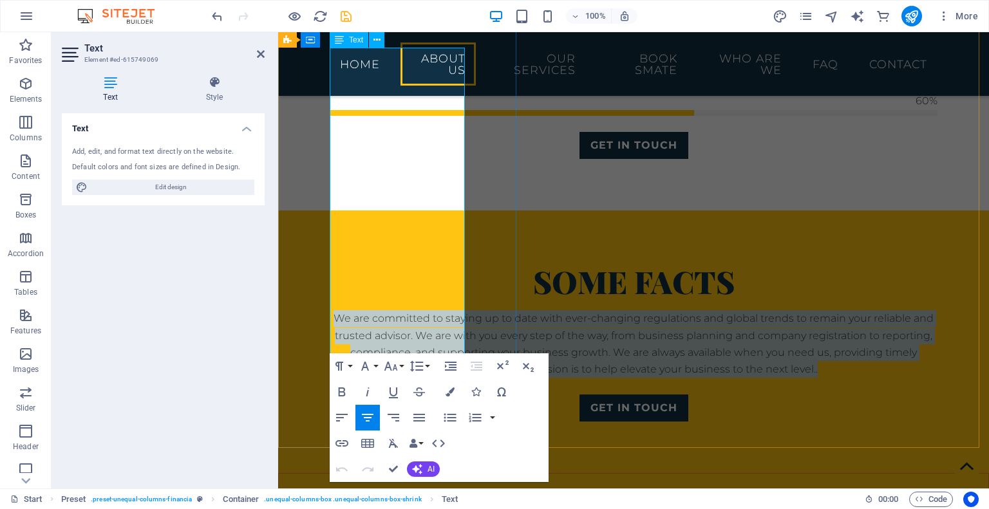
drag, startPoint x: 345, startPoint y: 225, endPoint x: 464, endPoint y: 339, distance: 165.3
click at [464, 339] on p "We are committed to staying up to date with ever-changing regulations and globa…" at bounding box center [634, 344] width 608 height 68
copy p "We are committed to staying up to date with ever-changing regulations and globa…"
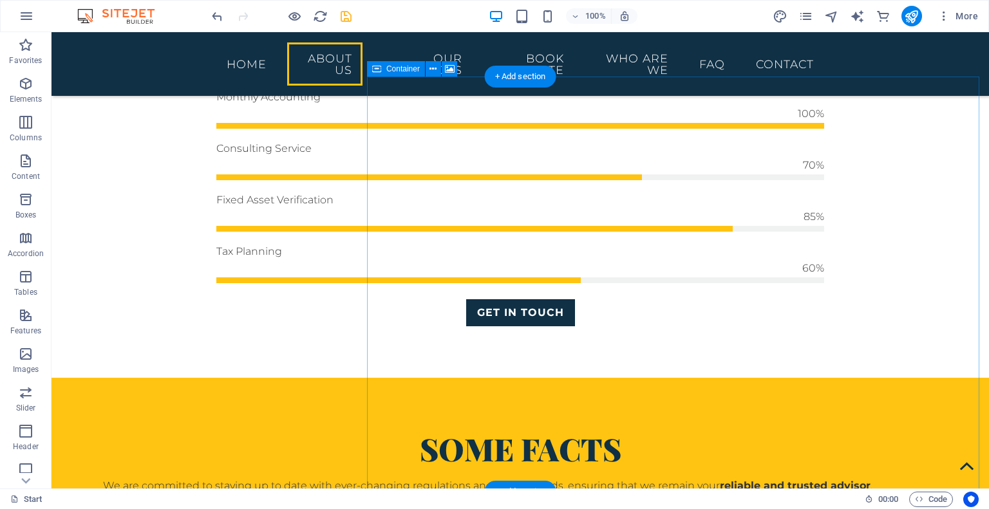
scroll to position [714, 0]
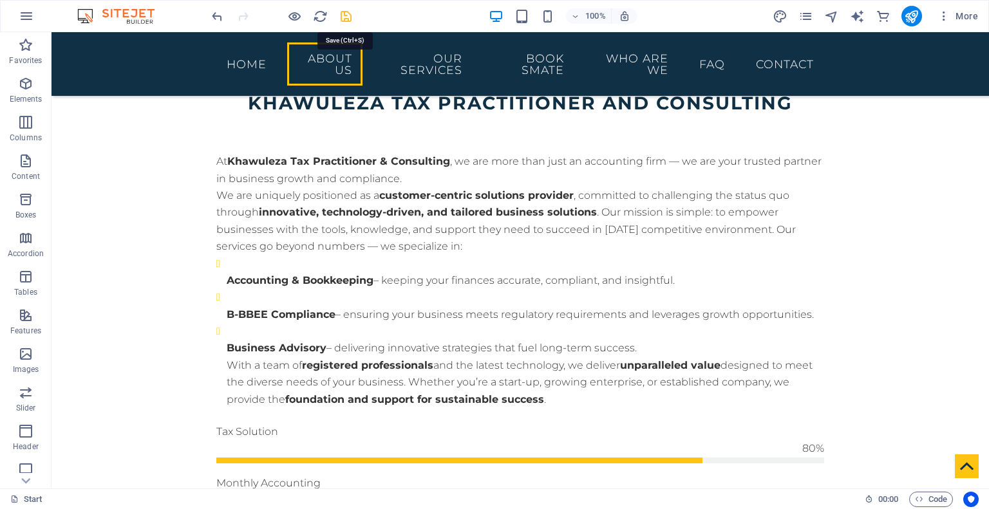
click at [340, 18] on icon "save" at bounding box center [346, 16] width 15 height 15
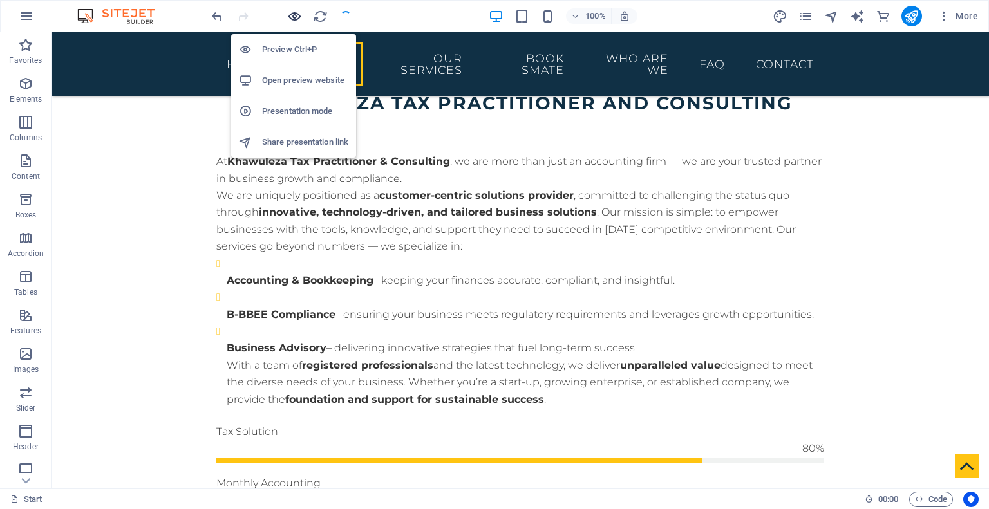
click at [296, 15] on icon "button" at bounding box center [294, 16] width 15 height 15
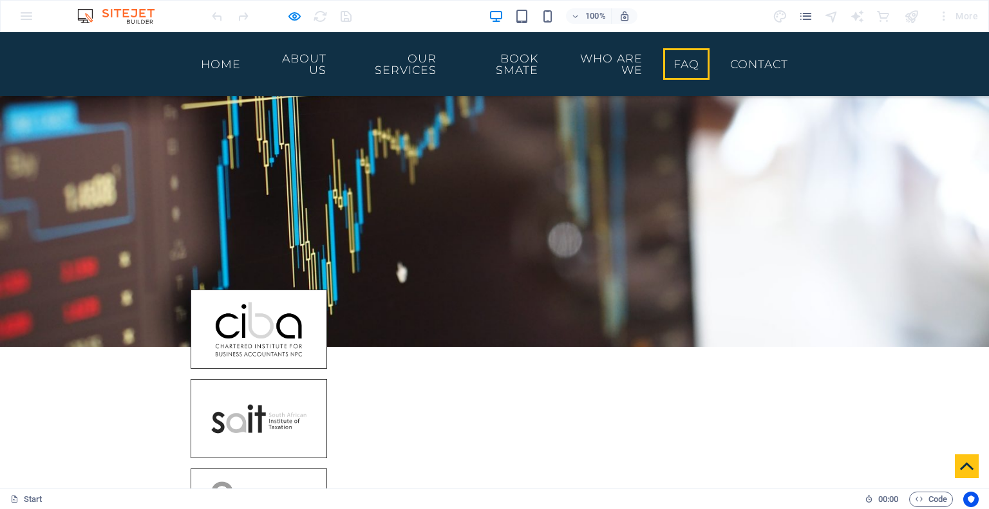
scroll to position [4057, 0]
